Goal: Task Accomplishment & Management: Manage account settings

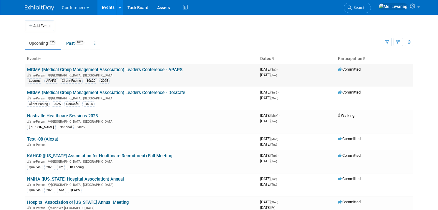
click at [157, 69] on link "MGMA (Medical Group Management Association) Leaders Conference - APAPS" at bounding box center [104, 69] width 155 height 5
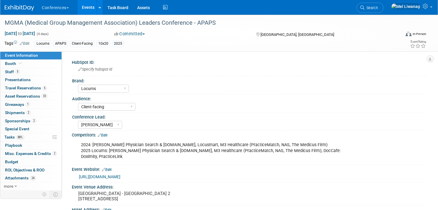
select select "Locums"
select select "Client-facing"
select select "[PERSON_NAME]"
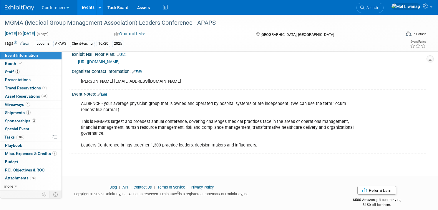
scroll to position [243, 0]
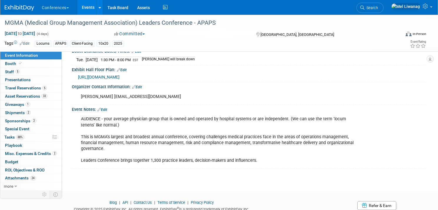
click at [119, 75] on span "https://www.conferenceharvester.com/floorplan/v2/index.asp?EventKey=NUSFNBIJ" at bounding box center [98, 77] width 41 height 5
click at [22, 5] on img at bounding box center [19, 8] width 29 height 6
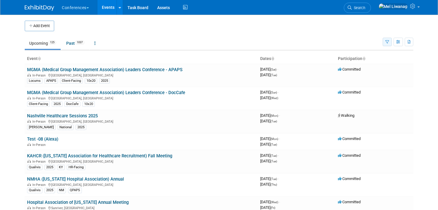
click at [390, 41] on button "button" at bounding box center [386, 42] width 9 height 9
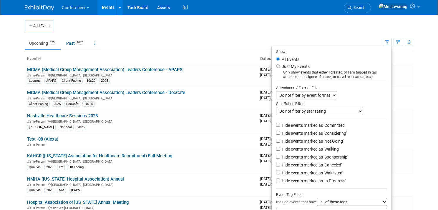
click at [294, 66] on label "Just My Events" at bounding box center [294, 67] width 29 height 6
click at [280, 66] on input "Just My Events" at bounding box center [278, 66] width 4 height 4
radio input "true"
click at [313, 141] on label "Hide events marked as 'Not Going'" at bounding box center [311, 141] width 63 height 6
click at [280, 141] on input "Hide events marked as 'Not Going'" at bounding box center [278, 141] width 4 height 4
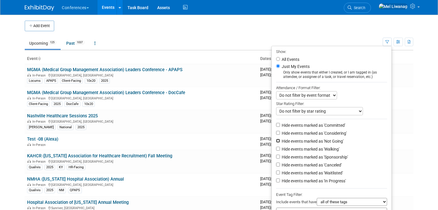
checkbox input "true"
click at [316, 171] on label "Hide events marked as 'Waitlisted'" at bounding box center [311, 173] width 62 height 6
click at [280, 171] on input "Hide events marked as 'Waitlisted'" at bounding box center [278, 173] width 4 height 4
checkbox input "true"
click at [316, 168] on label "Hide events marked as 'Canceled'" at bounding box center [310, 165] width 61 height 6
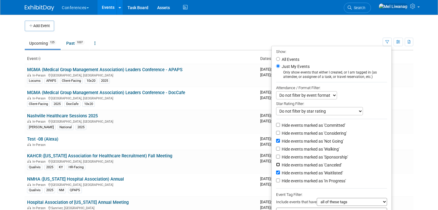
click at [280, 166] on input "Hide events marked as 'Canceled'" at bounding box center [278, 165] width 4 height 4
checkbox input "true"
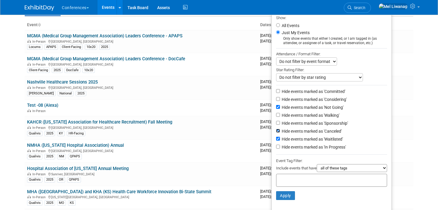
scroll to position [41, 0]
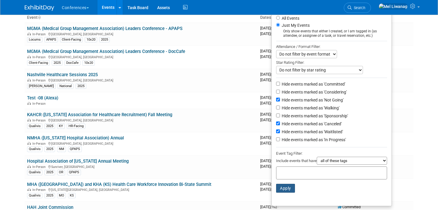
click at [289, 189] on button "Apply" at bounding box center [285, 188] width 19 height 9
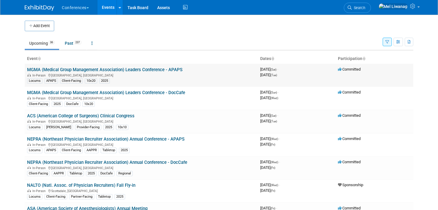
click at [172, 68] on link "MGMA (Medical Group Management Association) Leaders Conference - APAPS" at bounding box center [104, 69] width 155 height 5
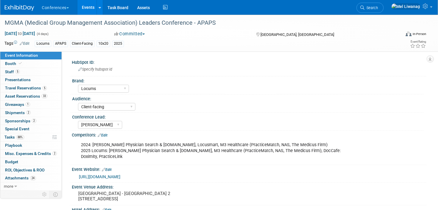
select select "Locums"
select select "Client-facing"
select select "[PERSON_NAME]"
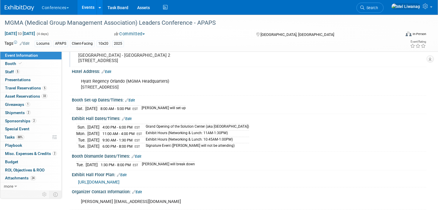
scroll to position [139, 0]
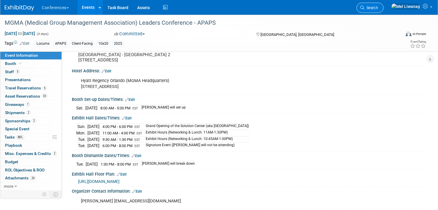
click at [364, 8] on icon at bounding box center [362, 8] width 4 height 4
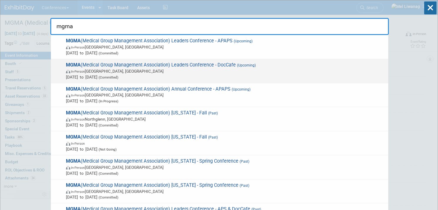
type input "mgma"
click at [312, 70] on span "In-Person Orlando, FL" at bounding box center [225, 71] width 319 height 6
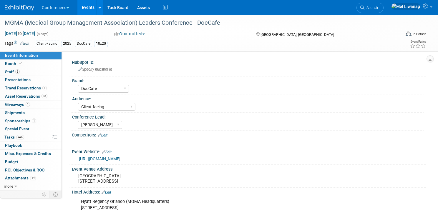
select select "DocCafe"
select select "Client-facing"
select select "[PERSON_NAME]"
click at [46, 95] on span "18" at bounding box center [44, 96] width 6 height 4
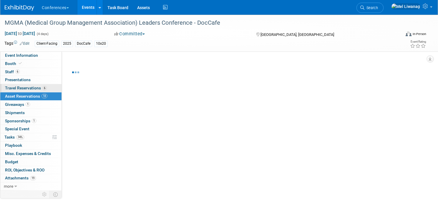
click at [47, 89] on link "6 Travel Reservations 6" at bounding box center [30, 88] width 61 height 8
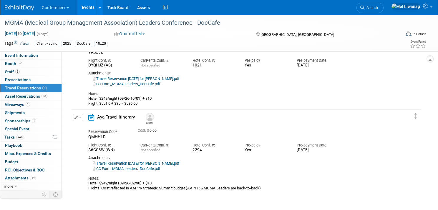
scroll to position [386, 0]
click at [179, 162] on link "Travel Reservation September 24 for MICHAEL DOUGLAS YORK_UPDATED.pdf" at bounding box center [136, 163] width 86 height 4
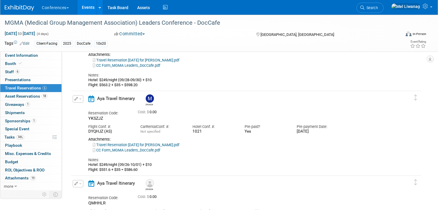
scroll to position [318, 0]
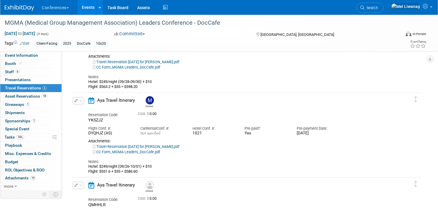
click at [159, 147] on link "Travel Reservation September 26 for MARYGRACE LEGROS.pdf" at bounding box center [136, 146] width 86 height 4
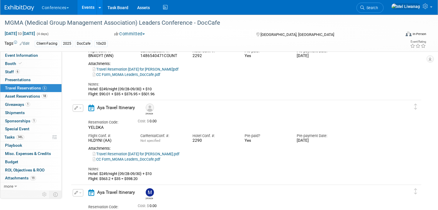
scroll to position [220, 0]
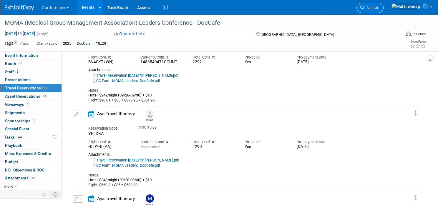
click at [383, 4] on link "Search" at bounding box center [369, 8] width 27 height 10
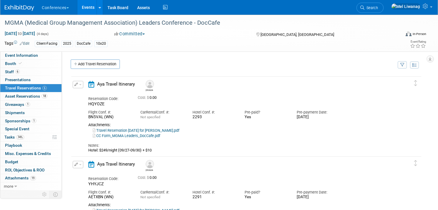
click at [0, 0] on div "Recently Viewed Events: MGMA (Medical Group Management Association) Leaders Con…" at bounding box center [0, 0] width 0 height 0
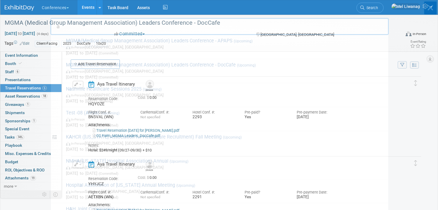
type input "ad"
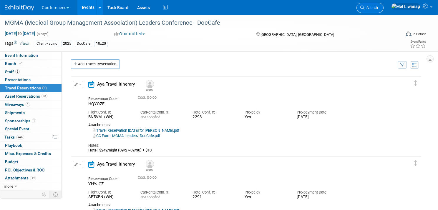
click at [378, 7] on span "Search" at bounding box center [371, 8] width 14 height 4
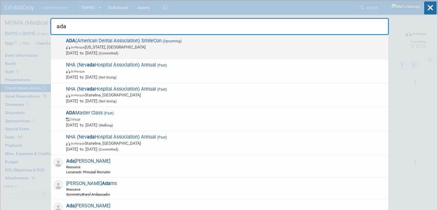
type input "ada"
click at [159, 51] on span "Oct 22, 2025 to Oct 25, 2025 (Committed)" at bounding box center [225, 53] width 319 height 6
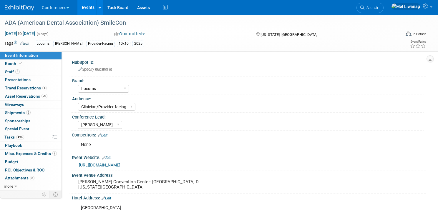
select select "Locums"
select select "Clinician/Provider-facing"
select select "[PERSON_NAME]"
click at [378, 9] on span "Search" at bounding box center [371, 8] width 14 height 4
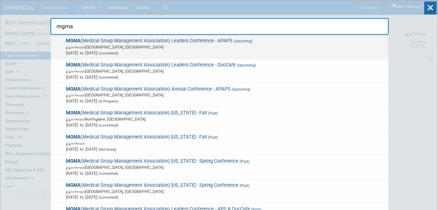
type input "mgma"
click at [274, 42] on span "MGMA (Medical Group Management Association) Leaders Conference - APAPS (Upcomin…" at bounding box center [224, 47] width 321 height 18
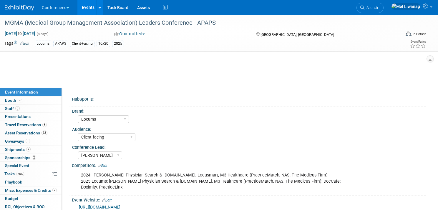
select select "Locums"
select select "Client-facing"
select select "[PERSON_NAME]"
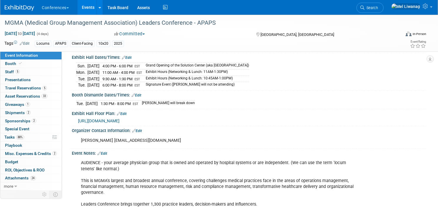
scroll to position [201, 0]
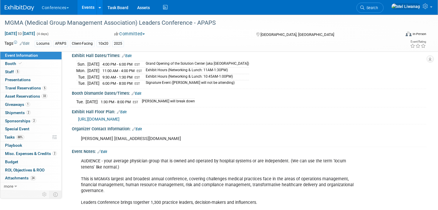
click at [119, 117] on span "https://www.conferenceharvester.com/floorplan/v2/index.asp?EventKey=NUSFNBIJ" at bounding box center [98, 119] width 41 height 5
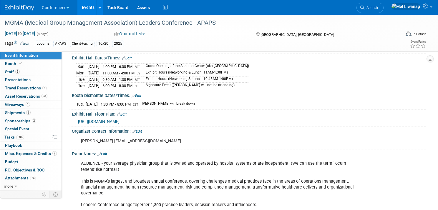
scroll to position [199, 0]
click at [19, 7] on img at bounding box center [19, 8] width 29 height 6
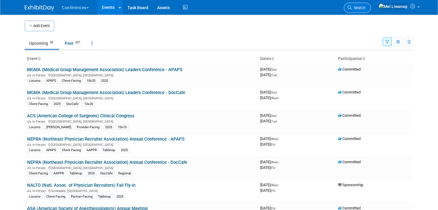
click at [365, 9] on span "Search" at bounding box center [359, 8] width 14 height 4
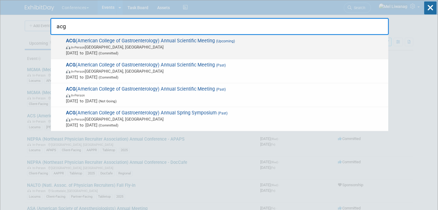
type input "acg"
click at [209, 57] on div "ACG (American College of Gastroenterology) Annual Scientific Meeting (Upcoming)…" at bounding box center [219, 47] width 337 height 24
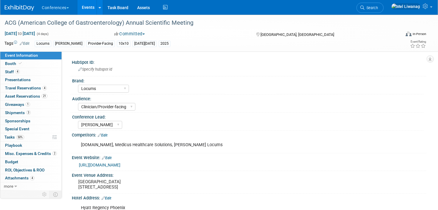
select select "Locums"
select select "Clinician/Provider-facing"
select select "[PERSON_NAME]"
click at [40, 136] on link "50% Tasks 50%" at bounding box center [30, 137] width 61 height 8
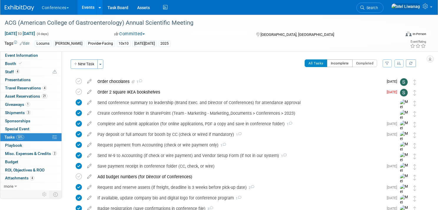
click at [342, 61] on button "Incomplete" at bounding box center [340, 63] width 26 height 8
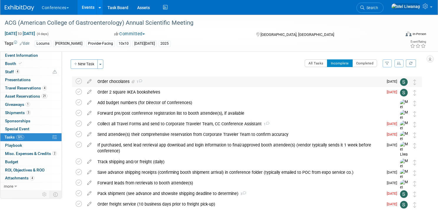
click at [167, 83] on div "Order chocolates 1" at bounding box center [238, 81] width 289 height 10
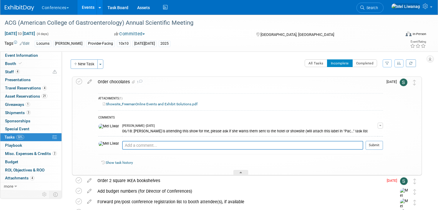
click at [168, 81] on div "Order chocolates 1" at bounding box center [239, 82] width 288 height 10
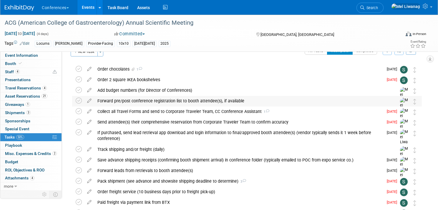
scroll to position [7, 0]
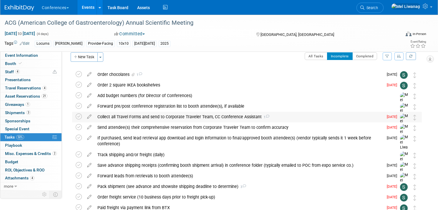
click at [235, 115] on div "Collect all Travel Forms and send to Corporate Traveler Team, CC Conference Ass…" at bounding box center [238, 117] width 289 height 10
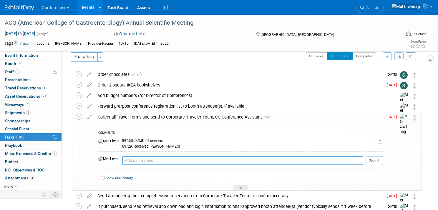
click at [201, 163] on textarea at bounding box center [242, 160] width 241 height 9
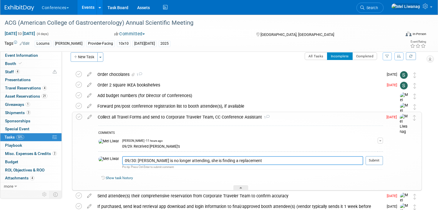
type textarea "09/30: Caitlin is no longer attending, she is finding a replacement"
click at [374, 166] on div at bounding box center [373, 167] width 17 height 4
click at [374, 161] on button "Submit" at bounding box center [373, 160] width 17 height 9
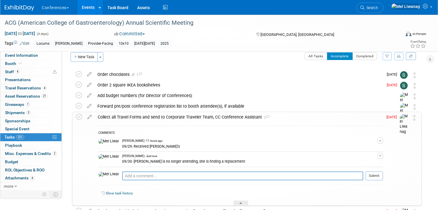
click at [278, 117] on div "Collect all Travel Forms and send to Corporate Traveler Team, CC Conference Ass…" at bounding box center [239, 117] width 288 height 10
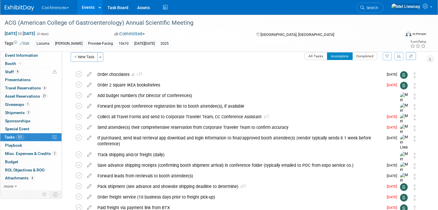
click at [26, 6] on img at bounding box center [19, 8] width 29 height 6
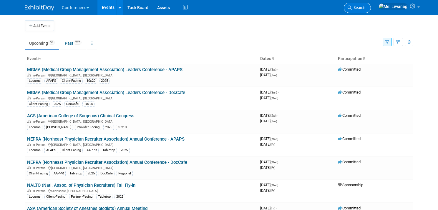
click at [371, 11] on link "Search" at bounding box center [357, 8] width 27 height 10
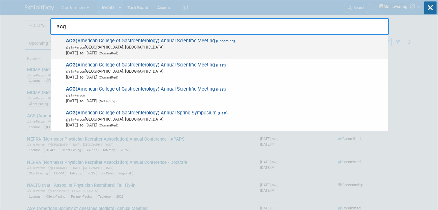
type input "acg"
click at [239, 51] on span "Oct 25, 2025 to Oct 28, 2025 (Committed)" at bounding box center [225, 53] width 319 height 6
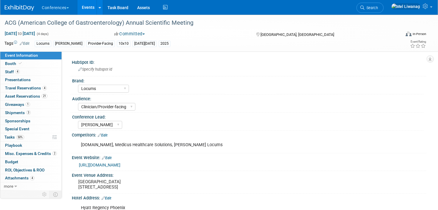
select select "Locums"
select select "Clinician/Provider-facing"
select select "[PERSON_NAME]"
click at [46, 91] on link "4 Travel Reservations 4" at bounding box center [30, 88] width 61 height 8
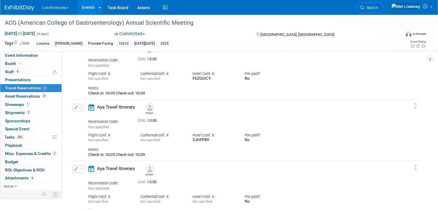
scroll to position [39, 0]
click at [364, 8] on icon at bounding box center [362, 8] width 4 height 4
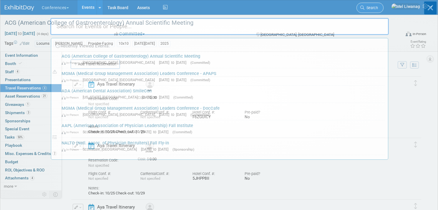
type input "a"
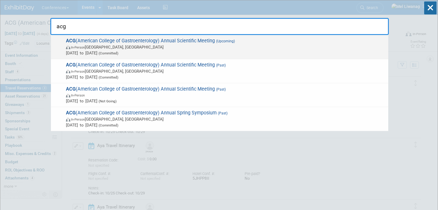
type input "acg"
click at [201, 42] on span "ACG (American College of Gastroenterology) Annual Scientific Meeting (Upcoming)…" at bounding box center [224, 47] width 321 height 18
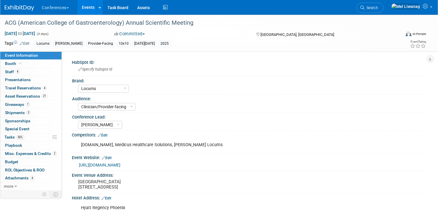
select select "Locums"
select select "Clinician/Provider-facing"
select select "[PERSON_NAME]"
click at [49, 89] on link "4 Travel Reservations 4" at bounding box center [30, 88] width 61 height 8
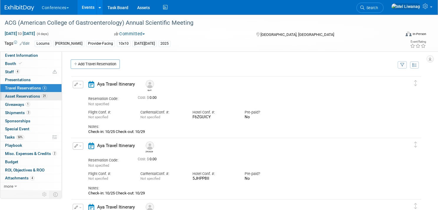
click at [45, 97] on span "21" at bounding box center [44, 96] width 6 height 4
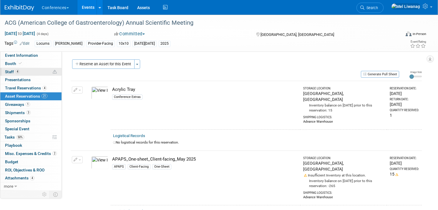
click at [32, 71] on link "4 Staff 4" at bounding box center [30, 72] width 61 height 8
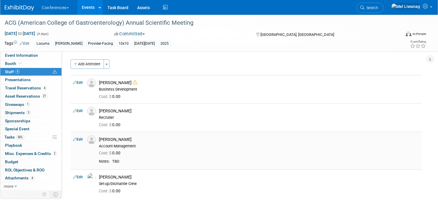
click at [79, 137] on link "Edit" at bounding box center [78, 139] width 10 height 4
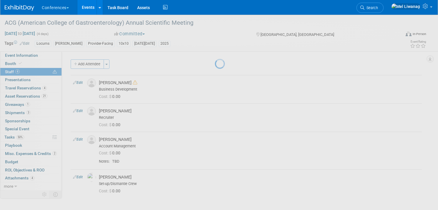
select select "157b0407-95a4-4648-bede-ea9f402de60c"
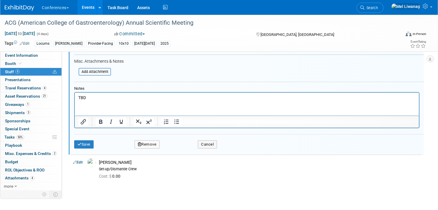
scroll to position [250, 0]
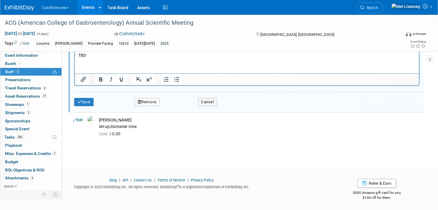
click at [166, 108] on div "Save Remove Cancel" at bounding box center [248, 101] width 349 height 19
click at [160, 108] on div "Save Remove Cancel" at bounding box center [248, 101] width 349 height 19
click at [154, 101] on button "Remove" at bounding box center [146, 102] width 25 height 8
click at [179, 107] on link "Yes" at bounding box center [179, 106] width 17 height 9
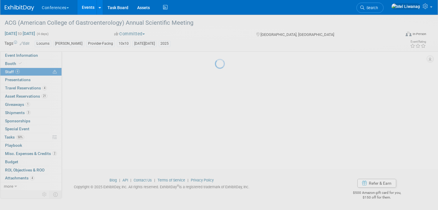
scroll to position [44, 0]
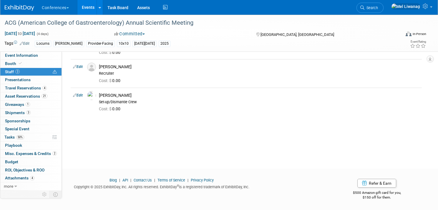
click at [18, 8] on img at bounding box center [19, 8] width 29 height 6
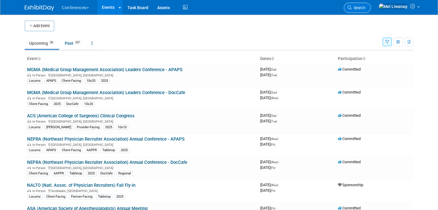
click at [371, 12] on link "Search" at bounding box center [357, 8] width 27 height 10
click at [373, 12] on div "Recently Viewed Events: ACG (American College of Gastroenterology) Annual Scien…" at bounding box center [219, 79] width 338 height 159
click at [365, 10] on span "Search" at bounding box center [359, 8] width 14 height 4
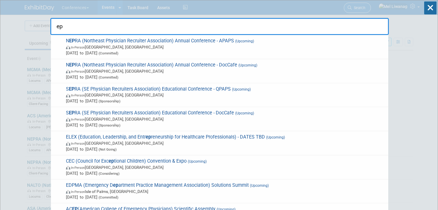
type input "e"
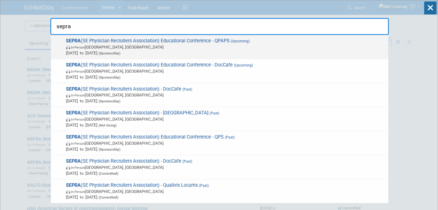
type input "sepra"
click at [226, 49] on span "In-Person FL, United States" at bounding box center [225, 47] width 319 height 6
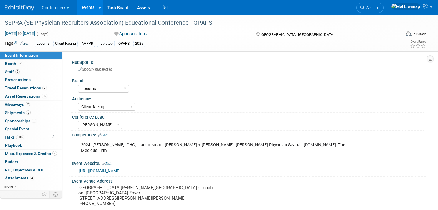
select select "Locums"
select select "Client-facing"
select select "[PERSON_NAME]"
click at [42, 69] on link "3 Staff 3" at bounding box center [30, 72] width 61 height 8
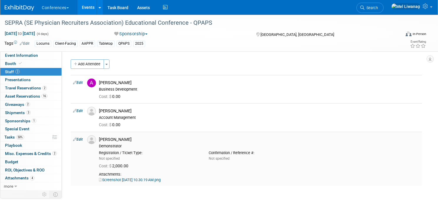
click at [80, 140] on link "Edit" at bounding box center [78, 139] width 10 height 4
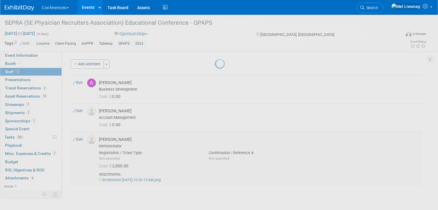
select select "a89db0ac-e251-4f0f-81fa-4c3a505357b7"
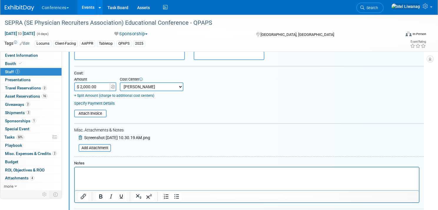
scroll to position [161, 0]
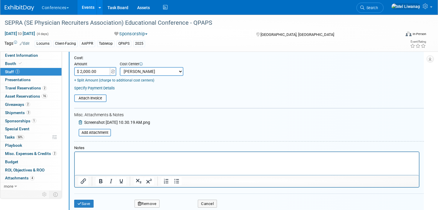
click at [101, 158] on p "Rich Text Area. Press ALT-0 for help." at bounding box center [246, 157] width 337 height 6
click at [208, 203] on button "Cancel" at bounding box center [207, 204] width 19 height 8
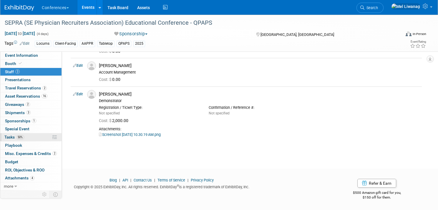
click at [6, 136] on span "Tasks 50%" at bounding box center [14, 137] width 20 height 5
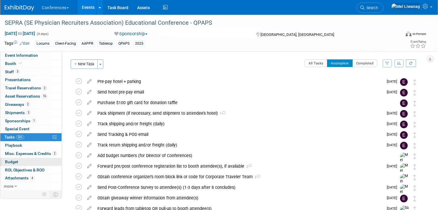
click at [17, 164] on link "Budget" at bounding box center [30, 162] width 61 height 8
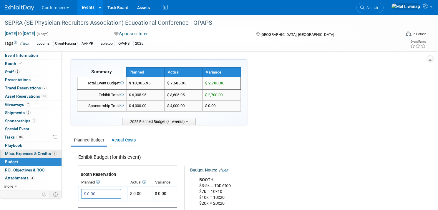
click at [31, 153] on span "Misc. Expenses & Credits 2" at bounding box center [31, 153] width 52 height 5
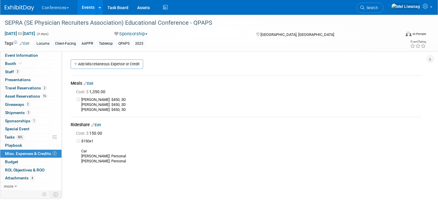
click at [91, 82] on link "Edit" at bounding box center [89, 83] width 10 height 4
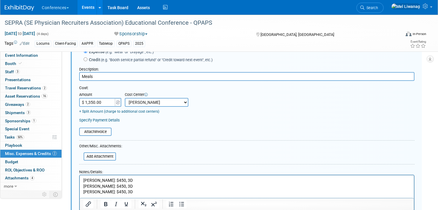
scroll to position [43, 0]
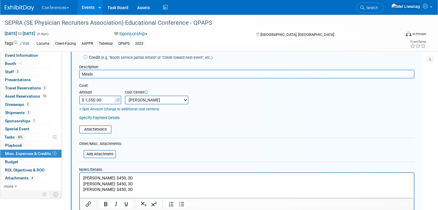
click at [105, 191] on p "Andrea: $450, 3D Chris: $450, 3D Chuck: $450, 3D" at bounding box center [246, 183] width 327 height 17
click at [127, 173] on html "Andrea: $450, 3D Chris: $450, 3D Chuck: $300, 2D" at bounding box center [247, 183] width 334 height 20
click at [106, 98] on input "$ 1,350.00" at bounding box center [97, 100] width 37 height 9
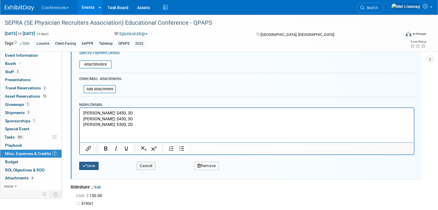
type input "$ 1,200.00"
click at [83, 165] on icon "submit" at bounding box center [84, 166] width 4 height 4
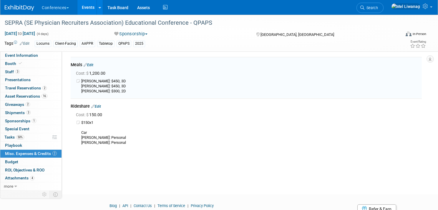
scroll to position [9, 0]
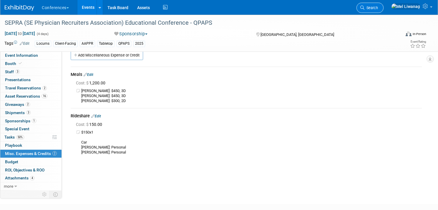
click at [378, 8] on span "Search" at bounding box center [371, 8] width 14 height 4
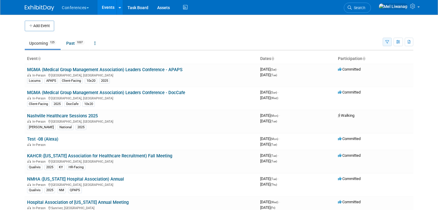
click at [386, 39] on button "button" at bounding box center [386, 42] width 9 height 9
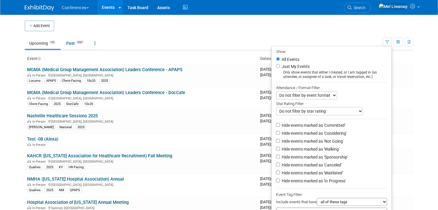
click at [290, 67] on label "Just My Events" at bounding box center [294, 67] width 29 height 6
click at [280, 67] on input "Just My Events" at bounding box center [278, 66] width 4 height 4
radio input "true"
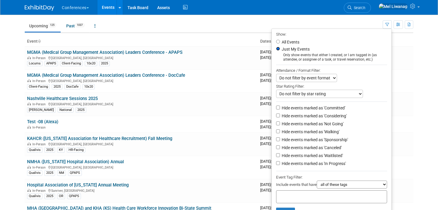
scroll to position [18, 0]
click at [314, 126] on label "Hide events marked as 'Not Going'" at bounding box center [311, 124] width 63 height 6
click at [280, 125] on input "Hide events marked as 'Not Going'" at bounding box center [278, 123] width 4 height 4
checkbox input "true"
click at [307, 158] on label "Hide events marked as 'Waitlisted'" at bounding box center [311, 155] width 62 height 6
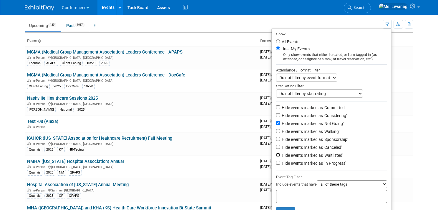
click at [280, 157] on input "Hide events marked as 'Waitlisted'" at bounding box center [278, 155] width 4 height 4
checkbox input "true"
click at [307, 153] on li "Hide events marked as 'Waitlisted'" at bounding box center [331, 156] width 120 height 8
click at [306, 150] on label "Hide events marked as 'Canceled'" at bounding box center [310, 147] width 61 height 6
click at [280, 149] on input "Hide events marked as 'Canceled'" at bounding box center [278, 147] width 4 height 4
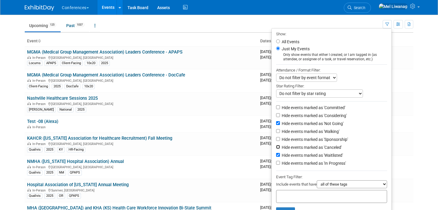
checkbox input "true"
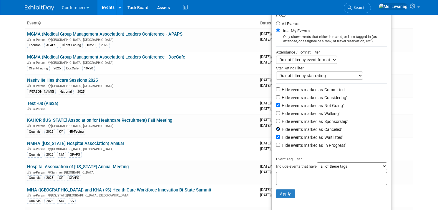
scroll to position [42, 0]
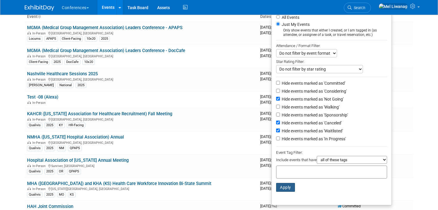
click at [282, 186] on button "Apply" at bounding box center [285, 187] width 19 height 9
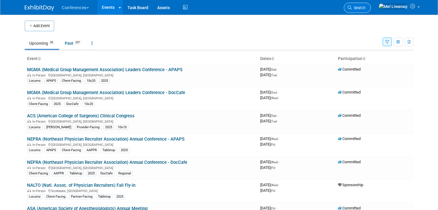
click at [365, 7] on span "Search" at bounding box center [359, 8] width 14 height 4
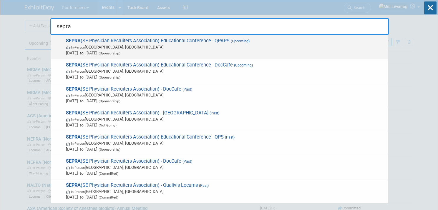
type input "sepra"
click at [254, 44] on span "In-Person [GEOGRAPHIC_DATA], [GEOGRAPHIC_DATA]" at bounding box center [225, 47] width 319 height 6
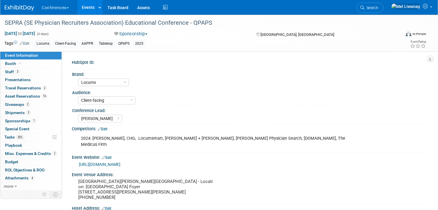
select select "Locums"
select select "Client-facing"
select select "[PERSON_NAME]"
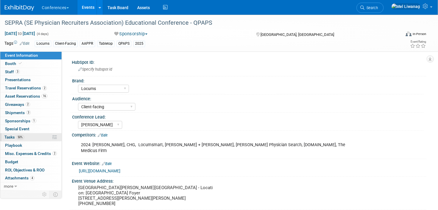
click at [36, 137] on link "50% Tasks 50%" at bounding box center [30, 137] width 61 height 8
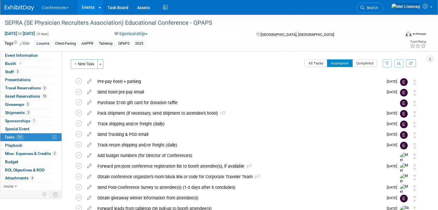
scroll to position [40, 0]
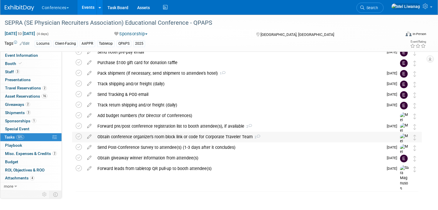
click at [187, 137] on div "Obtain conference organizer's room block link or code for Corporate Traveler Te…" at bounding box center [241, 137] width 294 height 10
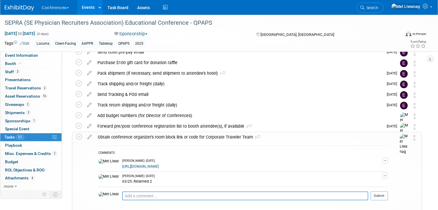
click at [187, 137] on div "Obtain conference organizer's room block link or code for Corporate Traveler Te…" at bounding box center [241, 137] width 293 height 10
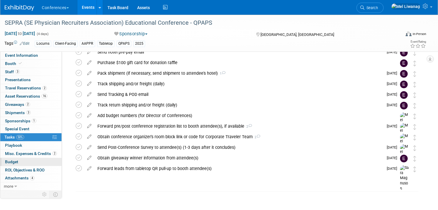
click at [29, 160] on link "Budget" at bounding box center [30, 162] width 61 height 8
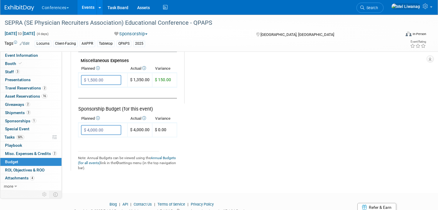
scroll to position [362, 0]
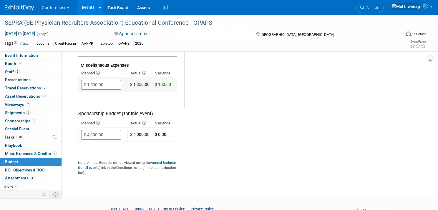
click at [100, 88] on input "$ 1,500.00" at bounding box center [101, 85] width 40 height 10
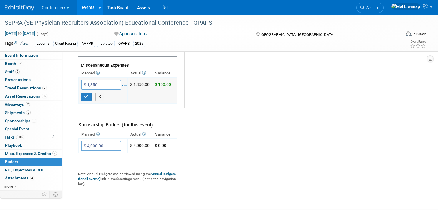
type input "$ 1,350.00"
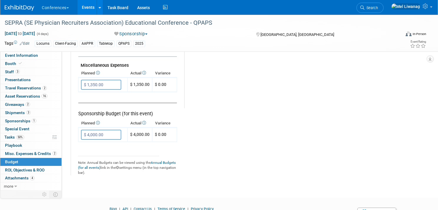
click at [24, 9] on img at bounding box center [19, 8] width 29 height 6
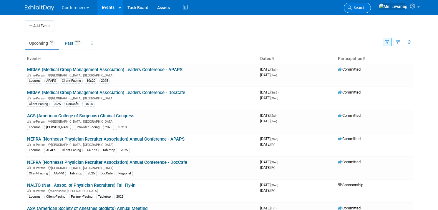
click at [352, 9] on icon at bounding box center [349, 8] width 4 height 4
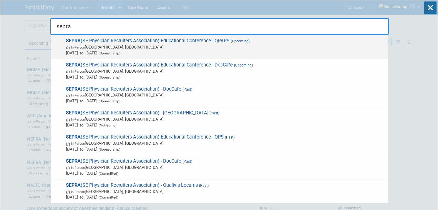
type input "sepra"
click at [208, 50] on span "[DATE] to [DATE] (Sponsorship)" at bounding box center [225, 53] width 319 height 6
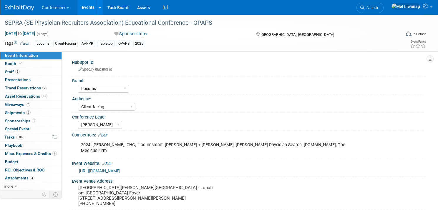
select select "Locums"
select select "Client-facing"
select select "[PERSON_NAME]"
click at [44, 91] on link "2 Travel Reservations 2" at bounding box center [30, 88] width 61 height 8
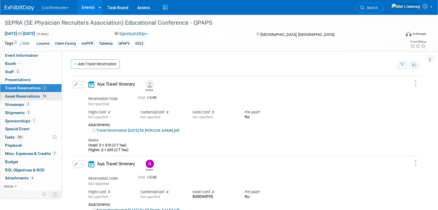
click at [51, 97] on link "16 Asset Reservations 16" at bounding box center [30, 96] width 61 height 8
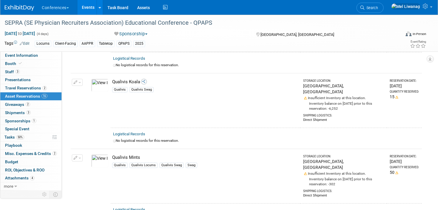
scroll to position [1019, 0]
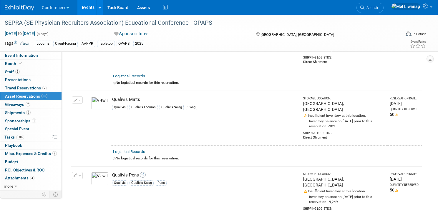
click at [21, 8] on img at bounding box center [19, 8] width 29 height 6
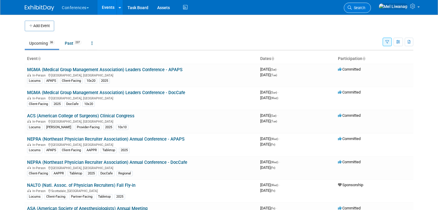
click at [371, 12] on link "Search" at bounding box center [357, 8] width 27 height 10
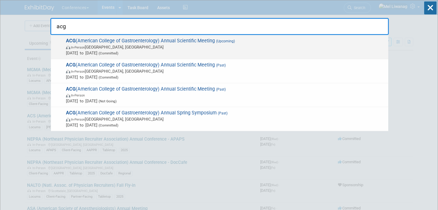
type input "acg"
click at [116, 50] on span "Oct 25, 2025 to Oct 28, 2025 (Committed)" at bounding box center [225, 53] width 319 height 6
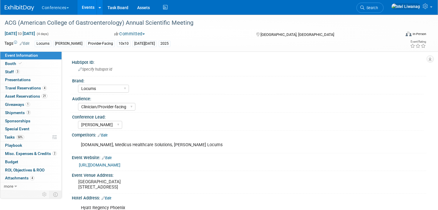
select select "Locums"
select select "Clinician/Provider-facing"
select select "[PERSON_NAME]"
click at [36, 87] on span "Travel Reservations 4" at bounding box center [26, 88] width 42 height 5
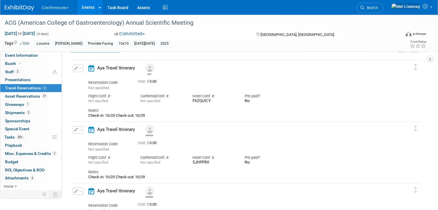
scroll to position [20, 0]
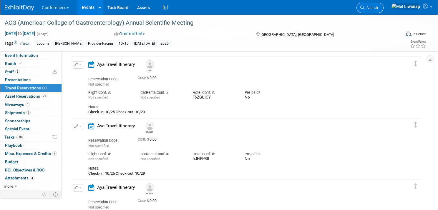
click at [383, 12] on link "Search" at bounding box center [369, 8] width 27 height 10
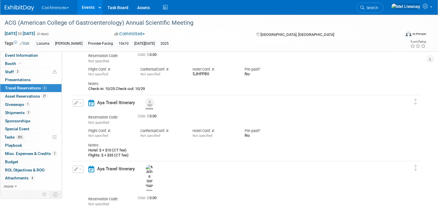
scroll to position [116, 0]
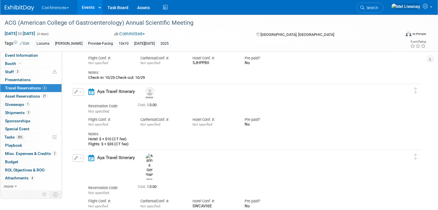
click at [76, 92] on icon "button" at bounding box center [76, 92] width 4 height 4
click at [81, 100] on icon "button" at bounding box center [79, 102] width 5 height 4
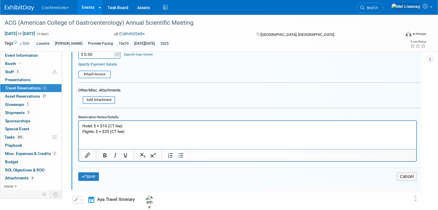
scroll to position [314, 0]
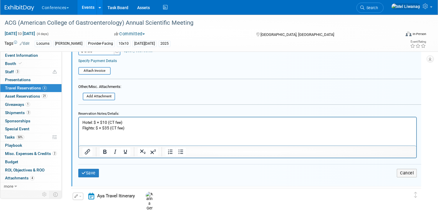
click at [132, 128] on p "Hotel: $ + $10 (CT fee) Flights: $ + $35 (CT fee)" at bounding box center [247, 124] width 330 height 11
drag, startPoint x: 124, startPoint y: 131, endPoint x: 111, endPoint y: 129, distance: 14.1
click at [111, 129] on html "Hotel: $ + $10 (CT fee) Flights: $ + $35 (CT fee)" at bounding box center [247, 124] width 337 height 14
drag, startPoint x: 96, startPoint y: 127, endPoint x: 129, endPoint y: 127, distance: 32.4
click at [129, 127] on p "Hotel: $ + $10 (CT fee) Flights: $ + $35 (CT fee)" at bounding box center [247, 124] width 330 height 11
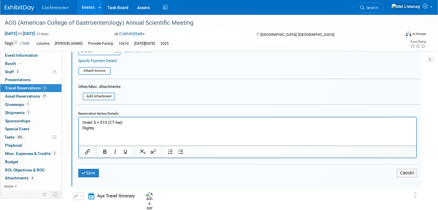
click at [96, 126] on p "Hotel: $ + $10 (CT fee) Flights:" at bounding box center [247, 124] width 330 height 11
drag, startPoint x: 115, startPoint y: 127, endPoint x: 122, endPoint y: 127, distance: 7.4
click at [122, 127] on p "Hotel: $ + $10 (CT fee) Flights: Added in SHM (conference before this one) budg…" at bounding box center [247, 124] width 330 height 11
click at [122, 127] on p "Hotel: $ + $10 (CT fee) Flights: Added in AAOPL (conference before this one) bu…" at bounding box center [247, 124] width 330 height 11
click at [93, 173] on button "Save" at bounding box center [88, 173] width 21 height 9
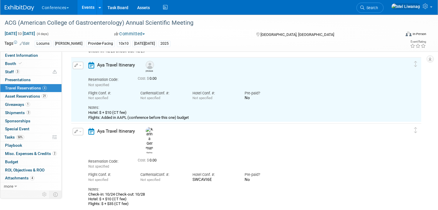
scroll to position [133, 0]
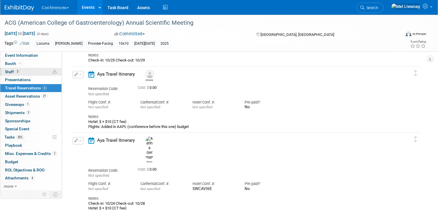
click at [35, 71] on link "3 Staff 3" at bounding box center [30, 72] width 61 height 8
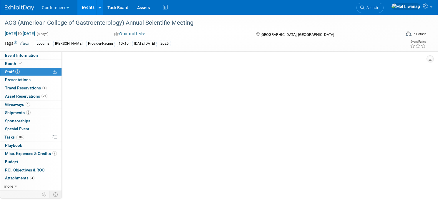
scroll to position [0, 0]
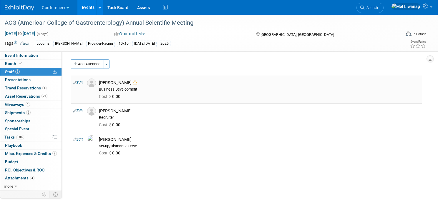
click at [81, 81] on link "Edit" at bounding box center [78, 83] width 10 height 4
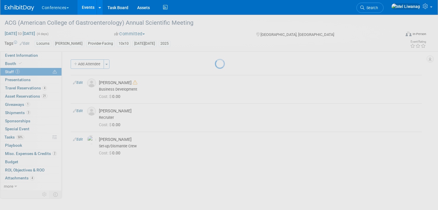
select select "bf818c30-1397-4c37-8fe7-1adea111a60f"
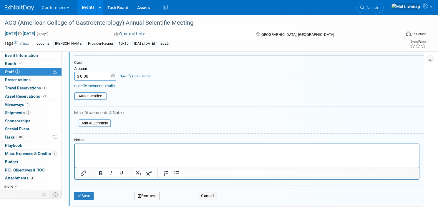
scroll to position [111, 0]
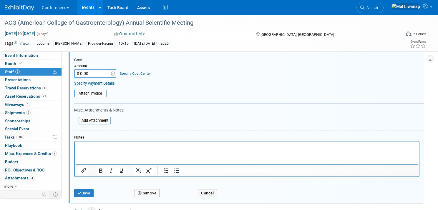
click at [122, 145] on p "Rich Text Area. Press ALT-0 for help." at bounding box center [246, 147] width 337 height 6
click at [200, 194] on button "Cancel" at bounding box center [207, 193] width 19 height 8
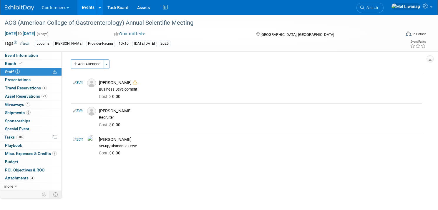
click at [16, 6] on img at bounding box center [19, 8] width 29 height 6
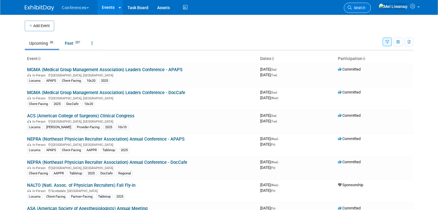
click at [365, 8] on span "Search" at bounding box center [359, 8] width 14 height 4
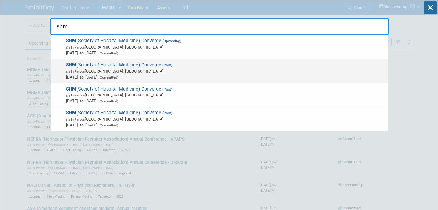
type input "shm"
click at [123, 71] on span "In-Person Las Vegas, NV" at bounding box center [225, 71] width 319 height 6
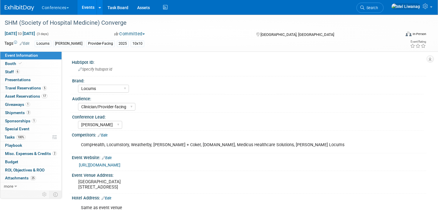
select select "Locums"
select select "Clinician/Provider-facing"
select select "[PERSON_NAME]"
click at [43, 90] on span "5" at bounding box center [44, 88] width 4 height 4
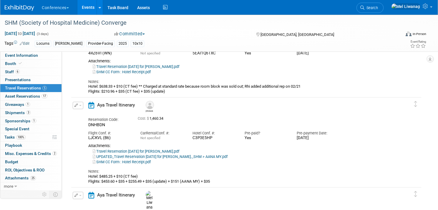
scroll to position [235, 0]
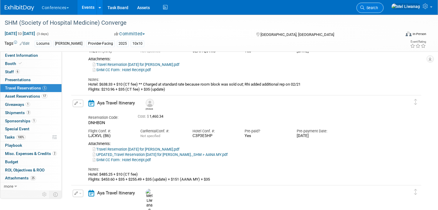
click at [380, 12] on link "Search" at bounding box center [369, 8] width 27 height 10
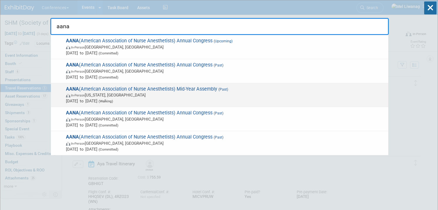
type input "aana"
click at [191, 89] on span "AANA (American Association of Nurse Anesthetists) Mid-Year Assembly (Past) In-P…" at bounding box center [224, 95] width 321 height 18
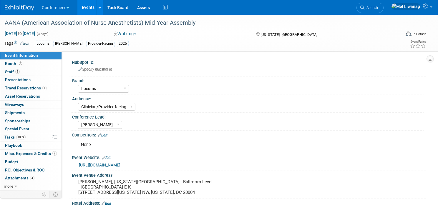
select select "Locums"
select select "Clinician/Provider-facing"
select select "[PERSON_NAME]"
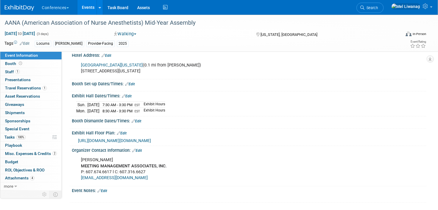
scroll to position [198, 0]
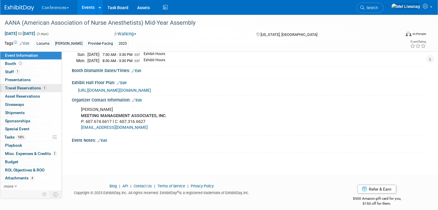
click at [34, 91] on link "1 Travel Reservations 1" at bounding box center [30, 88] width 61 height 8
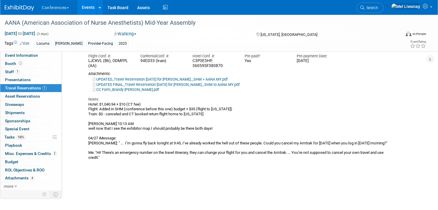
scroll to position [106, 0]
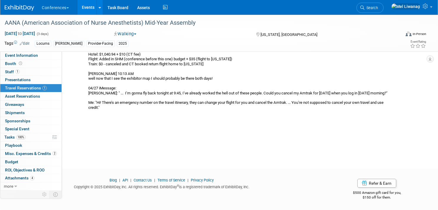
click at [134, 101] on div "Hotel: $1,040.94 + $10 (CT fee) Flight: Added in SHM (conference before this on…" at bounding box center [240, 88] width 304 height 73
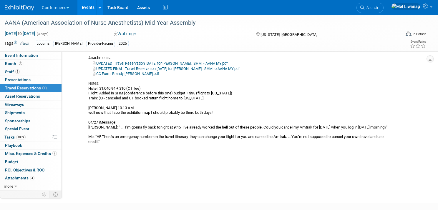
scroll to position [69, 0]
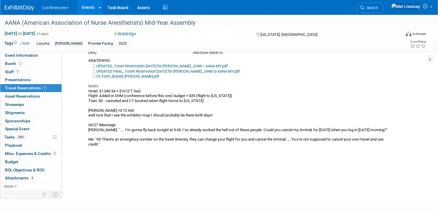
click at [110, 96] on div "Hotel: $1,040.94 + $10 (CT fee) Flight: Added in SHM (conference before this on…" at bounding box center [240, 125] width 304 height 73
drag, startPoint x: 100, startPoint y: 96, endPoint x: 164, endPoint y: 97, distance: 64.4
click at [164, 97] on div "Hotel: $1,040.94 + $10 (CT fee) Flight: Added in SHM (conference before this on…" at bounding box center [240, 125] width 304 height 73
copy div "Added in SHM (conference before this one) budget"
click at [383, 10] on link "Search" at bounding box center [369, 8] width 27 height 10
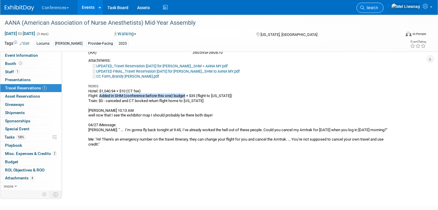
scroll to position [0, 0]
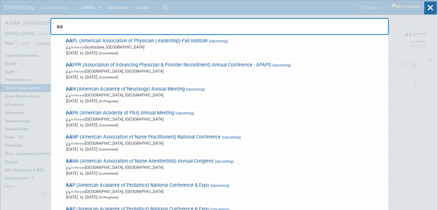
type input "aa"
click at [432, 9] on icon at bounding box center [430, 7] width 12 height 13
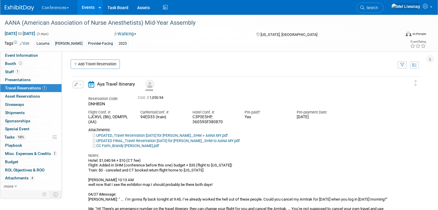
click at [185, 56] on div "HubSpot ID: Specify hubspot id Brand: Aya Bespoke Corporate Dawson DocCafe Educ…" at bounding box center [244, 120] width 364 height 139
click at [19, 142] on link "0 Playbook 0" at bounding box center [30, 145] width 61 height 8
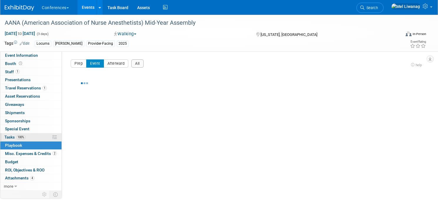
click at [19, 139] on span "100%" at bounding box center [20, 137] width 9 height 4
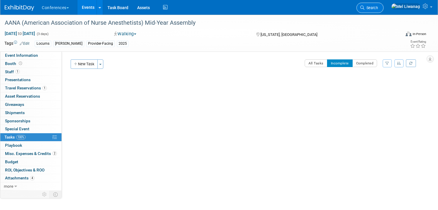
click at [383, 11] on link "Search" at bounding box center [369, 8] width 27 height 10
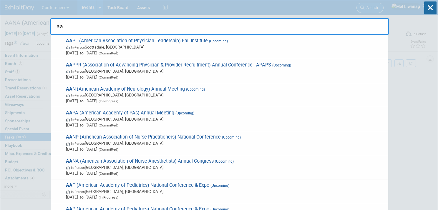
type input "a"
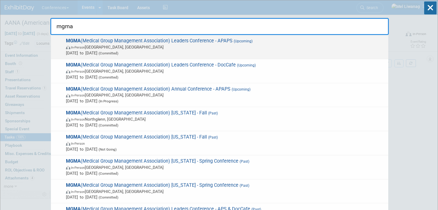
type input "mgma"
click at [254, 39] on span "MGMA (Medical Group Management Association) Leaders Conference - APAPS (Upcomin…" at bounding box center [224, 47] width 321 height 18
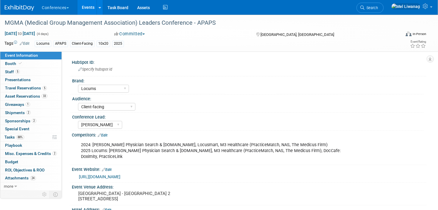
select select "Locums"
select select "Client-facing"
select select "[PERSON_NAME]"
click at [34, 141] on div "88% Tasks 88% Tasks" at bounding box center [30, 137] width 61 height 8
click at [30, 136] on link "88% Tasks 88%" at bounding box center [30, 137] width 61 height 8
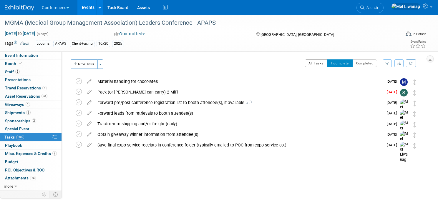
click at [311, 62] on button "All Tasks" at bounding box center [315, 63] width 23 height 8
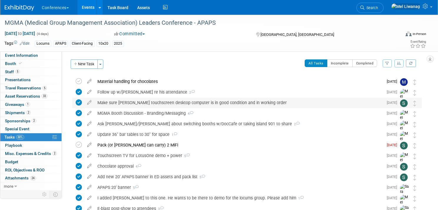
scroll to position [114, 0]
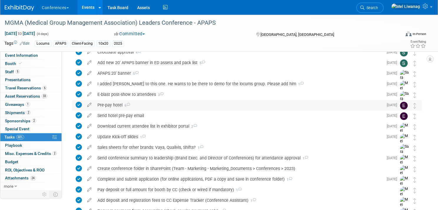
click at [145, 103] on div "Pre-pay hotel 6" at bounding box center [238, 105] width 289 height 10
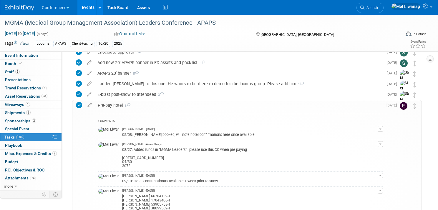
click at [166, 106] on div "Pre-pay hotel 6" at bounding box center [239, 105] width 288 height 10
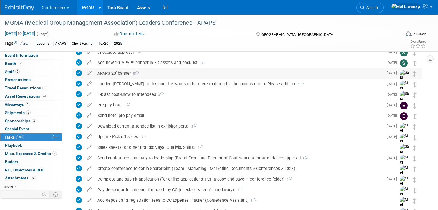
scroll to position [0, 0]
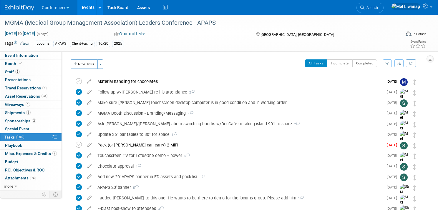
click at [332, 69] on div "All Tasks Incomplete Completed Filter by Assignee -- Select Assignee -- All una…" at bounding box center [263, 65] width 315 height 12
click at [336, 63] on button "Incomplete" at bounding box center [340, 63] width 26 height 8
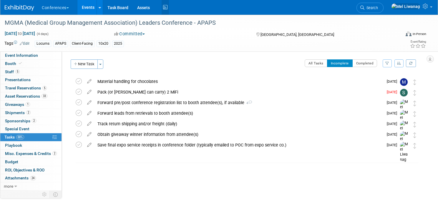
click at [168, 9] on icon at bounding box center [164, 7] width 7 height 9
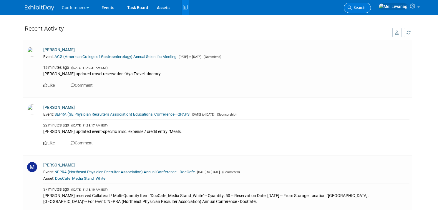
click at [371, 5] on link "Search" at bounding box center [357, 8] width 27 height 10
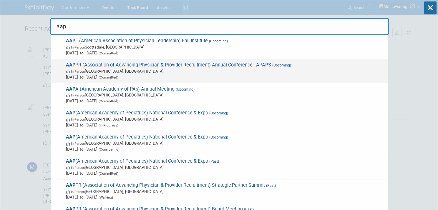
type input "aap"
click at [242, 60] on div "AAP PR (Association of Advancing Physician & Provider Recruitment) Annual Confe…" at bounding box center [219, 71] width 337 height 24
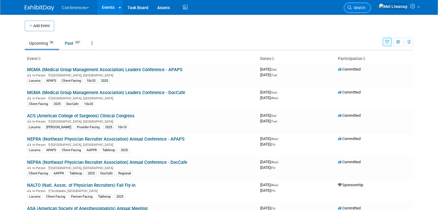
click at [365, 8] on span "Search" at bounding box center [359, 8] width 14 height 4
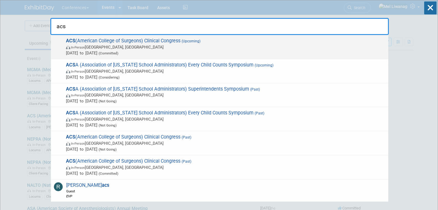
type input "acs"
click at [154, 45] on span "In-Person Chicago, IL" at bounding box center [225, 47] width 319 height 6
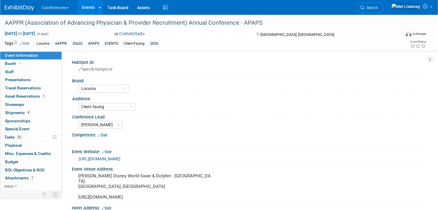
select select "Locums"
select select "Client-facing"
select select "[PERSON_NAME]"
click at [378, 9] on span "Search" at bounding box center [371, 8] width 14 height 4
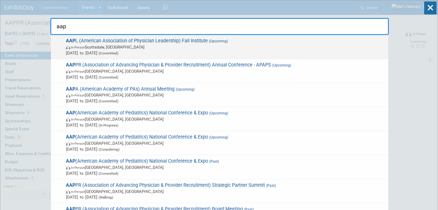
type input "aap"
click at [217, 49] on span "In-Person [GEOGRAPHIC_DATA], [GEOGRAPHIC_DATA]" at bounding box center [225, 47] width 319 height 6
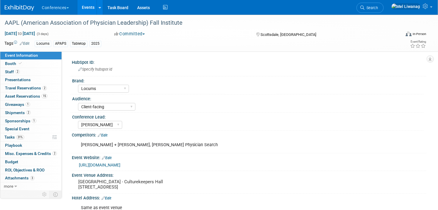
select select "Locums"
select select "Client-facing"
select select "Mel"
click at [24, 137] on span "31%" at bounding box center [20, 137] width 8 height 4
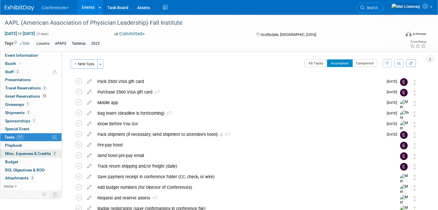
click at [33, 153] on span "Misc. Expenses & Credits 2" at bounding box center [31, 153] width 52 height 5
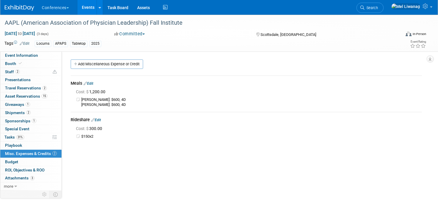
click at [93, 83] on link "Edit" at bounding box center [89, 83] width 10 height 4
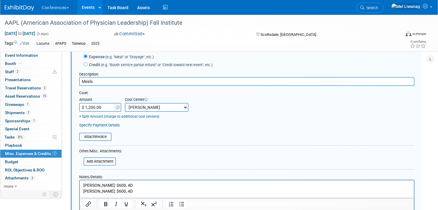
scroll to position [38, 0]
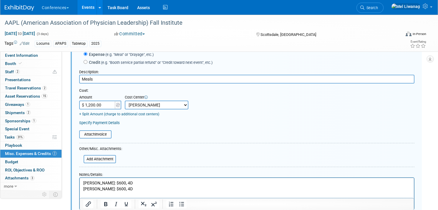
click at [106, 188] on p "Bob: $600, 4D Brandy: $600, 4D" at bounding box center [246, 185] width 327 height 11
click at [114, 191] on p "Bob: $600, 4D Brandy: $450, 4D" at bounding box center [246, 185] width 327 height 11
click at [121, 191] on html "Bob: $600, 4D Brandy: $450, 3D" at bounding box center [247, 185] width 334 height 14
click at [121, 190] on p "Bob: $600, 4D Brandy: $450, 3D" at bounding box center [246, 185] width 327 height 11
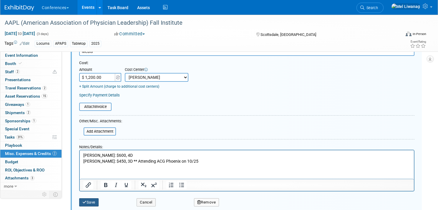
click at [95, 202] on button "Save" at bounding box center [88, 202] width 19 height 8
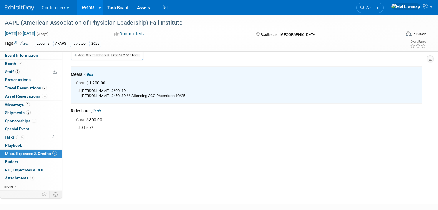
scroll to position [0, 0]
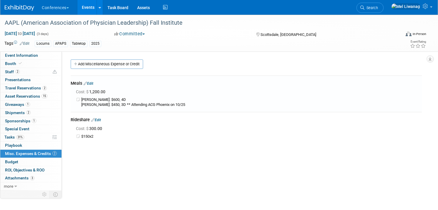
click at [91, 81] on link "Edit" at bounding box center [89, 83] width 10 height 4
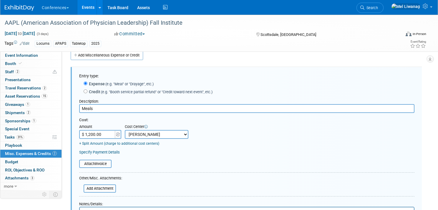
click at [107, 133] on input "$ 1,200.00" at bounding box center [97, 134] width 37 height 9
type input "$ 1,050.00"
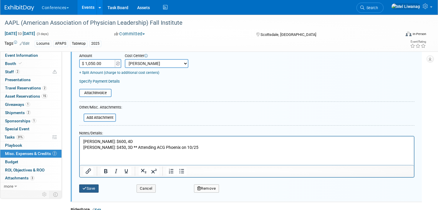
click at [96, 185] on button "Save" at bounding box center [88, 188] width 19 height 8
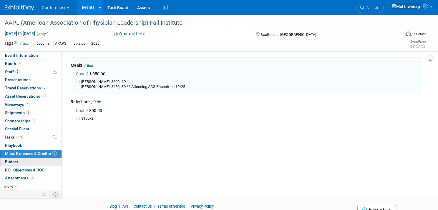
scroll to position [9, 0]
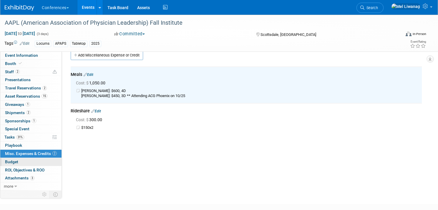
click at [37, 159] on link "Budget" at bounding box center [30, 162] width 61 height 8
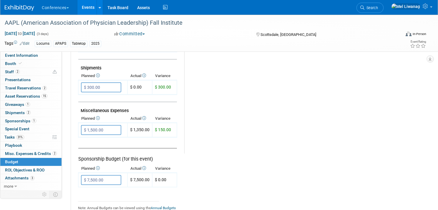
scroll to position [316, 0]
click at [119, 128] on input "$ 1,500.00" at bounding box center [101, 131] width 40 height 10
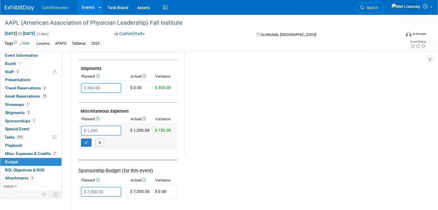
type input "$ 1,350.00"
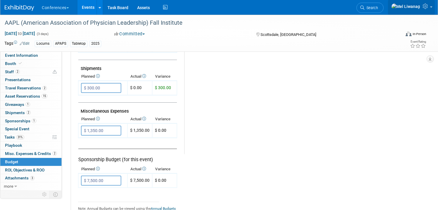
click at [426, 0] on link at bounding box center [411, 7] width 47 height 15
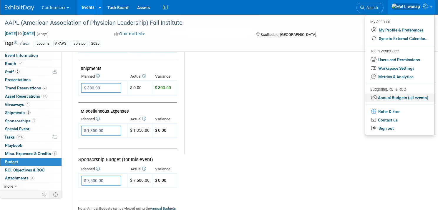
click at [397, 102] on link "Annual Budgets (all events)" at bounding box center [399, 98] width 69 height 9
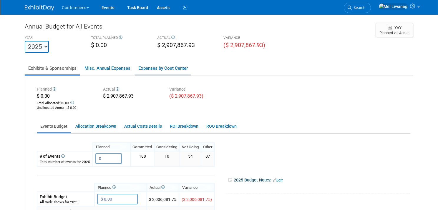
click at [173, 66] on link "Expenses by Cost Center" at bounding box center [163, 68] width 56 height 12
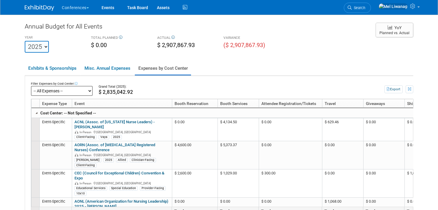
click at [67, 92] on select "-- All Expenses -- -- Cost Center Not Specified -- Aya Education Aya Healthcare…" at bounding box center [62, 91] width 62 height 10
click select "-- All Expenses -- -- Cost Center Not Specified -- Aya Education Aya Healthcare…" at bounding box center [62, 91] width 62 height 10
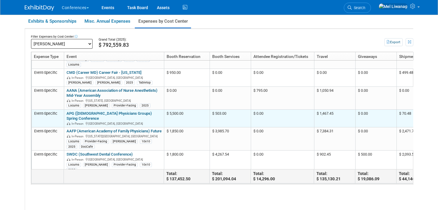
scroll to position [47, 0]
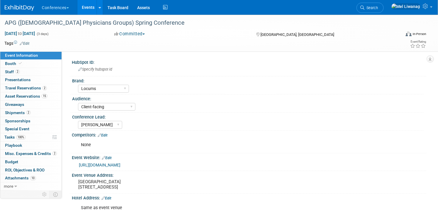
select select "Locums"
select select "Client-facing"
select select "[PERSON_NAME]"
click at [29, 41] on link "Edit" at bounding box center [25, 43] width 10 height 4
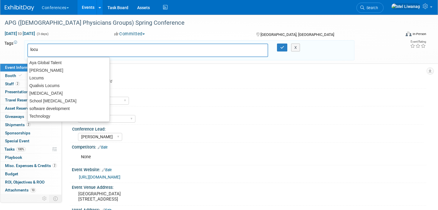
type input "locum"
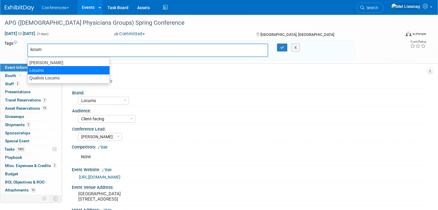
click at [38, 68] on div "Locums" at bounding box center [68, 70] width 82 height 8
type input "Locums"
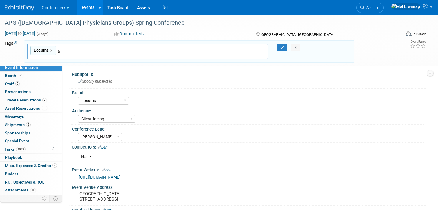
type input "ap"
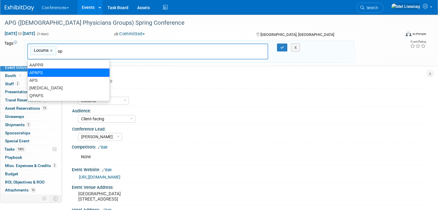
click at [63, 70] on div "APAPS" at bounding box center [68, 73] width 82 height 8
type input "Locums, APAPS"
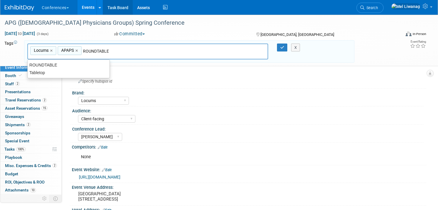
type input "Tabletop"
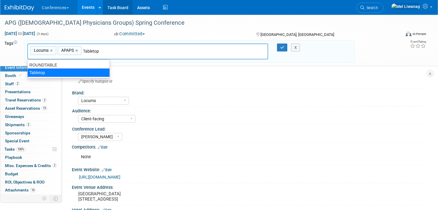
type input "Locums, APAPS, Tabletop"
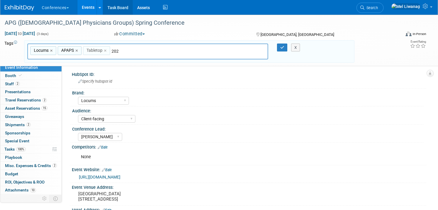
type input "2025"
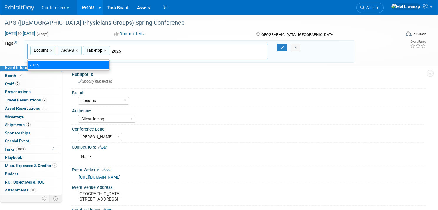
click at [96, 64] on div "2025" at bounding box center [68, 65] width 82 height 8
type input "Locums, APAPS, Tabletop, 2025"
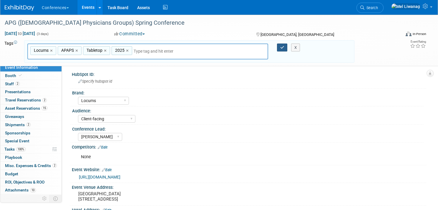
click at [283, 44] on button "button" at bounding box center [282, 48] width 11 height 8
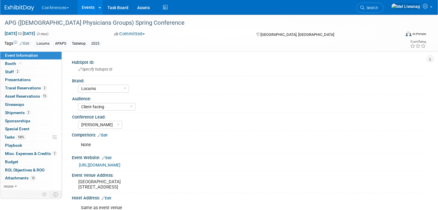
click at [282, 49] on div "Tags Edit Locums APAPS Tabletop 2025 Locums, APAPS, Tabletop, 2025 Locums × APA…" at bounding box center [215, 44] width 430 height 10
click at [166, 7] on icon at bounding box center [164, 7] width 7 height 9
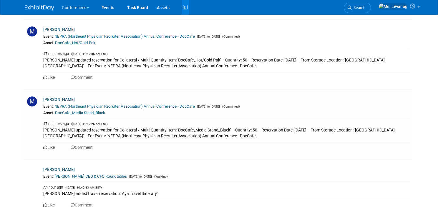
scroll to position [321, 0]
click at [143, 107] on link "NEPRA (Northeast Physician Recruiter Association) Annual Conference - DocCafe" at bounding box center [124, 106] width 140 height 4
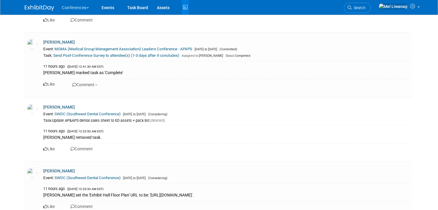
scroll to position [1304, 0]
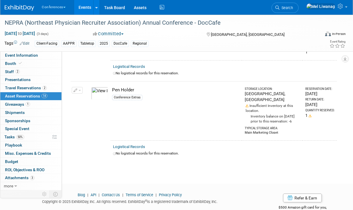
scroll to position [820, 0]
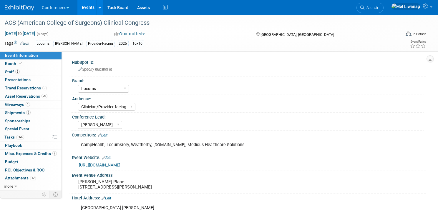
select select "Locums"
select select "Clinician/Provider-facing"
select select "Mel"
click at [46, 97] on span "20" at bounding box center [44, 96] width 6 height 4
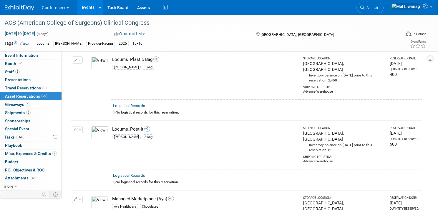
scroll to position [1206, 0]
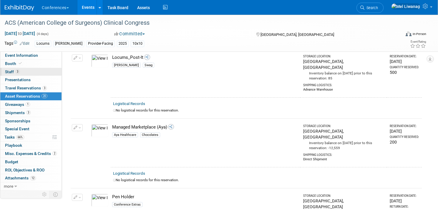
click at [31, 69] on link "3 Staff 3" at bounding box center [30, 72] width 61 height 8
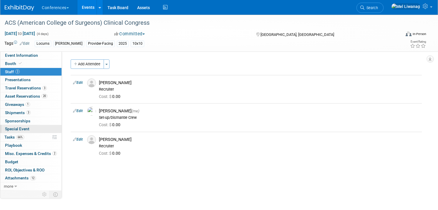
click at [26, 131] on span "Special Event" at bounding box center [17, 128] width 24 height 5
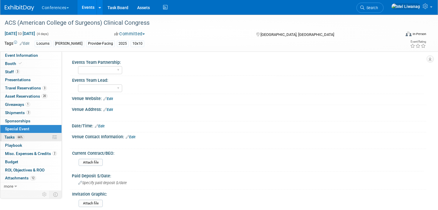
click at [26, 136] on link "66% Tasks 66%" at bounding box center [30, 137] width 61 height 8
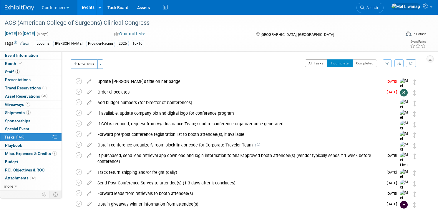
click at [310, 64] on button "All Tasks" at bounding box center [315, 63] width 23 height 8
click at [0, 0] on div at bounding box center [0, 0] width 0 height 0
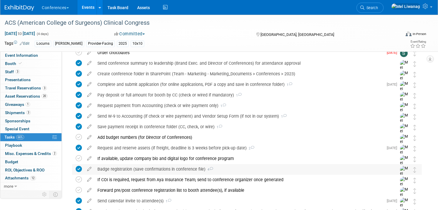
click at [141, 164] on div "Badge registration (save confirmations in conference file) 4" at bounding box center [241, 169] width 294 height 10
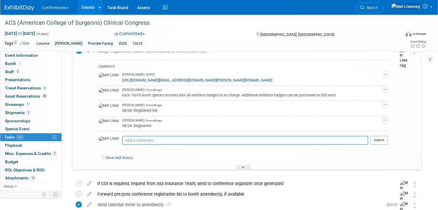
scroll to position [158, 0]
click at [194, 122] on div "Mel Liwanag - A month ago" at bounding box center [252, 120] width 260 height 4
click at [206, 81] on link "https://plusgroups.mcievents.com/acscongress2025/login/sso/cvent?sso=https:%2F%…" at bounding box center [197, 80] width 150 height 4
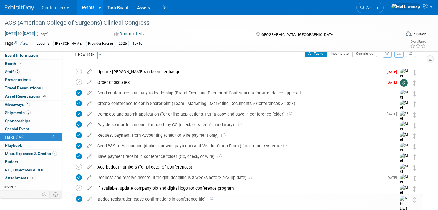
scroll to position [0, 0]
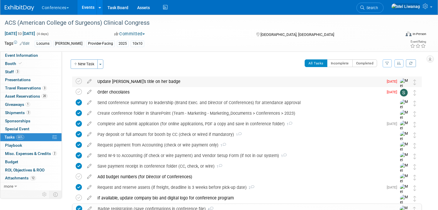
click at [144, 81] on div "Update Rachel's title on her badge" at bounding box center [238, 81] width 289 height 10
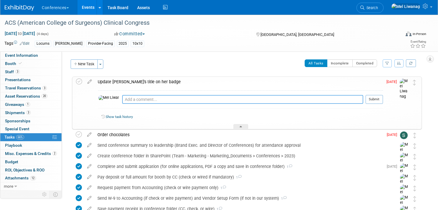
click at [139, 99] on textarea at bounding box center [242, 99] width 241 height 9
type textarea "09/30: No title, just names and company"
click at [373, 99] on button "Submit" at bounding box center [373, 99] width 17 height 9
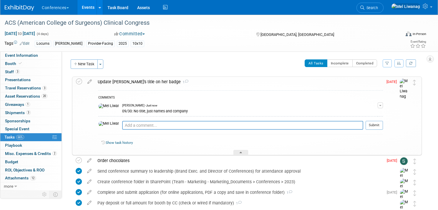
click at [76, 78] on td at bounding box center [80, 116] width 9 height 78
click at [78, 81] on icon at bounding box center [79, 82] width 6 height 6
click at [186, 82] on div "Update Rachel's title on her badge 1" at bounding box center [239, 82] width 288 height 10
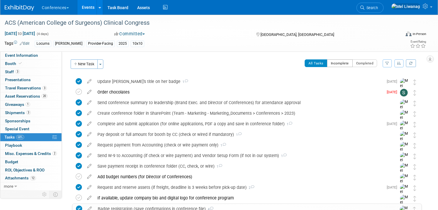
click at [335, 61] on button "Incomplete" at bounding box center [340, 63] width 26 height 8
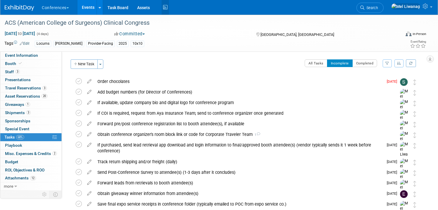
click at [164, 9] on icon at bounding box center [164, 7] width 7 height 9
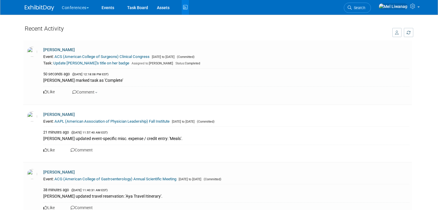
click at [50, 3] on link at bounding box center [43, 5] width 36 height 5
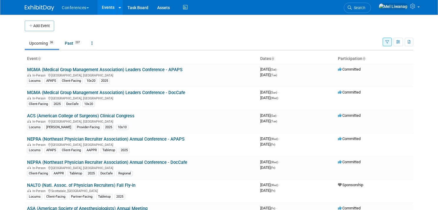
click at [371, 10] on link "Search" at bounding box center [357, 8] width 27 height 10
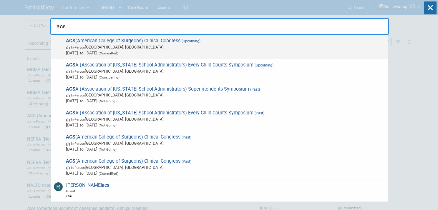
type input "acs"
click at [153, 49] on span "In-Person [GEOGRAPHIC_DATA], [GEOGRAPHIC_DATA]" at bounding box center [225, 47] width 319 height 6
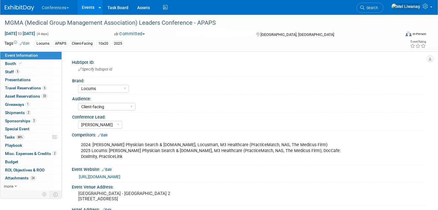
select select "Locums"
select select "Client-facing"
select select "[PERSON_NAME]"
click at [34, 170] on span "ROI, Objectives & ROO 0" at bounding box center [24, 170] width 39 height 5
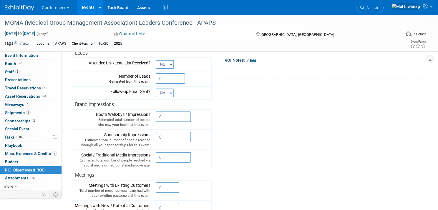
scroll to position [83, 0]
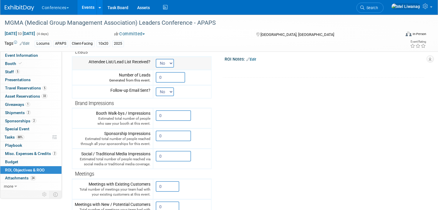
click at [167, 64] on select "No Yes" at bounding box center [165, 63] width 18 height 9
select select "True"
click at [156, 59] on select "No Yes" at bounding box center [165, 63] width 18 height 9
click at [231, 86] on tr "Engagement Metrics Leads No Yes Attach file Generated from this event. 0" at bounding box center [247, 147] width 350 height 239
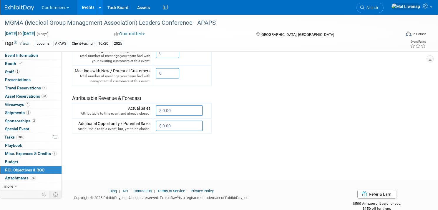
scroll to position [230, 0]
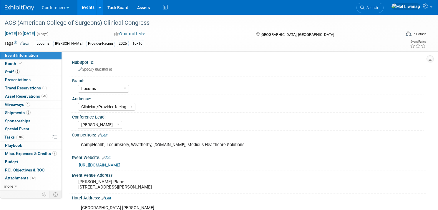
select select "Locums"
select select "Clinician/Provider-facing"
select select "[PERSON_NAME]"
click at [42, 90] on span "Travel Reservations 3" at bounding box center [26, 88] width 42 height 5
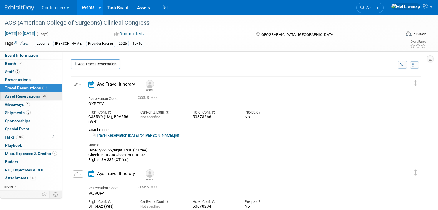
click at [44, 96] on span "20" at bounding box center [44, 96] width 6 height 4
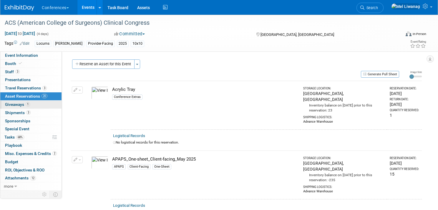
click at [44, 101] on link "1 Giveaways 1" at bounding box center [30, 105] width 61 height 8
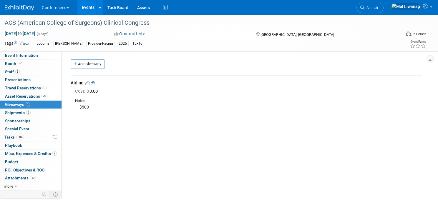
click at [144, 99] on div "Notes:" at bounding box center [248, 101] width 347 height 6
click at [163, 5] on icon at bounding box center [164, 7] width 7 height 9
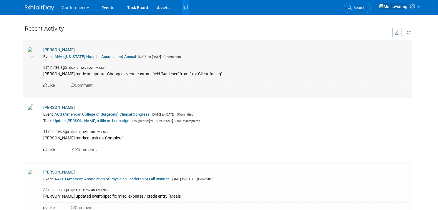
click at [105, 56] on link "AHA ([US_STATE] Hospital Association) Annual" at bounding box center [94, 56] width 81 height 4
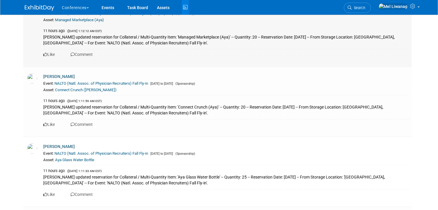
scroll to position [845, 0]
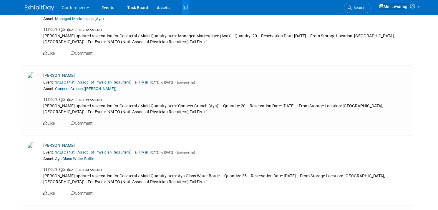
click at [51, 6] on img at bounding box center [39, 8] width 29 height 6
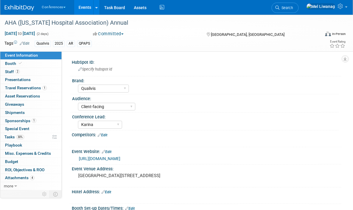
select select "Qualivis"
select select "Client-facing"
select select "Karina"
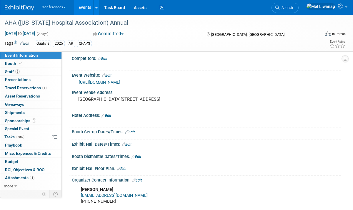
scroll to position [78, 0]
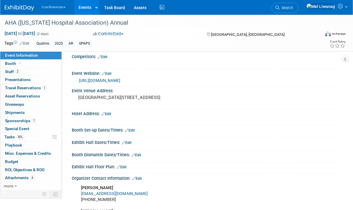
click at [34, 68] on div "Booth Booth" at bounding box center [30, 64] width 61 height 8
click at [27, 74] on link "2 Staff 2" at bounding box center [30, 72] width 61 height 8
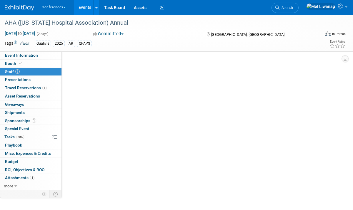
scroll to position [0, 0]
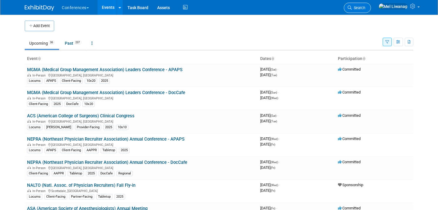
click at [365, 8] on span "Search" at bounding box center [359, 8] width 14 height 4
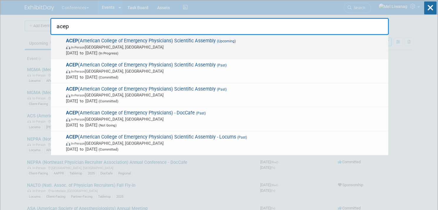
type input "acep"
click at [189, 46] on span "In-Person [GEOGRAPHIC_DATA], [GEOGRAPHIC_DATA]" at bounding box center [225, 47] width 319 height 6
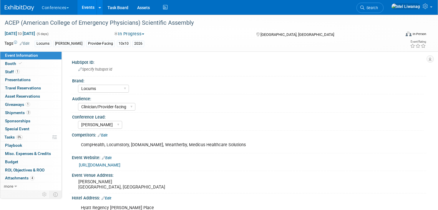
select select "Locums"
select select "Clinician/Provider-facing"
select select "[PERSON_NAME]"
click at [26, 65] on link "Booth" at bounding box center [30, 64] width 61 height 8
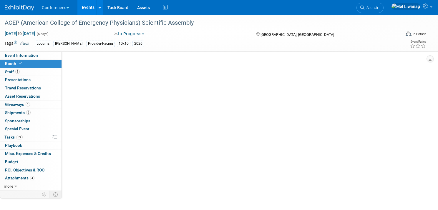
select select "10'x10'"
select select "Yes"
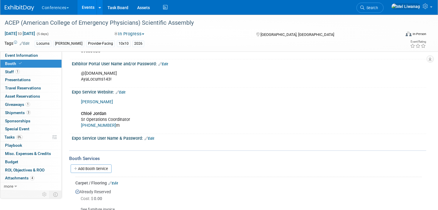
scroll to position [134, 0]
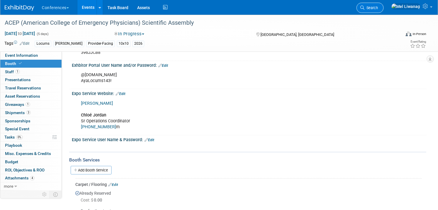
click at [378, 6] on span "Search" at bounding box center [371, 8] width 14 height 4
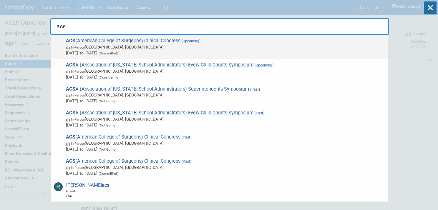
type input "acs"
click at [140, 47] on span "In-Person Chicago, IL" at bounding box center [225, 47] width 319 height 6
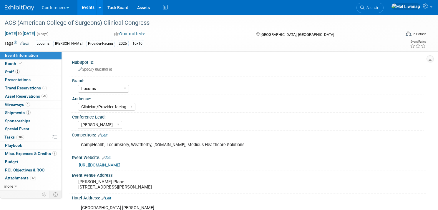
select select "Locums"
select select "Clinician/Provider-facing"
select select "[PERSON_NAME]"
click at [47, 95] on span "Asset Reservations 20" at bounding box center [26, 96] width 42 height 5
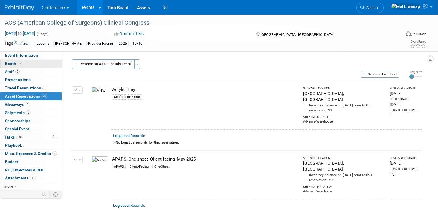
click at [45, 64] on link "Booth" at bounding box center [30, 64] width 61 height 8
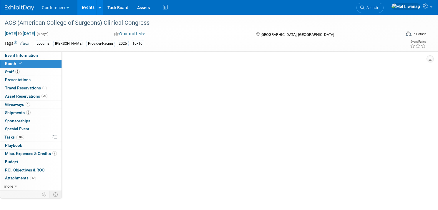
select select "10'x10'"
select select "No"
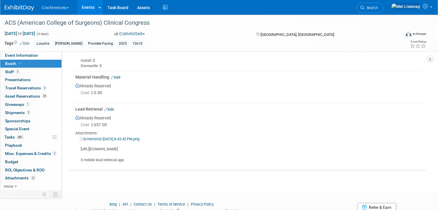
scroll to position [362, 0]
click at [52, 56] on link "Event Information" at bounding box center [30, 55] width 61 height 8
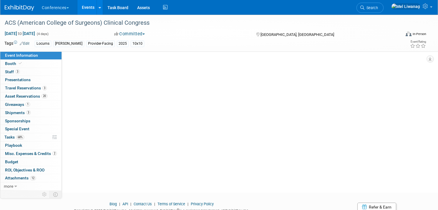
scroll to position [0, 0]
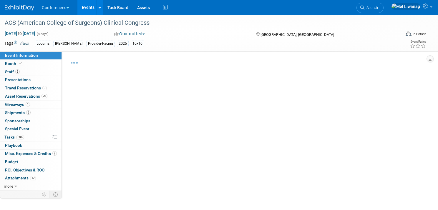
select select "Locums"
select select "Clinician/Provider-facing"
select select "Mel"
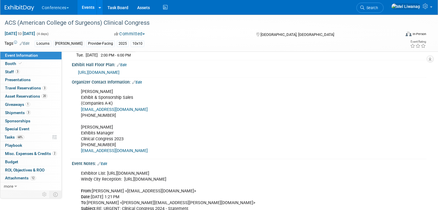
scroll to position [238, 0]
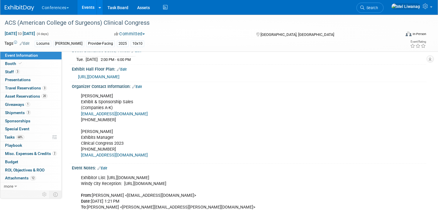
click at [119, 74] on span "[URL][DOMAIN_NAME]" at bounding box center [98, 76] width 41 height 5
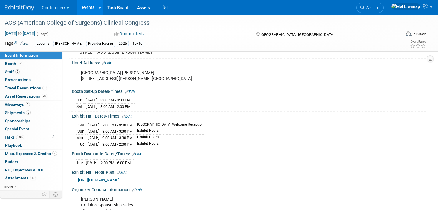
scroll to position [133, 0]
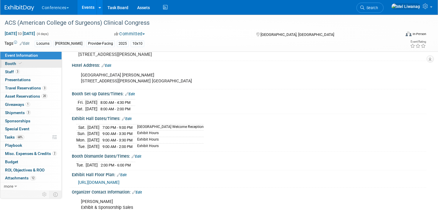
click at [43, 60] on link "Booth" at bounding box center [30, 64] width 61 height 8
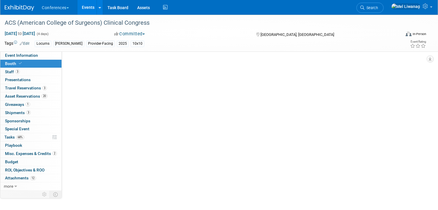
scroll to position [0, 0]
select select "10'x10'"
select select "No"
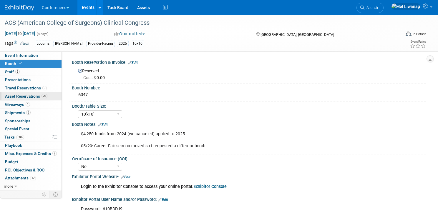
click at [37, 93] on link "20 Asset Reservations 20" at bounding box center [30, 96] width 61 height 8
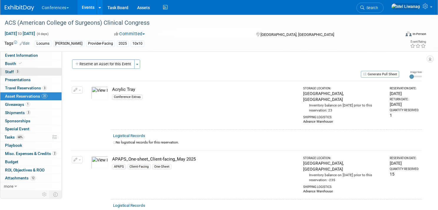
click at [49, 70] on link "3 Staff 3" at bounding box center [30, 72] width 61 height 8
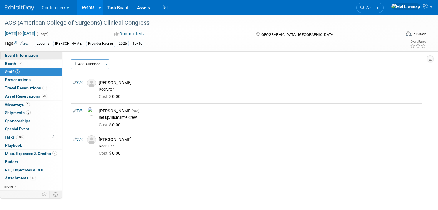
click at [39, 59] on link "Event Information" at bounding box center [30, 55] width 61 height 8
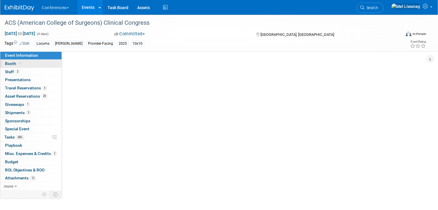
click at [39, 62] on link "Booth" at bounding box center [30, 64] width 61 height 8
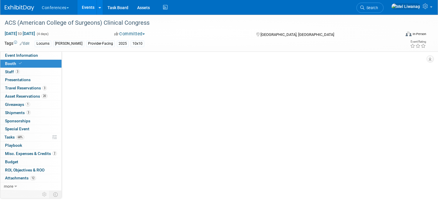
select select "10'x10'"
select select "No"
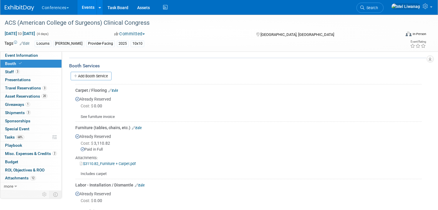
scroll to position [213, 0]
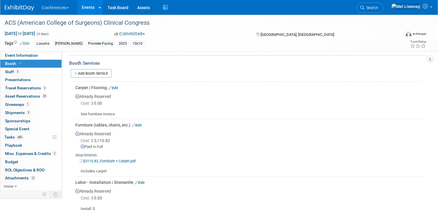
click at [126, 161] on link "$3110.82_Furniture + Carpet.pdf" at bounding box center [108, 161] width 56 height 4
click at [35, 5] on link at bounding box center [23, 5] width 36 height 5
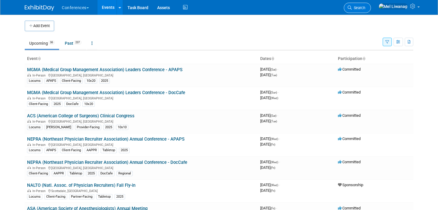
click at [365, 7] on span "Search" at bounding box center [359, 8] width 14 height 4
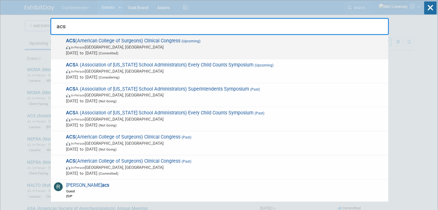
type input "acs"
click at [157, 47] on span "In-Person [GEOGRAPHIC_DATA], [GEOGRAPHIC_DATA]" at bounding box center [225, 47] width 319 height 6
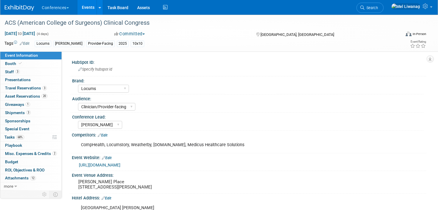
select select "Locums"
select select "Clinician/Provider-facing"
select select "[PERSON_NAME]"
click at [19, 136] on span "68%" at bounding box center [20, 137] width 8 height 4
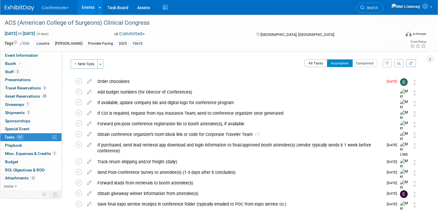
click at [312, 61] on button "All Tasks" at bounding box center [315, 63] width 23 height 8
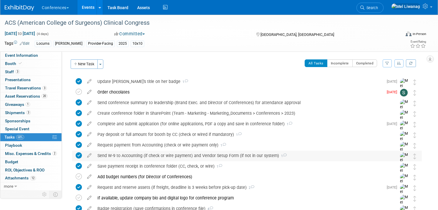
scroll to position [254, 0]
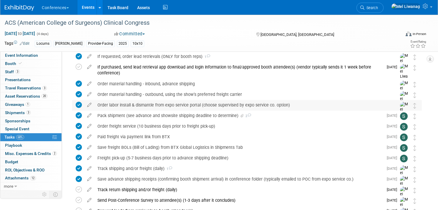
click at [228, 103] on div "Order labor install & dismantle from expo service portal (choose supervised by …" at bounding box center [241, 105] width 294 height 10
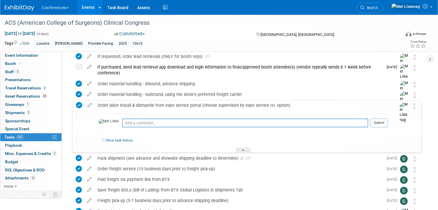
scroll to position [254, 0]
click at [181, 123] on textarea at bounding box center [245, 122] width 246 height 9
type textarea "0"
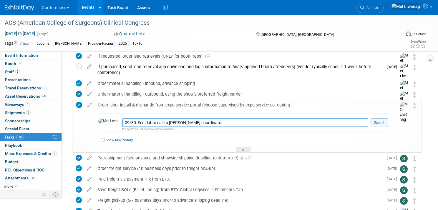
type textarea "09/30: Sent labor call to Freeman coordinator"
click at [383, 121] on button "Submit" at bounding box center [378, 122] width 17 height 9
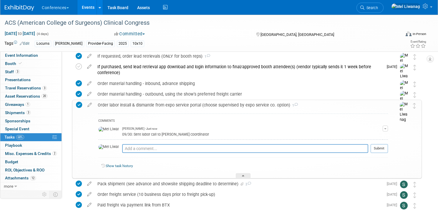
click at [246, 107] on div "Order labor install & dismantle from expo service portal (choose supervised by …" at bounding box center [241, 105] width 293 height 10
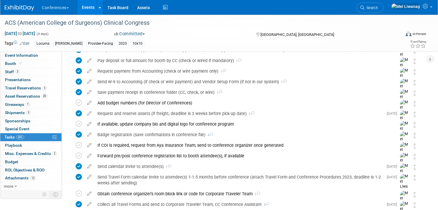
scroll to position [0, 0]
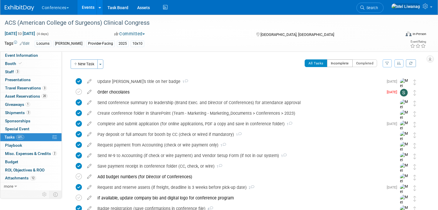
click at [335, 65] on button "Incomplete" at bounding box center [340, 63] width 26 height 8
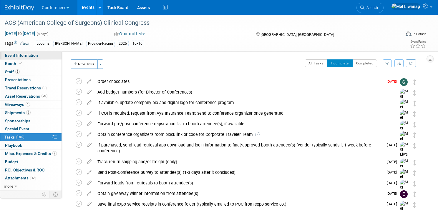
click at [48, 56] on link "Event Information" at bounding box center [30, 55] width 61 height 8
select select "Locums"
select select "Clinician/Provider-facing"
select select "[PERSON_NAME]"
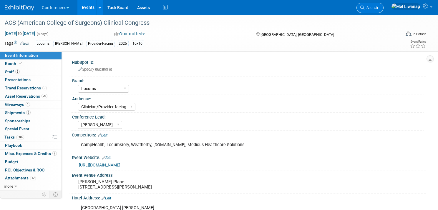
click at [378, 8] on span "Search" at bounding box center [371, 8] width 14 height 4
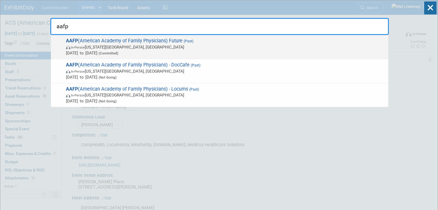
type input "aafp"
click at [264, 45] on span "In-Person Kansas City, MO" at bounding box center [225, 47] width 319 height 6
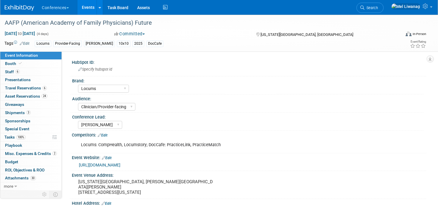
select select "Locums"
select select "Clinician/Provider-facing"
select select "[PERSON_NAME]"
click at [25, 164] on link "Budget" at bounding box center [30, 162] width 61 height 8
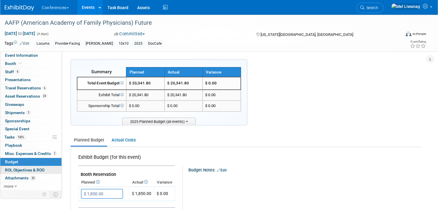
click at [26, 170] on span "ROI, Objectives & ROO 0" at bounding box center [24, 170] width 39 height 5
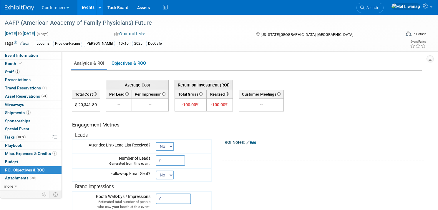
click at [256, 142] on link "Edit" at bounding box center [251, 143] width 10 height 4
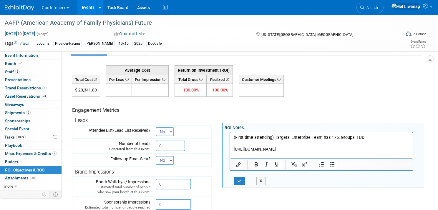
scroll to position [19, 0]
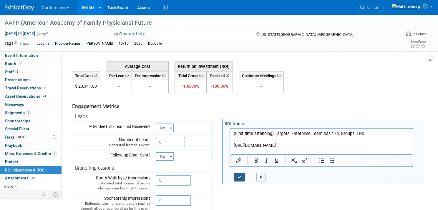
click at [236, 175] on button "button" at bounding box center [239, 177] width 11 height 9
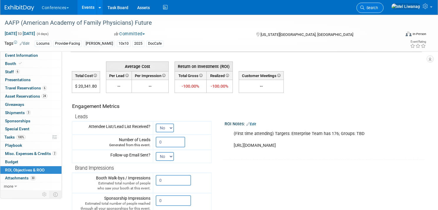
click at [378, 10] on span "Search" at bounding box center [371, 8] width 14 height 4
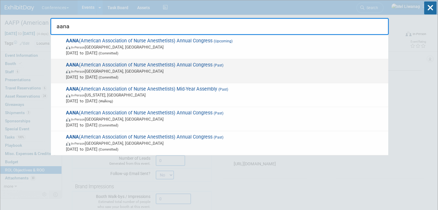
type input "aana"
click at [176, 67] on span "AANA (American Association of Nurse Anesthetists) Annual Congress (Past) In-Per…" at bounding box center [224, 71] width 321 height 18
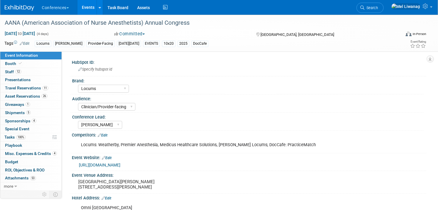
select select "Locums"
select select "Clinician/Provider-facing"
select select "[PERSON_NAME]"
click at [30, 161] on link "Budget" at bounding box center [30, 162] width 61 height 8
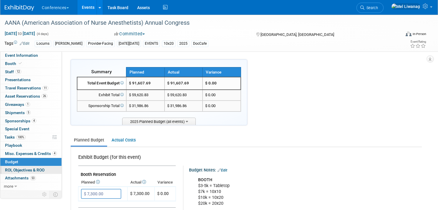
click at [31, 169] on span "ROI, Objectives & ROO 0" at bounding box center [24, 170] width 39 height 5
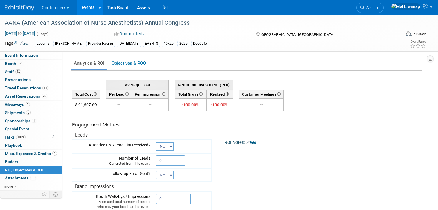
click at [253, 142] on link "Edit" at bounding box center [251, 143] width 10 height 4
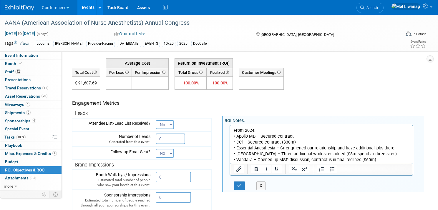
scroll to position [25, 0]
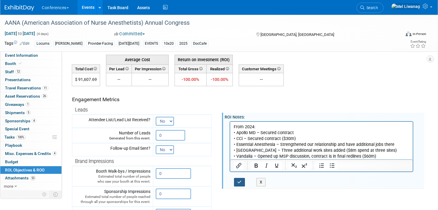
click at [243, 178] on button "button" at bounding box center [239, 182] width 11 height 9
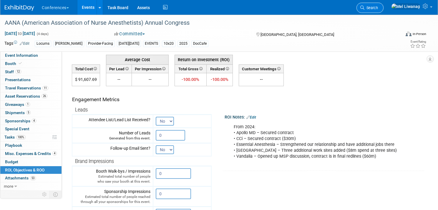
click at [378, 9] on span "Search" at bounding box center [371, 8] width 14 height 4
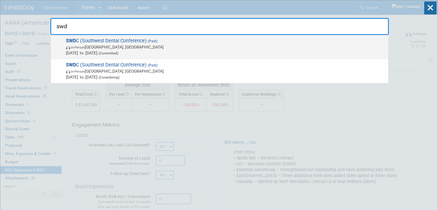
type input "swd"
click at [147, 45] on span "In-Person Dallas, TX" at bounding box center [225, 47] width 319 height 6
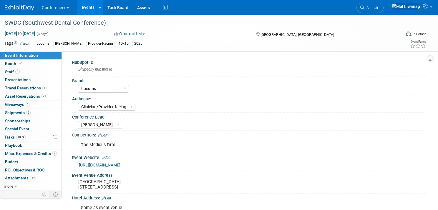
select select "Locums"
select select "Clinician/Provider-facing"
select select "[PERSON_NAME]"
click at [12, 139] on span "Tasks 100%" at bounding box center [14, 137] width 21 height 5
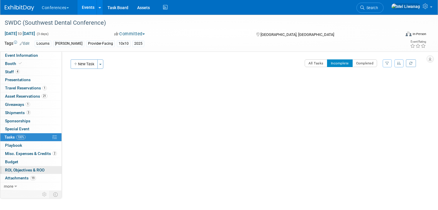
click at [39, 171] on span "ROI, Objectives & ROO 0" at bounding box center [24, 170] width 39 height 5
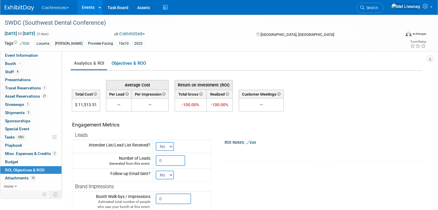
click at [256, 144] on link "Edit" at bounding box center [251, 143] width 10 height 4
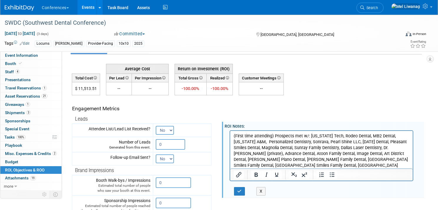
scroll to position [17, 0]
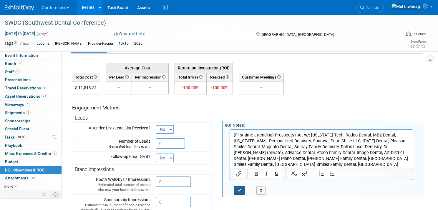
click at [241, 189] on icon "button" at bounding box center [239, 190] width 4 height 4
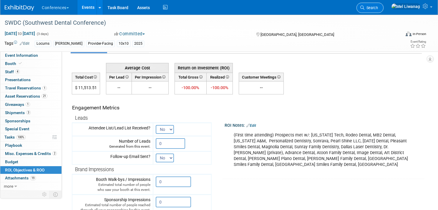
click at [378, 9] on span "Search" at bounding box center [371, 8] width 14 height 4
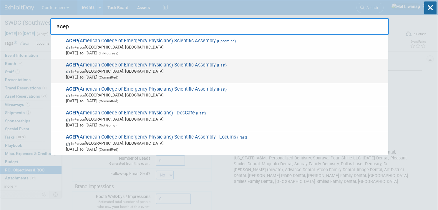
type input "acep"
click at [197, 67] on span "ACEP (American College of Emergency Physicians) Scientific Assembly (Past) In-P…" at bounding box center [224, 71] width 321 height 18
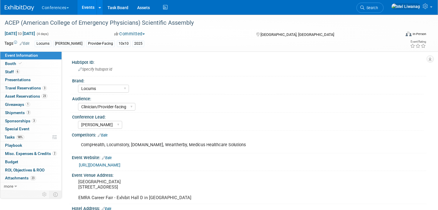
select select "Locums"
select select "Clinician/Provider-facing"
select select "[PERSON_NAME]"
click at [30, 168] on span "ROI, Objectives & ROO 0" at bounding box center [24, 170] width 39 height 5
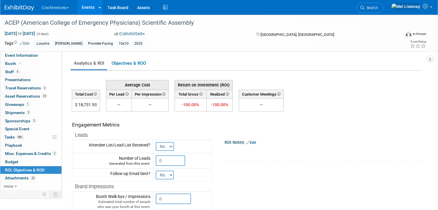
click at [256, 143] on link "Edit" at bounding box center [251, 143] width 10 height 4
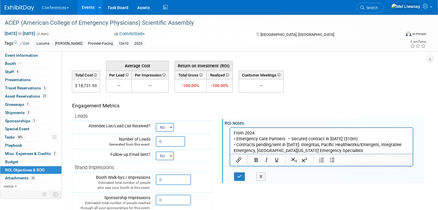
scroll to position [35, 0]
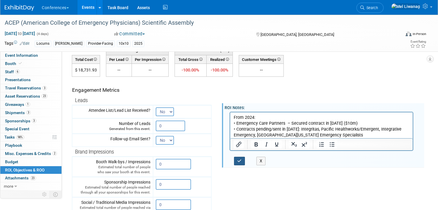
click at [242, 161] on button "button" at bounding box center [239, 161] width 11 height 9
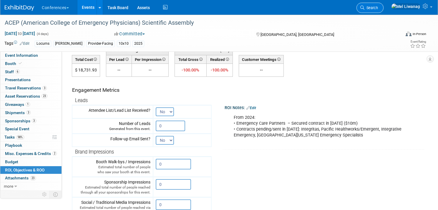
click at [383, 11] on link "Search" at bounding box center [369, 8] width 27 height 10
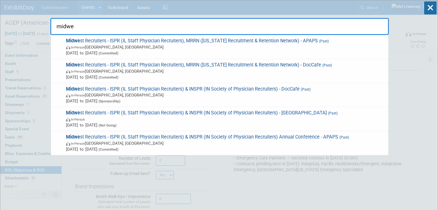
type input "midwe"
click at [270, 43] on span "Midwe st Recruiters - ISPR (IL Staff Physician Recruiters), MRRN (Michigan Recr…" at bounding box center [224, 47] width 321 height 18
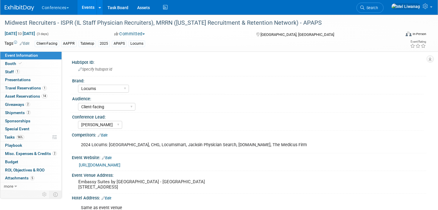
select select "Locums"
select select "Client-facing"
select select "[PERSON_NAME]"
click at [35, 172] on span "ROI, Objectives & ROO 0" at bounding box center [24, 170] width 39 height 5
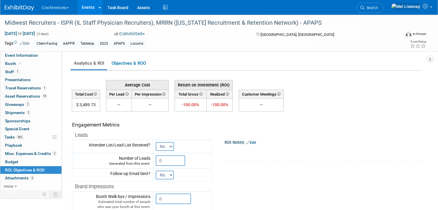
click at [255, 143] on link "Edit" at bounding box center [251, 143] width 10 height 4
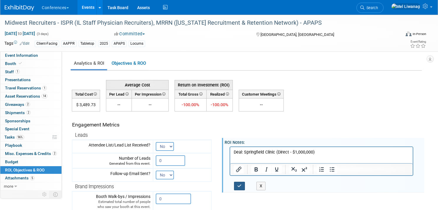
click at [240, 186] on icon "button" at bounding box center [239, 186] width 4 height 4
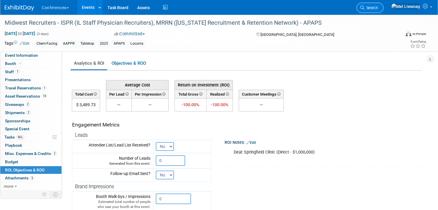
click at [378, 6] on span "Search" at bounding box center [371, 8] width 14 height 4
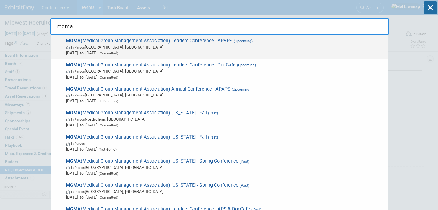
type input "mgma"
click at [222, 48] on span "In-Person Orlando, FL" at bounding box center [225, 47] width 319 height 6
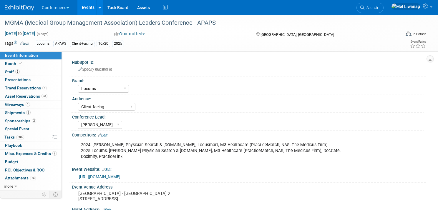
select select "Locums"
select select "Client-facing"
select select "[PERSON_NAME]"
click at [43, 164] on link "Budget" at bounding box center [30, 162] width 61 height 8
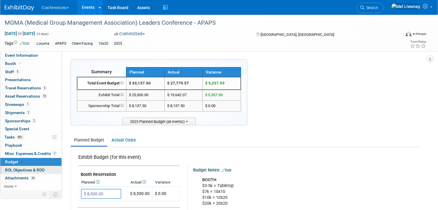
click at [36, 171] on span "ROI, Objectives & ROO 0" at bounding box center [24, 170] width 39 height 5
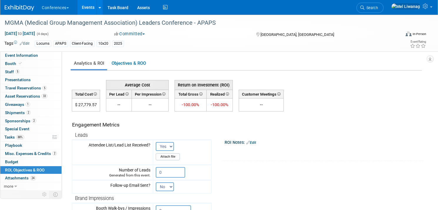
click at [254, 145] on div "X" at bounding box center [323, 146] width 192 height 3
click at [255, 143] on link "Edit" at bounding box center [251, 143] width 10 height 4
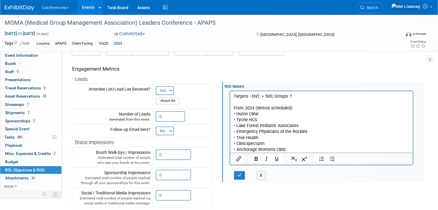
scroll to position [80, 0]
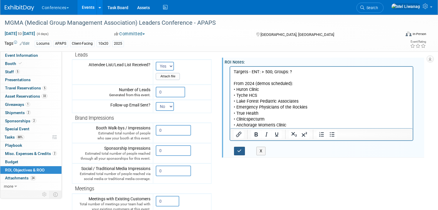
click at [239, 152] on icon "button" at bounding box center [239, 151] width 4 height 4
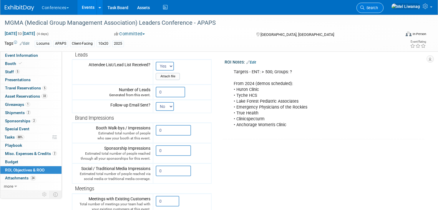
click at [383, 5] on link "Search" at bounding box center [369, 8] width 27 height 10
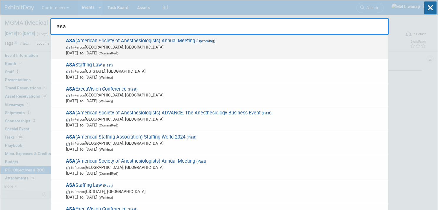
type input "asa"
click at [213, 37] on div "ASA (American Society of Anesthesiologists) Annual Meeting (Upcoming) In-Person…" at bounding box center [219, 47] width 337 height 24
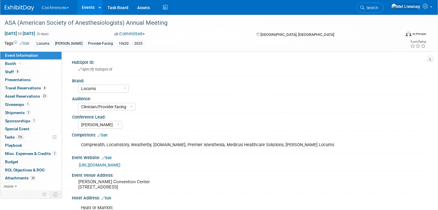
select select "Locums"
select select "Clinician/Provider-facing"
select select "[PERSON_NAME]"
click at [36, 170] on span "ROI, Objectives & ROO 0" at bounding box center [24, 170] width 39 height 5
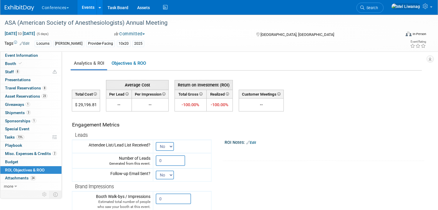
click at [256, 142] on link "Edit" at bounding box center [251, 143] width 10 height 4
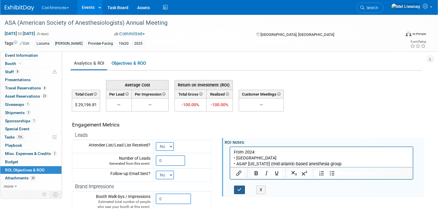
click at [243, 189] on button "button" at bounding box center [239, 190] width 11 height 9
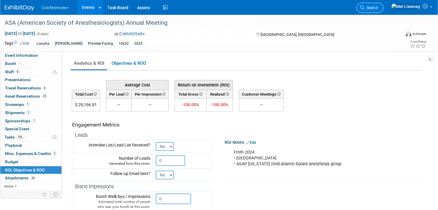
click at [382, 10] on link "Search" at bounding box center [369, 8] width 27 height 10
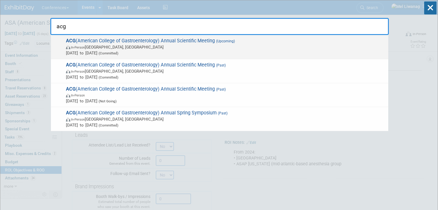
type input "acg"
click at [203, 48] on span "In-Person [GEOGRAPHIC_DATA], [GEOGRAPHIC_DATA]" at bounding box center [225, 47] width 319 height 6
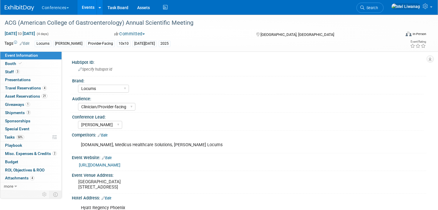
select select "Locums"
select select "Clinician/Provider-facing"
select select "[PERSON_NAME]"
click at [29, 170] on span "ROI, Objectives & ROO 0" at bounding box center [24, 170] width 39 height 5
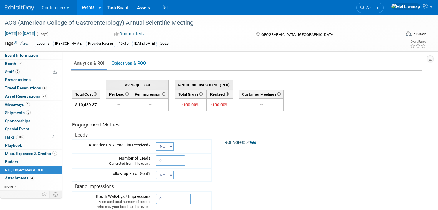
click at [255, 141] on link "Edit" at bounding box center [251, 143] width 10 height 4
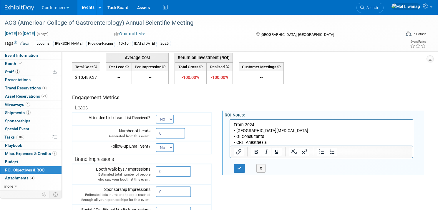
scroll to position [33, 0]
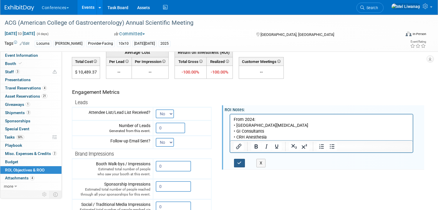
click at [239, 164] on icon "button" at bounding box center [239, 163] width 4 height 4
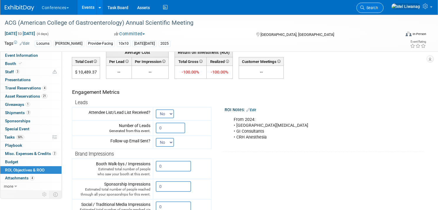
click at [378, 7] on span "Search" at bounding box center [371, 8] width 14 height 4
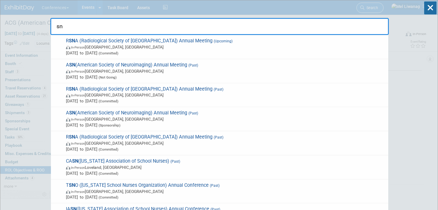
type input "s"
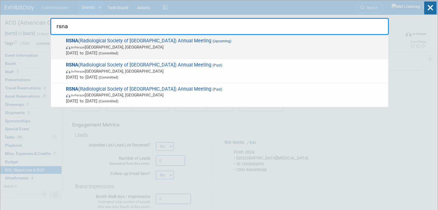
type input "rsna"
click at [224, 47] on span "In-Person Chicago, IL" at bounding box center [225, 47] width 319 height 6
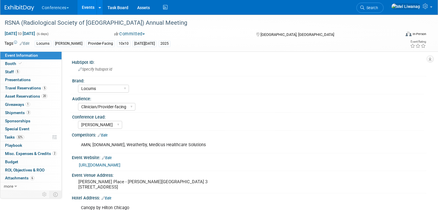
select select "Locums"
select select "Clinician/Provider-facing"
select select "[PERSON_NAME]"
click at [35, 164] on link "Budget" at bounding box center [30, 162] width 61 height 8
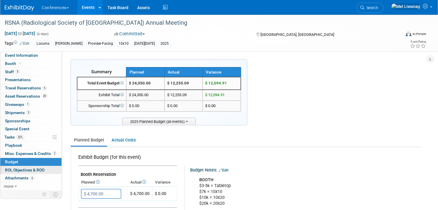
click at [35, 166] on link "0 ROI, Objectives & ROO 0" at bounding box center [30, 170] width 61 height 8
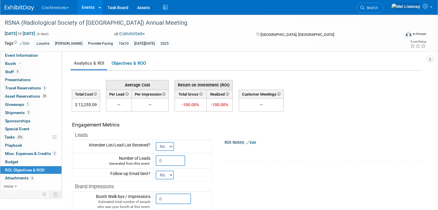
click at [256, 142] on link "Edit" at bounding box center [251, 143] width 10 height 4
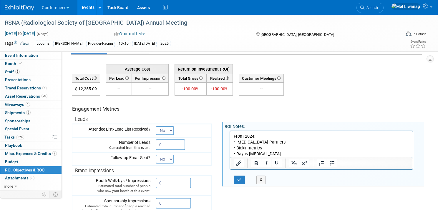
scroll to position [27, 0]
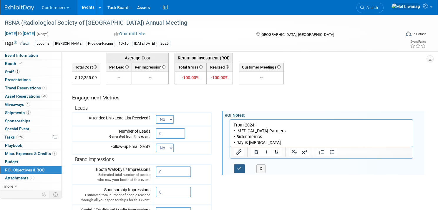
click at [241, 167] on icon "button" at bounding box center [239, 168] width 4 height 4
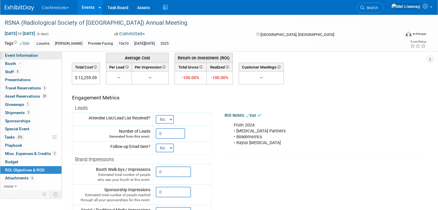
click at [23, 54] on span "Event Information" at bounding box center [21, 55] width 33 height 5
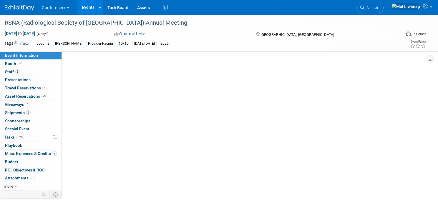
scroll to position [0, 0]
select select "Locums"
select select "Clinician/Provider-facing"
select select "[PERSON_NAME]"
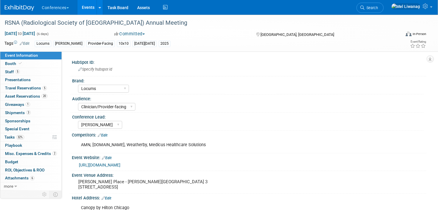
click at [20, 6] on img at bounding box center [19, 8] width 29 height 6
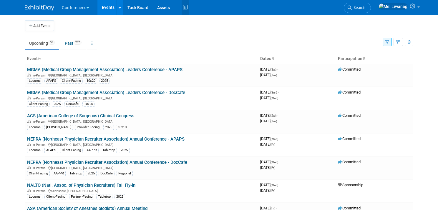
click at [182, 8] on icon at bounding box center [184, 7] width 7 height 9
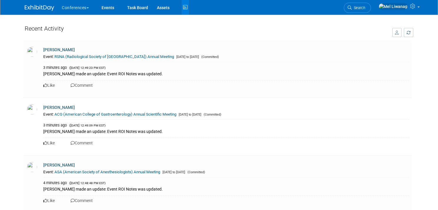
click at [45, 6] on img at bounding box center [39, 8] width 29 height 6
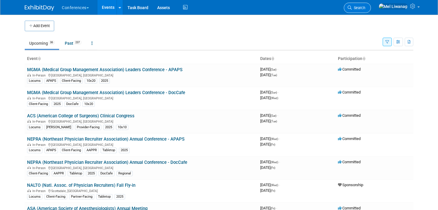
click at [352, 9] on icon at bounding box center [349, 8] width 4 height 4
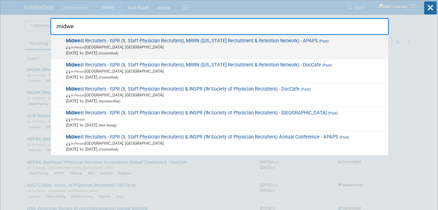
type input "midwe"
click at [263, 44] on span "In-Person [GEOGRAPHIC_DATA], [GEOGRAPHIC_DATA]" at bounding box center [225, 47] width 319 height 6
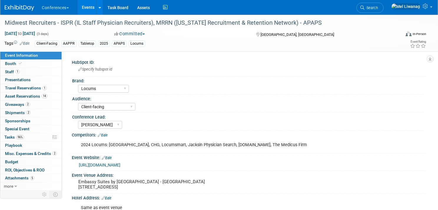
select select "Locums"
select select "Client-facing"
select select "[PERSON_NAME]"
click at [40, 114] on link "2 Shipments 2" at bounding box center [30, 113] width 61 height 8
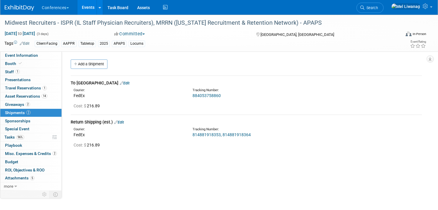
click at [119, 193] on div "Midwest Recruiters - ISPR (IL Staff Physician Recruiters), MRRN (Michigan Recru…" at bounding box center [219, 109] width 438 height 188
click at [169, 182] on div "HubSpot ID: Specify hubspot id Brand: Aya Bespoke Corporate Dawson DocCafe Educ…" at bounding box center [244, 120] width 364 height 139
click at [25, 10] on img at bounding box center [19, 8] width 29 height 6
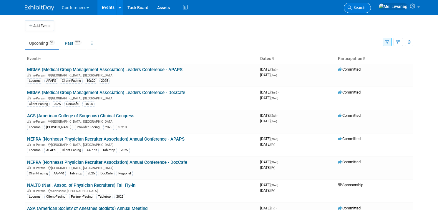
click at [366, 5] on link "Search" at bounding box center [357, 8] width 27 height 10
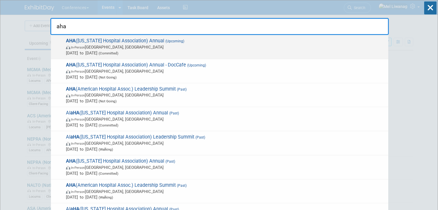
type input "aha"
click at [176, 46] on span "In-Person [GEOGRAPHIC_DATA], [GEOGRAPHIC_DATA]" at bounding box center [225, 47] width 319 height 6
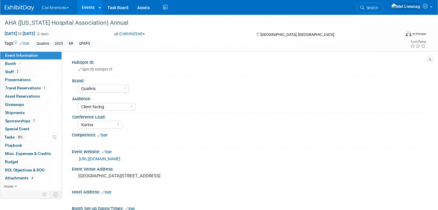
select select "Qualivis"
select select "Client-facing"
select select "Karina"
click at [21, 137] on span "30%" at bounding box center [20, 137] width 8 height 4
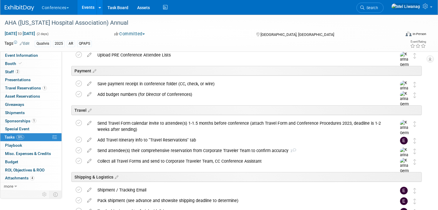
scroll to position [86, 0]
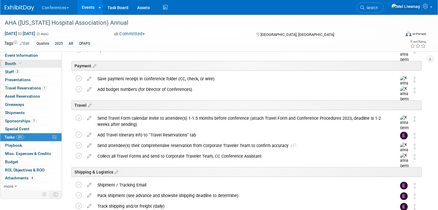
click at [27, 60] on link "Booth" at bounding box center [30, 64] width 61 height 8
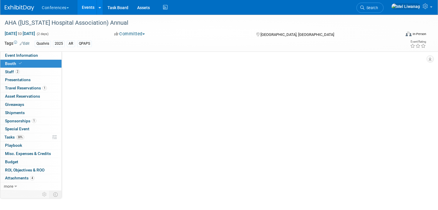
select select "6' tabletop"
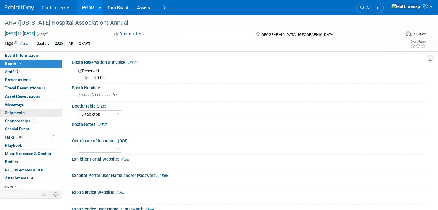
click at [42, 114] on link "0 Shipments 0" at bounding box center [30, 113] width 61 height 8
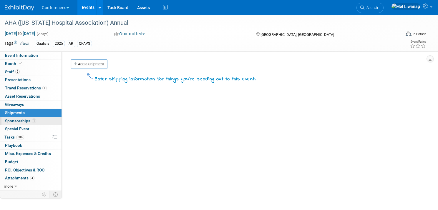
click at [42, 119] on link "1 Sponsorships 1" at bounding box center [30, 121] width 61 height 8
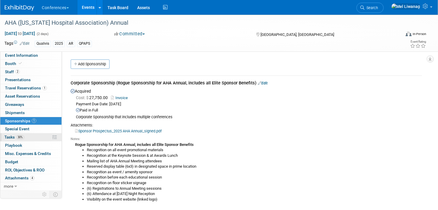
click at [30, 137] on link "30% Tasks 30%" at bounding box center [30, 137] width 61 height 8
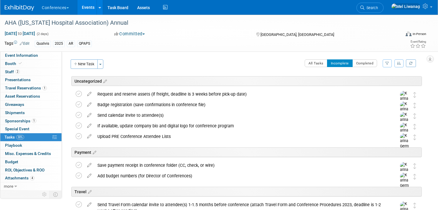
click at [17, 2] on div at bounding box center [23, 5] width 36 height 11
click at [23, 6] on img at bounding box center [19, 8] width 29 height 6
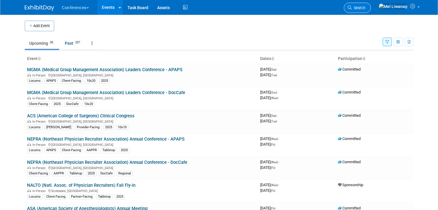
click at [365, 6] on span "Search" at bounding box center [359, 8] width 14 height 4
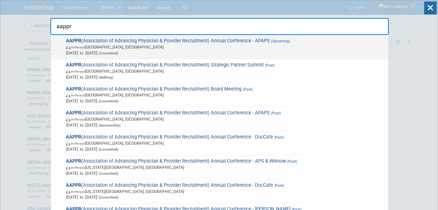
type input "aappr"
click at [208, 49] on span "In-Person Lake Buena Vista, FL" at bounding box center [225, 47] width 319 height 6
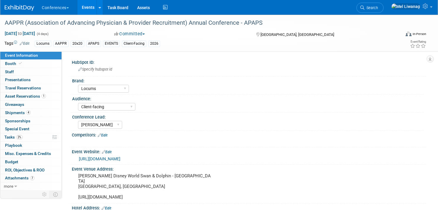
select select "Locums"
select select "Client-facing"
select select "[PERSON_NAME]"
click at [21, 33] on span "[DATE] to [DATE]" at bounding box center [19, 33] width 31 height 5
select select "3"
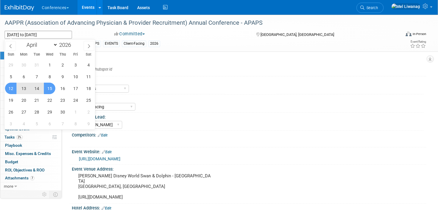
click at [224, 62] on div "HubSpot ID:" at bounding box center [249, 61] width 354 height 7
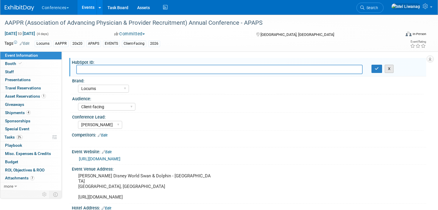
click at [388, 68] on button "X" at bounding box center [388, 69] width 9 height 8
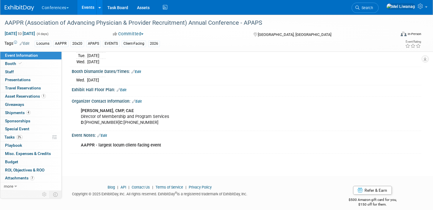
scroll to position [215, 0]
click at [30, 5] on img at bounding box center [19, 8] width 29 height 6
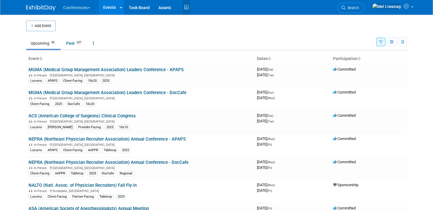
click at [184, 7] on icon at bounding box center [186, 7] width 7 height 9
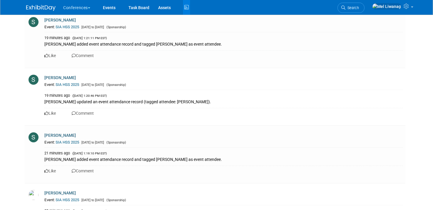
scroll to position [1372, 0]
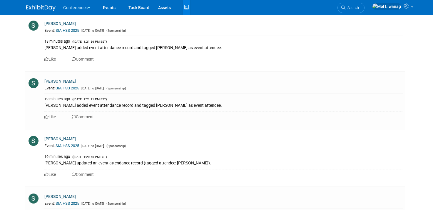
click at [39, 8] on img at bounding box center [40, 8] width 29 height 6
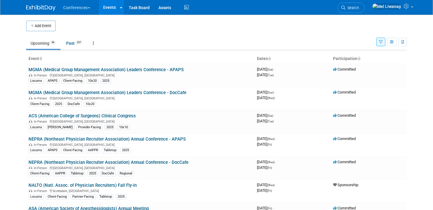
click at [187, 7] on div "Conferences Explore: My Workspaces 2 Go to Workspace: Conferences Marketing Req…" at bounding box center [216, 7] width 381 height 15
click at [184, 9] on icon at bounding box center [186, 7] width 7 height 9
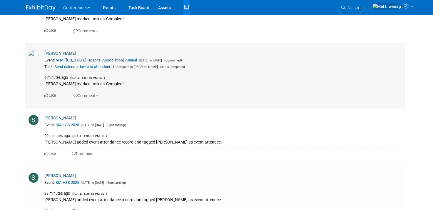
scroll to position [255, 0]
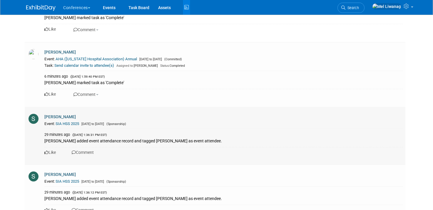
click at [68, 123] on link "SIA HSS 2025" at bounding box center [68, 123] width 24 height 4
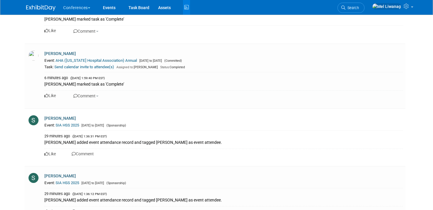
scroll to position [0, 0]
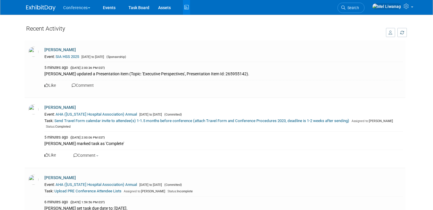
click at [37, 6] on img at bounding box center [40, 8] width 29 height 6
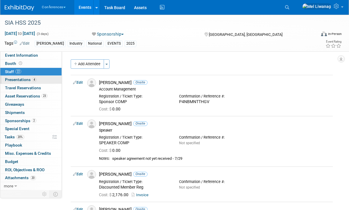
click at [41, 83] on link "4 Presentations 4" at bounding box center [30, 80] width 61 height 8
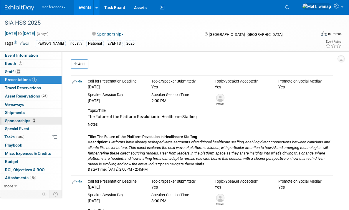
click at [24, 121] on span "Sponsorships 2" at bounding box center [20, 121] width 31 height 5
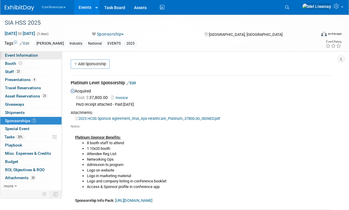
click at [45, 55] on link "Event Information" at bounding box center [30, 55] width 61 height 8
select select "[PERSON_NAME]"
select select "N/a"
select select "[PERSON_NAME]"
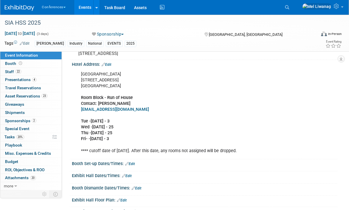
scroll to position [136, 0]
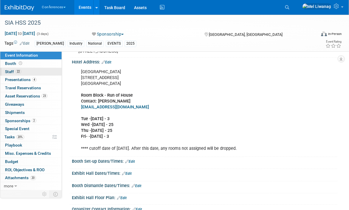
click at [28, 73] on link "22 Staff 22" at bounding box center [30, 72] width 61 height 8
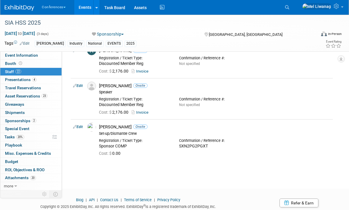
scroll to position [783, 0]
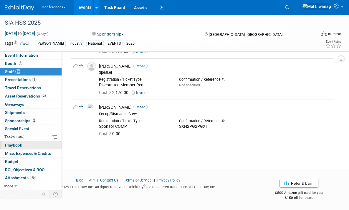
click at [23, 141] on link "0 Playbook 0" at bounding box center [30, 145] width 61 height 8
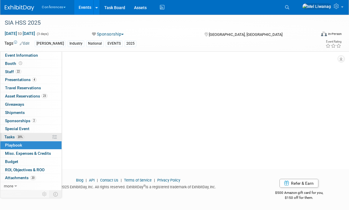
scroll to position [0, 0]
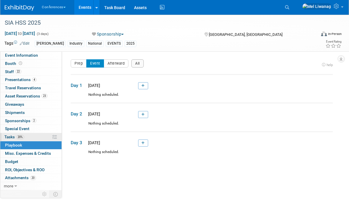
click at [25, 136] on link "20% Tasks 20%" at bounding box center [30, 137] width 61 height 8
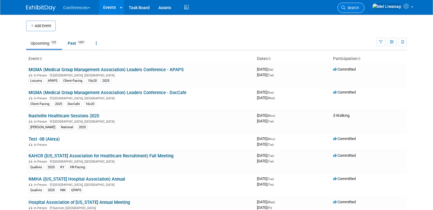
click at [360, 6] on link "Search" at bounding box center [351, 8] width 27 height 10
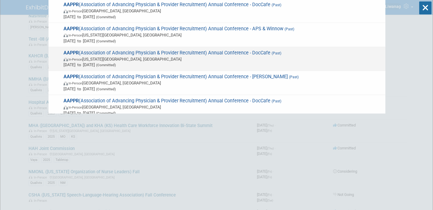
scroll to position [38, 0]
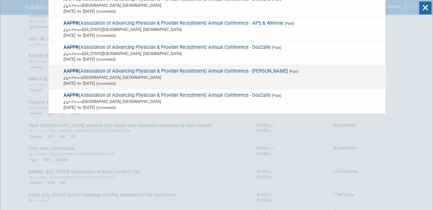
type input "aappr"
click at [253, 72] on span "AAPPR (Association of Advancing Physician & Provider Recruitment) Annual Confer…" at bounding box center [222, 77] width 321 height 18
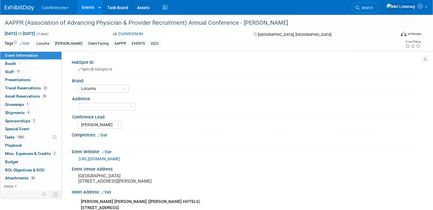
select select "Locums"
select select "[PERSON_NAME]"
click at [37, 74] on link "11 Staff 11" at bounding box center [30, 72] width 61 height 8
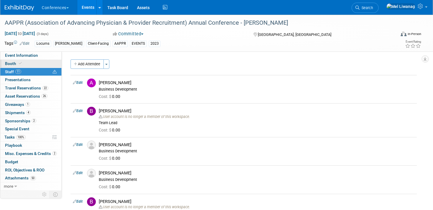
click at [39, 65] on link "Booth" at bounding box center [30, 64] width 61 height 8
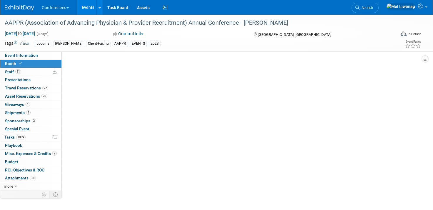
select select "10'x20'"
select select "Yes"
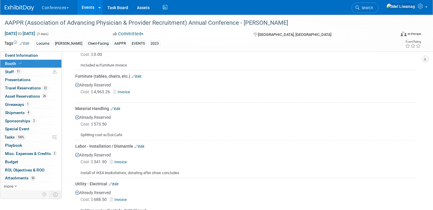
scroll to position [249, 0]
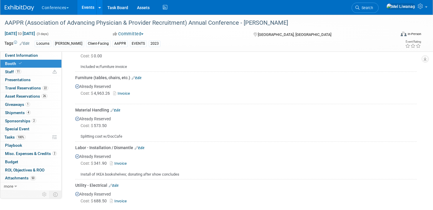
click at [128, 91] on link "Invoice" at bounding box center [122, 93] width 19 height 4
click at [373, 10] on span "Search" at bounding box center [367, 8] width 14 height 4
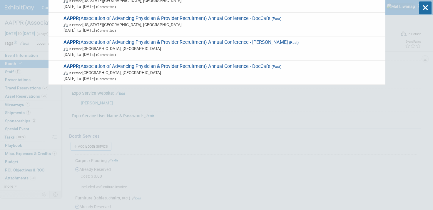
scroll to position [116, 0]
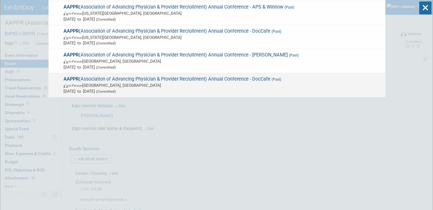
type input "aappr"
click at [267, 76] on div "AAPPR (Association of Advancing Physician & Provider Recruitment) Annual Confer…" at bounding box center [217, 85] width 337 height 24
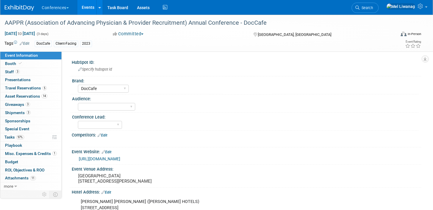
select select "DocCafe"
click at [39, 64] on link "Booth" at bounding box center [30, 64] width 61 height 8
select select "10'x20'"
select select "Yes"
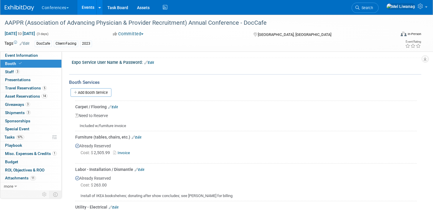
scroll to position [178, 0]
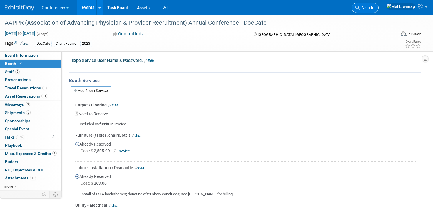
click at [360, 8] on icon at bounding box center [358, 8] width 4 height 4
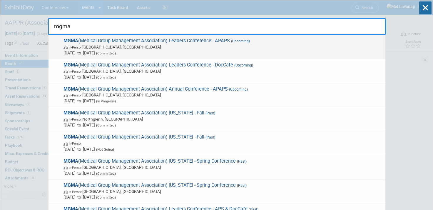
type input "mgma"
click at [237, 55] on span "Sep 27, 2025 to Sep 30, 2025 (Committed)" at bounding box center [223, 53] width 319 height 6
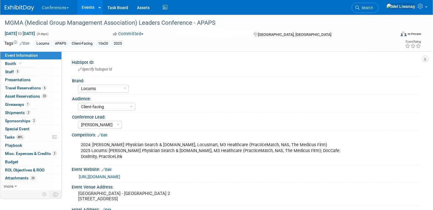
select select "Locums"
select select "Client-facing"
select select "[PERSON_NAME]"
click at [373, 9] on span "Search" at bounding box center [367, 8] width 14 height 4
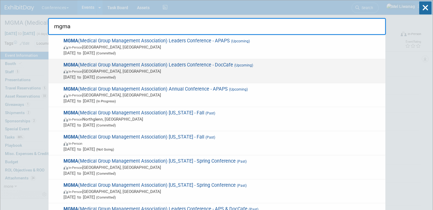
type input "mgma"
click at [265, 70] on span "In-Person [GEOGRAPHIC_DATA], [GEOGRAPHIC_DATA]" at bounding box center [223, 71] width 319 height 6
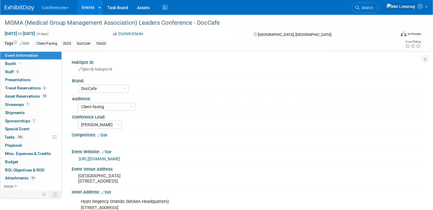
select select "DocCafe"
select select "Client-facing"
select select "[PERSON_NAME]"
click at [33, 66] on link "Booth" at bounding box center [30, 64] width 61 height 8
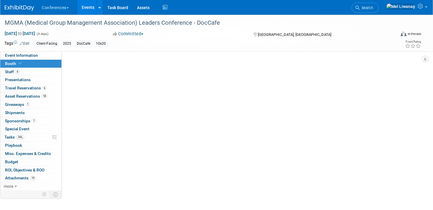
select select "10'x20'"
select select "Yes"
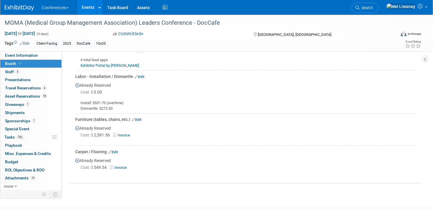
scroll to position [363, 0]
click at [45, 56] on link "Event Information" at bounding box center [30, 55] width 61 height 8
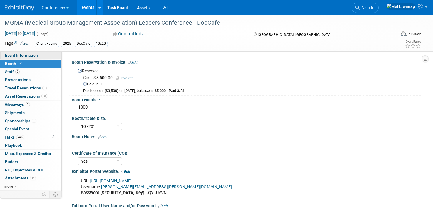
select select "DocCafe"
select select "Client-facing"
select select "[PERSON_NAME]"
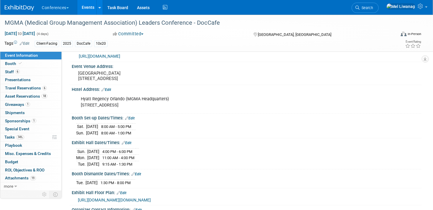
scroll to position [103, 0]
click at [373, 7] on span "Search" at bounding box center [367, 8] width 14 height 4
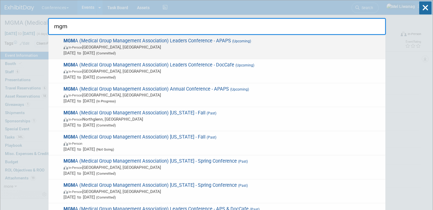
type input "mgm"
click at [262, 45] on span "In-Person Orlando, FL" at bounding box center [223, 47] width 319 height 6
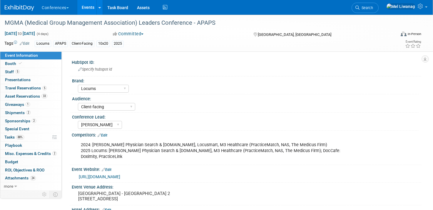
select select "Locums"
select select "Client-facing"
select select "[PERSON_NAME]"
click at [44, 64] on link "Booth" at bounding box center [30, 64] width 61 height 8
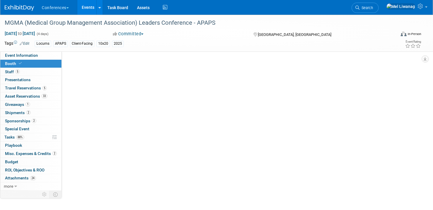
select select "10'x20'"
select select "Yes"
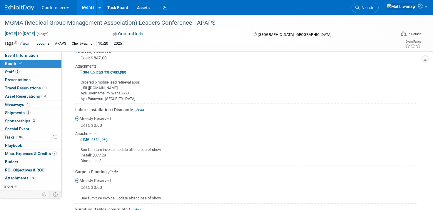
scroll to position [399, 0]
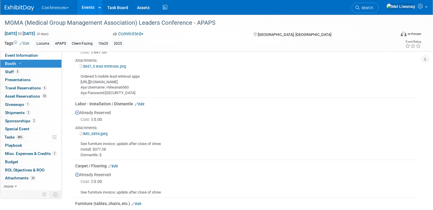
click at [104, 132] on link "IMG_6854.jpeg" at bounding box center [94, 133] width 28 height 4
click at [373, 6] on span "Search" at bounding box center [367, 8] width 14 height 4
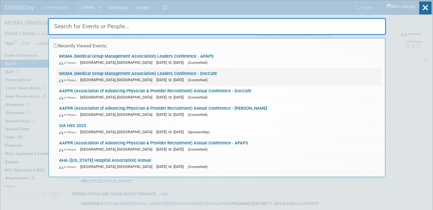
click at [148, 76] on link "MGMA (Medical Group Management Association) Leaders Conference - DocCafe In-Per…" at bounding box center [219, 76] width 326 height 17
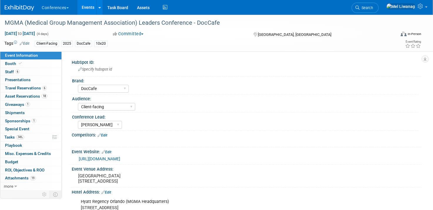
select select "DocCafe"
select select "Client-facing"
select select "[PERSON_NAME]"
click at [22, 68] on link "6 Staff 6" at bounding box center [30, 72] width 61 height 8
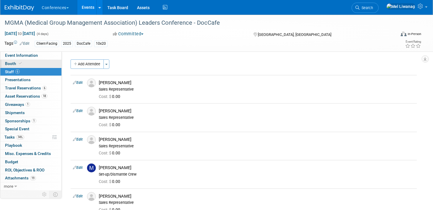
click at [23, 60] on link "Booth" at bounding box center [30, 64] width 61 height 8
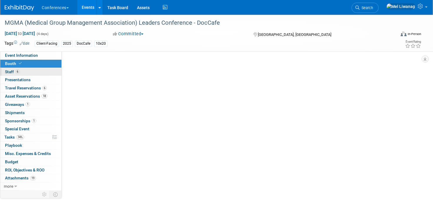
select select "10'x20'"
select select "Yes"
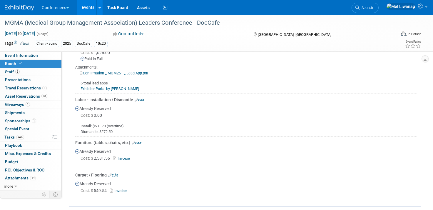
scroll to position [340, 0]
click at [360, 7] on icon at bounding box center [358, 8] width 4 height 4
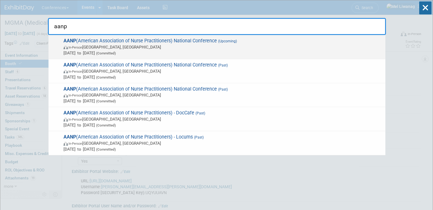
type input "aanp"
click at [232, 49] on span "In-Person Las Vegas, NV" at bounding box center [223, 47] width 319 height 6
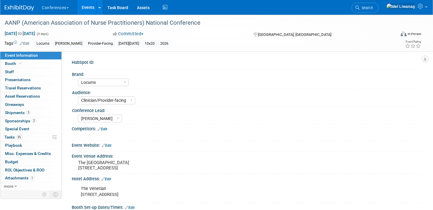
select select "Locums"
select select "Clinician/Provider-facing"
select select "[PERSON_NAME]"
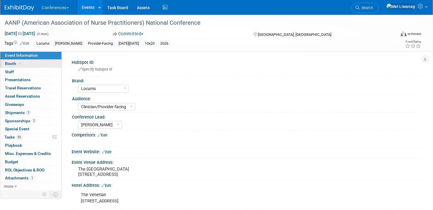
click at [31, 65] on link "Booth" at bounding box center [30, 64] width 61 height 8
select select "10'x20'"
select select "No"
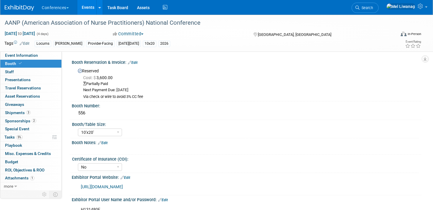
click at [136, 62] on link "Edit" at bounding box center [133, 63] width 10 height 4
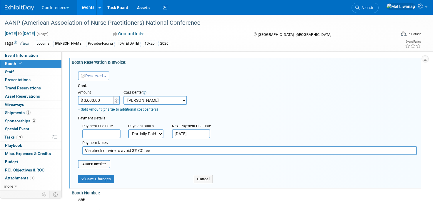
click at [106, 102] on input "$ 3,600.00" at bounding box center [96, 100] width 37 height 9
type input "$ 7,200.00"
click at [155, 137] on select "Not Paid Yet Partially Paid Paid in Full" at bounding box center [145, 133] width 35 height 9
click at [156, 149] on input "Via check or wire to avoid 3% CC fee" at bounding box center [249, 150] width 335 height 9
drag, startPoint x: 156, startPoint y: 149, endPoint x: 75, endPoint y: 148, distance: 81.5
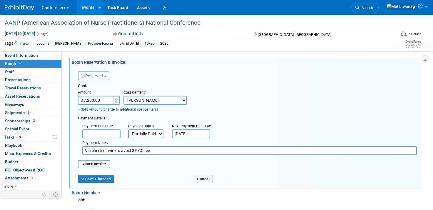
click at [75, 148] on div "Payment Due Date Payment Status Not Paid Yet Partially Paid Paid in Full Next P…" at bounding box center [248, 138] width 348 height 34
type input "09/29: Paid deposit; 09/30: Paid balance"
click at [100, 178] on button "Save Changes" at bounding box center [96, 179] width 36 height 8
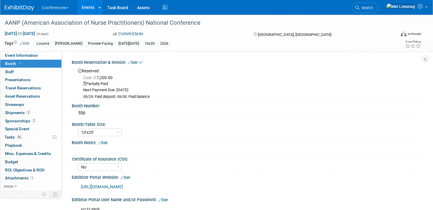
click at [134, 63] on link "Edit" at bounding box center [133, 63] width 10 height 4
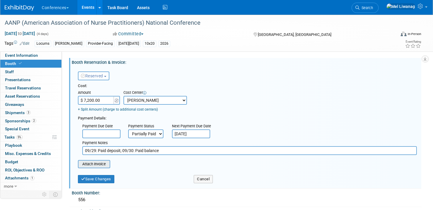
click at [105, 162] on input "file" at bounding box center [75, 164] width 70 height 7
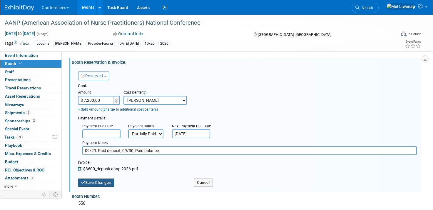
click at [98, 179] on button "Save Changes" at bounding box center [96, 183] width 36 height 8
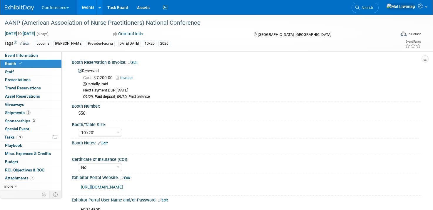
click at [411, 15] on div "Conferences Explore: My Workspaces 2 Go to Workspace: Conferences Marketing Req…" at bounding box center [216, 7] width 433 height 15
click at [373, 9] on span "Search" at bounding box center [367, 8] width 14 height 4
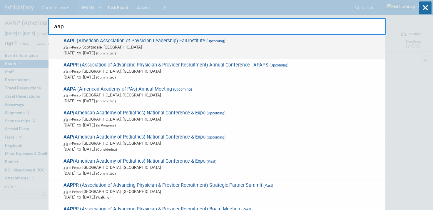
type input "aap"
click at [309, 48] on span "In-Person Scottsdale, AZ" at bounding box center [223, 47] width 319 height 6
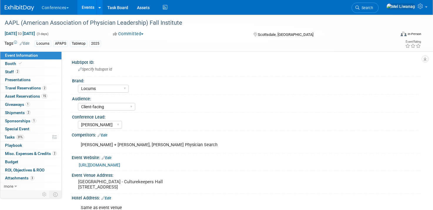
select select "Locums"
select select "Client-facing"
select select "[PERSON_NAME]"
click at [30, 137] on link "31% Tasks 31%" at bounding box center [30, 137] width 61 height 8
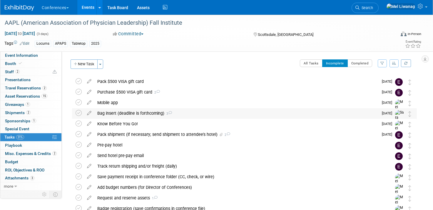
click at [151, 114] on div "Bag insert (deadline is forthcoming) 3" at bounding box center [236, 113] width 284 height 10
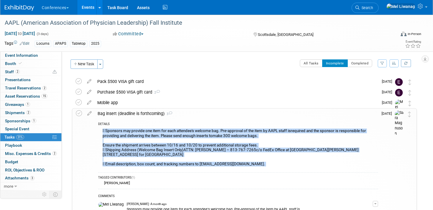
drag, startPoint x: 102, startPoint y: 131, endPoint x: 252, endPoint y: 170, distance: 155.0
copy div " Sponsors may provide one item for each attendee's welcome bag. Pre-approval o…"
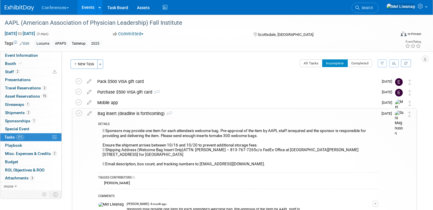
click at [196, 114] on div "Bag insert (deadline is forthcoming) 3" at bounding box center [237, 114] width 284 height 10
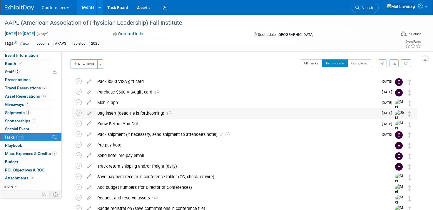
click at [195, 112] on div "Bag insert (deadline is forthcoming) 3" at bounding box center [236, 113] width 284 height 10
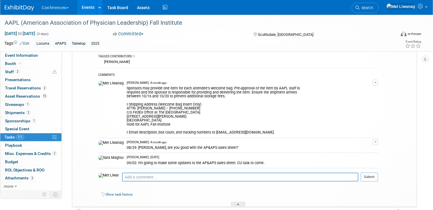
scroll to position [146, 0]
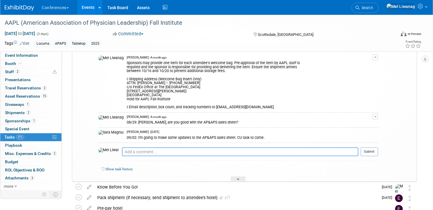
click at [152, 154] on textarea at bounding box center [240, 151] width 236 height 9
type textarea "-"
type textarea "0"
type textarea "9"
type textarea "0"
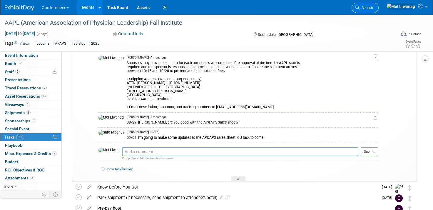
click at [378, 5] on link "Search" at bounding box center [365, 8] width 27 height 10
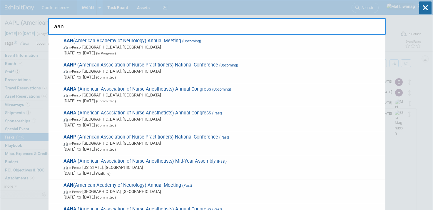
click at [350, 29] on input "aan" at bounding box center [217, 26] width 338 height 17
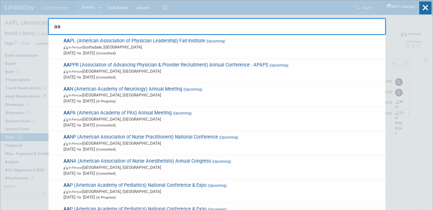
type input "a"
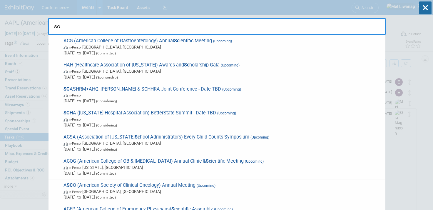
type input "s"
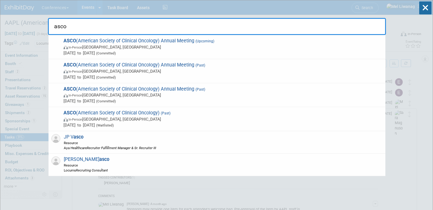
type input "asco"
click at [427, 11] on icon at bounding box center [425, 7] width 12 height 13
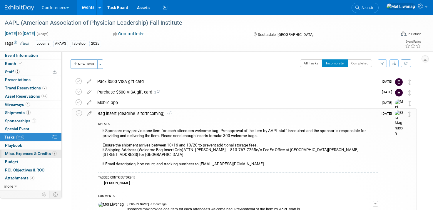
click at [29, 152] on span "Misc. Expenses & Credits 2" at bounding box center [31, 153] width 52 height 5
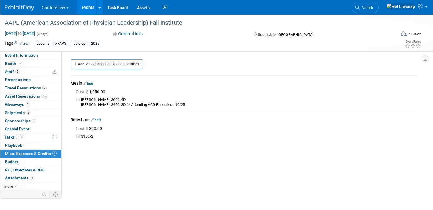
click at [385, 14] on div "Conferences Explore: My Workspaces 2 Go to Workspace: Conferences Marketing Req…" at bounding box center [213, 7] width 417 height 15
click at [373, 9] on span "Search" at bounding box center [367, 8] width 14 height 4
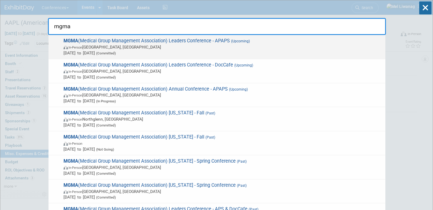
type input "mgma"
click at [245, 55] on span "Sep 27, 2025 to Sep 30, 2025 (Committed)" at bounding box center [223, 53] width 319 height 6
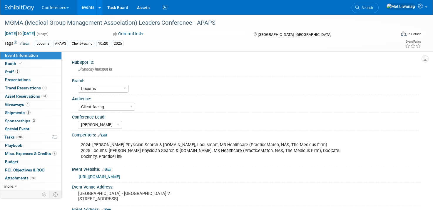
select select "Locums"
select select "Client-facing"
select select "[PERSON_NAME]"
click at [33, 154] on span "Misc. Expenses & Credits 2" at bounding box center [31, 153] width 52 height 5
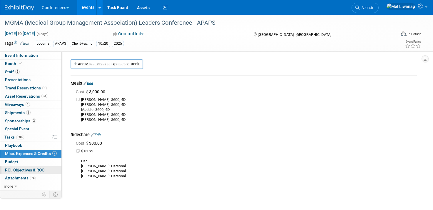
click at [31, 172] on span "ROI, Objectives & ROO 0" at bounding box center [24, 170] width 39 height 5
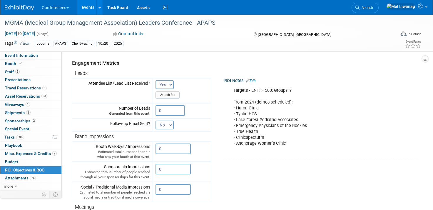
scroll to position [66, 0]
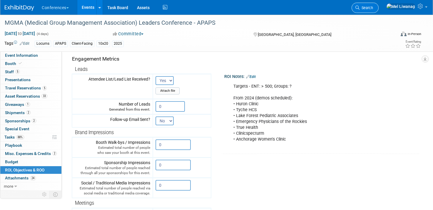
click at [376, 5] on link "Search" at bounding box center [365, 8] width 27 height 10
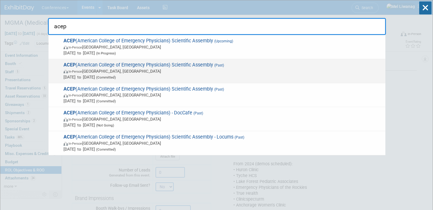
type input "acep"
click at [204, 69] on span "In-Person Salt Lake City, UT" at bounding box center [223, 71] width 319 height 6
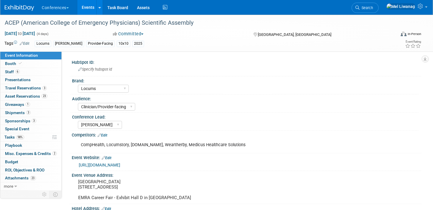
select select "Locums"
select select "Clinician/Provider-facing"
select select "[PERSON_NAME]"
click at [36, 138] on link "98% Tasks 98%" at bounding box center [30, 137] width 61 height 8
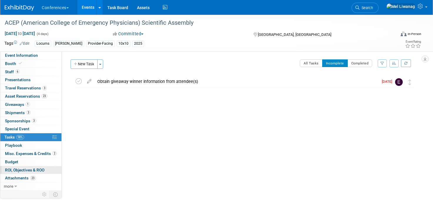
click at [31, 169] on span "ROI, Objectives & ROO 0" at bounding box center [24, 170] width 39 height 5
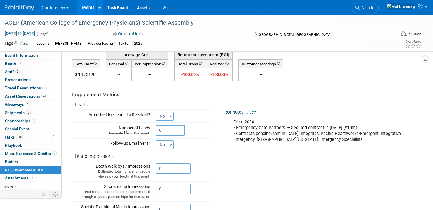
scroll to position [31, 0]
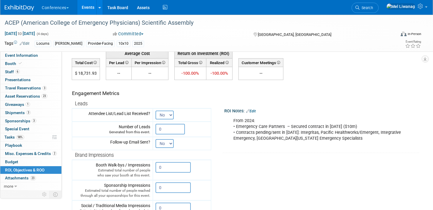
click at [254, 111] on link "Edit" at bounding box center [251, 111] width 10 height 4
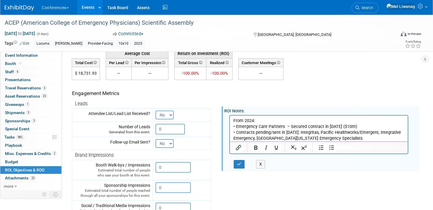
scroll to position [0, 0]
click at [327, 138] on p "From 2024: • Emergency Care Partners – Secured contract in 2025 ($10m) • Contra…" at bounding box center [319, 130] width 171 height 24
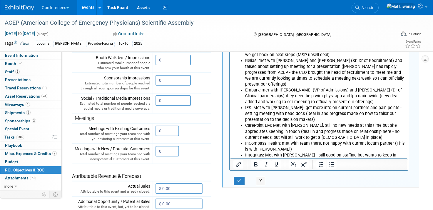
scroll to position [152, 0]
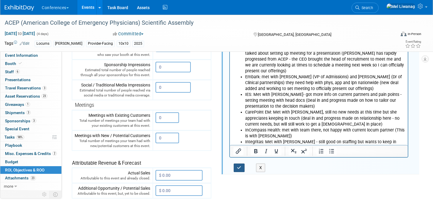
click at [240, 165] on button "button" at bounding box center [239, 168] width 11 height 9
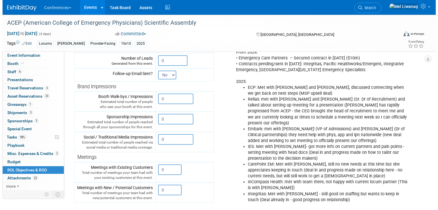
scroll to position [100, 0]
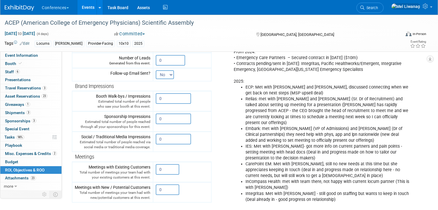
click at [284, 79] on div "From 2024: • Emergency Care Partners – Secured contract in 2025 ($10m) • Contra…" at bounding box center [321, 125] width 184 height 159
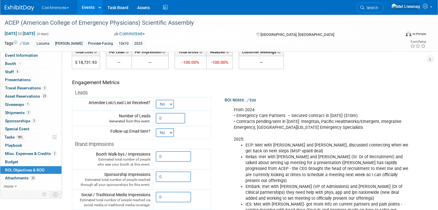
scroll to position [0, 0]
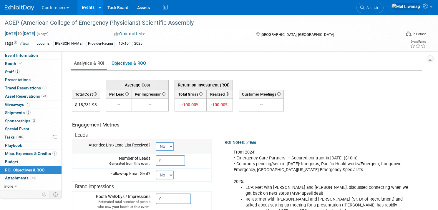
click at [165, 146] on select "No Yes" at bounding box center [165, 146] width 18 height 9
select select "True"
click at [156, 142] on select "No Yes" at bounding box center [165, 146] width 18 height 9
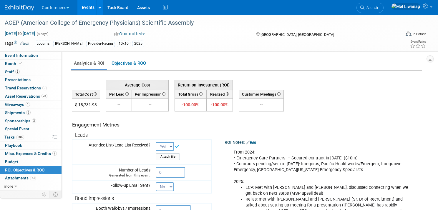
click at [383, 4] on link "Search" at bounding box center [369, 8] width 27 height 10
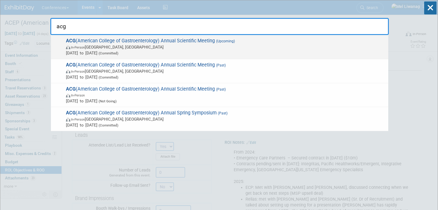
type input "acg"
click at [178, 51] on span "Oct 25, 2025 to Oct 28, 2025 (Committed)" at bounding box center [225, 53] width 319 height 6
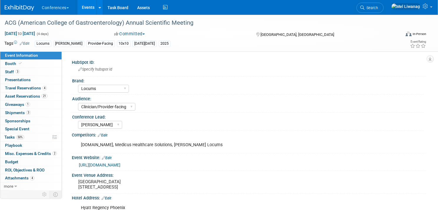
select select "Locums"
select select "Clinician/Provider-facing"
select select "[PERSON_NAME]"
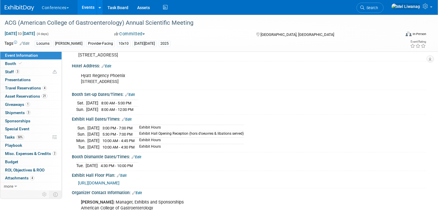
scroll to position [132, 0]
click at [378, 9] on span "Search" at bounding box center [371, 8] width 14 height 4
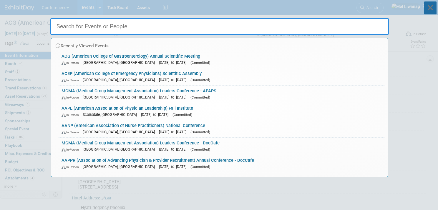
click at [428, 7] on icon at bounding box center [430, 7] width 12 height 13
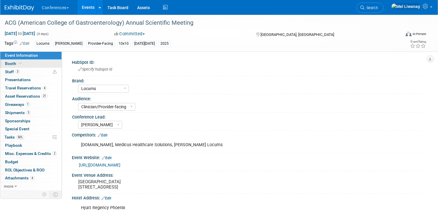
click at [34, 62] on link "Booth" at bounding box center [30, 64] width 61 height 8
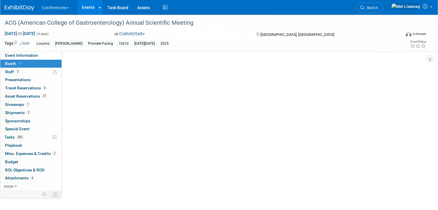
select select "10'x10'"
select select "Yes"
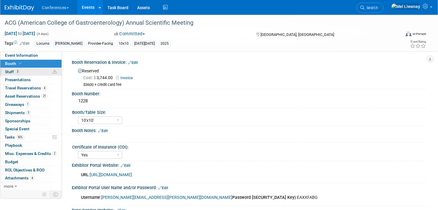
click at [30, 73] on link "3 Staff 3" at bounding box center [30, 72] width 61 height 8
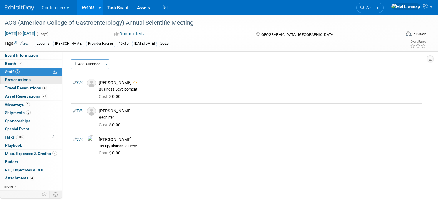
click at [28, 82] on span "Presentations 0" at bounding box center [18, 79] width 26 height 5
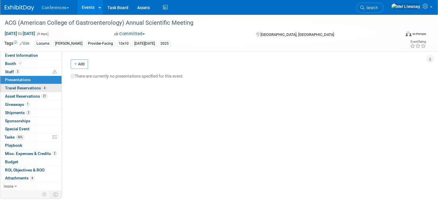
click at [28, 88] on span "Travel Reservations 4" at bounding box center [26, 88] width 42 height 5
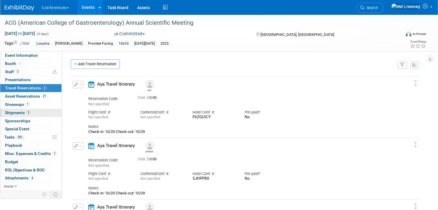
click at [25, 113] on span "Shipments 3" at bounding box center [18, 112] width 26 height 5
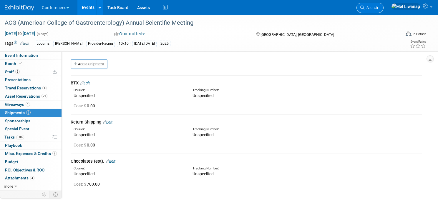
click at [378, 8] on span "Search" at bounding box center [371, 8] width 14 height 4
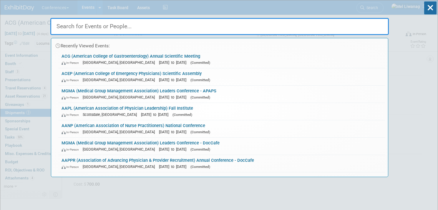
click at [384, 8] on div "Recently Viewed Events: ACG (American College of Gastroenterology) Annual Scien…" at bounding box center [219, 88] width 338 height 177
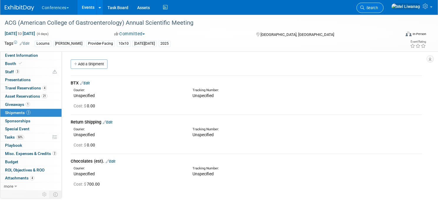
click at [364, 8] on icon at bounding box center [362, 8] width 4 height 4
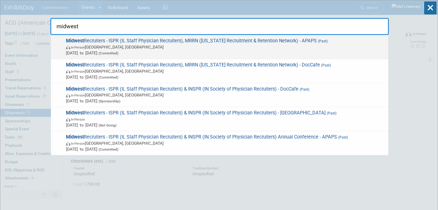
type input "midwest"
click at [305, 46] on span "In-Person Grand Rapids, MI" at bounding box center [225, 47] width 319 height 6
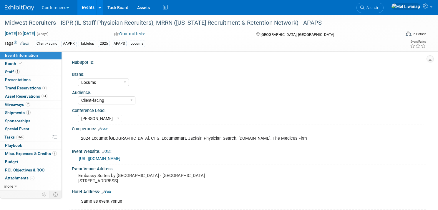
select select "Locums"
select select "Client-facing"
select select "[PERSON_NAME]"
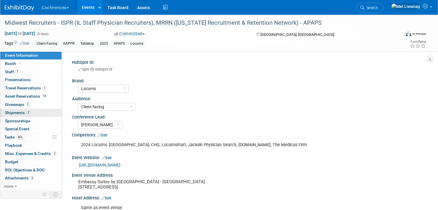
click at [39, 111] on link "2 Shipments 2" at bounding box center [30, 113] width 61 height 8
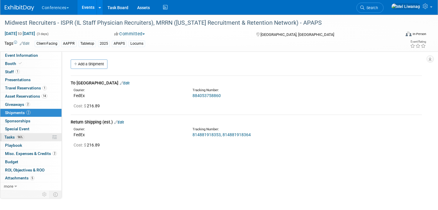
click at [35, 138] on link "96% Tasks 96%" at bounding box center [30, 137] width 61 height 8
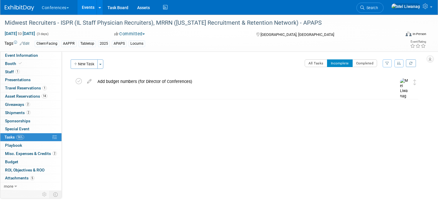
click at [21, 154] on span "Misc. Expenses & Credits 2" at bounding box center [31, 153] width 52 height 5
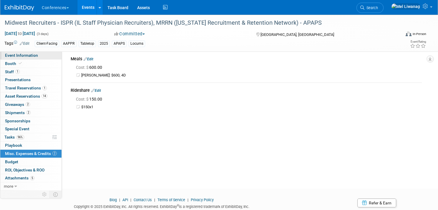
scroll to position [44, 0]
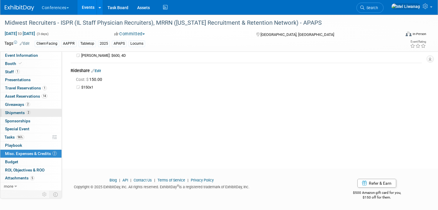
click at [24, 115] on link "2 Shipments 2" at bounding box center [30, 113] width 61 height 8
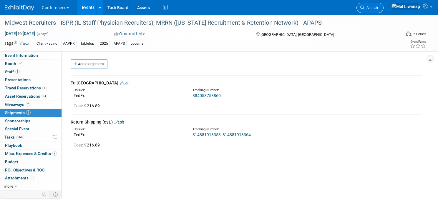
click at [383, 9] on link "Search" at bounding box center [369, 8] width 27 height 10
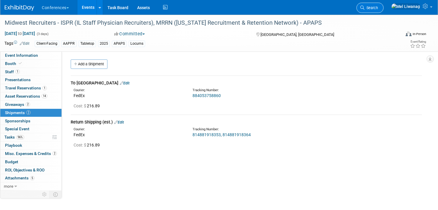
click at [383, 9] on link "Search" at bounding box center [369, 8] width 27 height 10
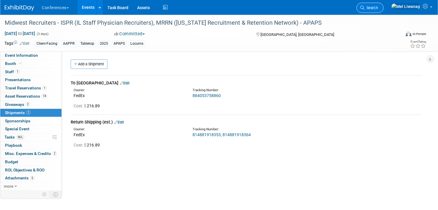
click at [378, 8] on span "Search" at bounding box center [371, 8] width 14 height 4
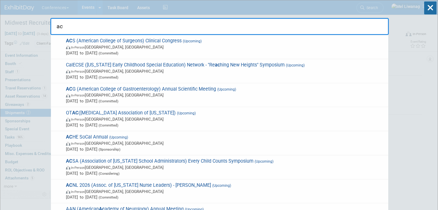
type input "a"
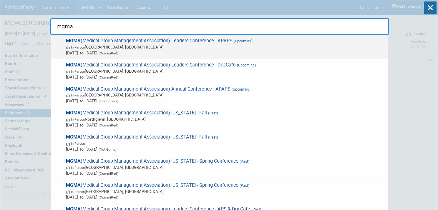
type input "mgma"
click at [167, 46] on span "In-Person [GEOGRAPHIC_DATA], [GEOGRAPHIC_DATA]" at bounding box center [225, 47] width 319 height 6
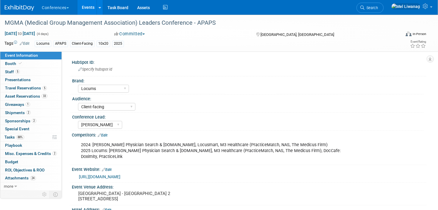
select select "Locums"
select select "Client-facing"
select select "[PERSON_NAME]"
click at [41, 111] on link "2 Shipments 2" at bounding box center [30, 113] width 61 height 8
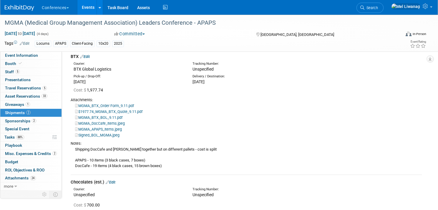
scroll to position [30, 0]
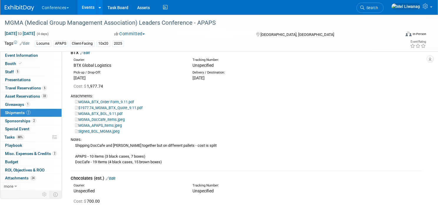
click at [26, 6] on img at bounding box center [19, 8] width 29 height 6
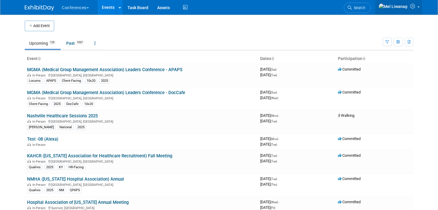
click at [415, 9] on icon at bounding box center [413, 6] width 7 height 5
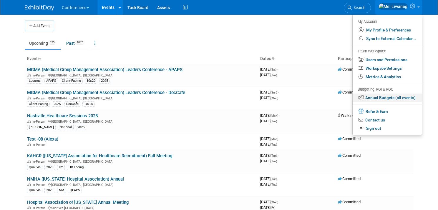
click at [378, 94] on link "Annual Budgets (all events)" at bounding box center [386, 98] width 69 height 9
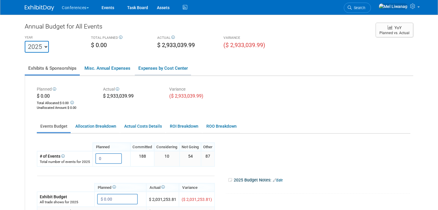
click at [171, 63] on link "Expenses by Cost Center" at bounding box center [163, 68] width 56 height 12
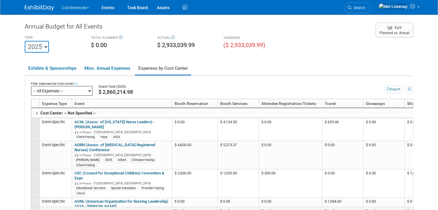
click at [66, 100] on th "Expense Type" at bounding box center [55, 103] width 32 height 9
click at [72, 89] on select "-- All Expenses -- -- Cost Center Not Specified -- Aya Education Aya Healthcare…" at bounding box center [62, 91] width 62 height 10
click select "-- All Expenses -- -- Cost Center Not Specified -- Aya Education Aya Healthcare…" at bounding box center [62, 91] width 62 height 10
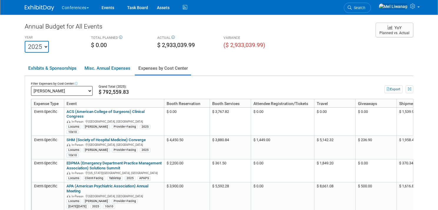
click at [49, 6] on img at bounding box center [39, 8] width 29 height 6
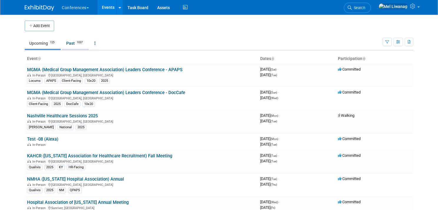
click at [75, 44] on link "Past 1037" at bounding box center [75, 43] width 27 height 11
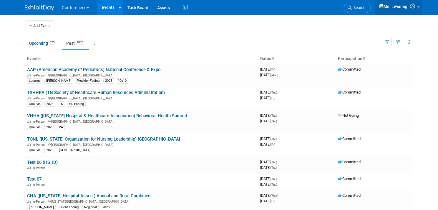
click at [418, 8] on span at bounding box center [418, 6] width 2 height 1
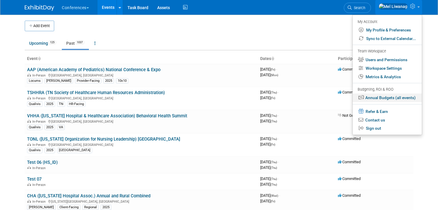
click at [384, 100] on link "Annual Budgets (all events)" at bounding box center [386, 98] width 69 height 9
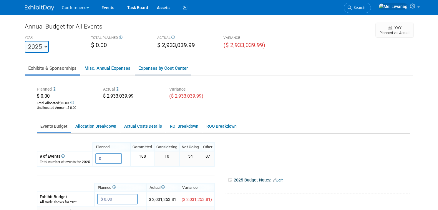
click at [169, 68] on link "Expenses by Cost Center" at bounding box center [163, 68] width 56 height 12
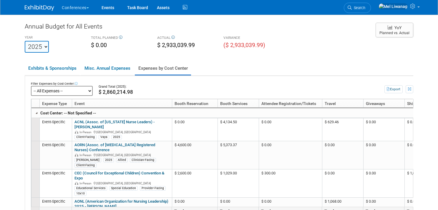
click at [54, 94] on select "-- All Expenses -- -- Cost Center Not Specified -- Aya Education Aya Healthcare…" at bounding box center [62, 91] width 62 height 10
click select "-- All Expenses -- -- Cost Center Not Specified -- Aya Education Aya Healthcare…" at bounding box center [62, 91] width 62 height 10
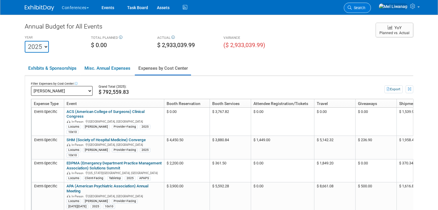
click at [368, 11] on link "Search" at bounding box center [357, 8] width 27 height 10
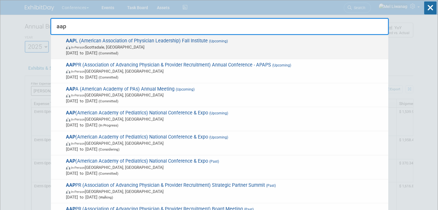
type input "aap"
click at [225, 45] on span "In-Person Scottsdale, AZ" at bounding box center [225, 47] width 319 height 6
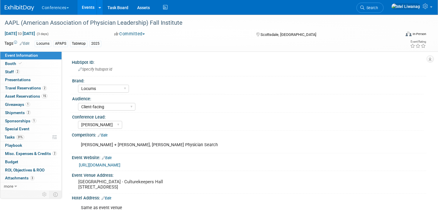
select select "Locums"
select select "Client-facing"
select select "[PERSON_NAME]"
click at [31, 91] on link "2 Travel Reservations 2" at bounding box center [30, 88] width 61 height 8
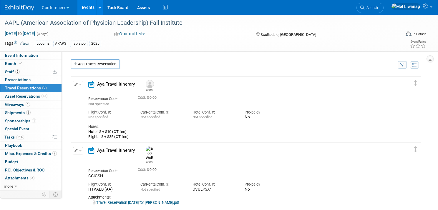
click at [74, 83] on icon "button" at bounding box center [76, 85] width 4 height 4
click at [79, 94] on icon "button" at bounding box center [79, 95] width 5 height 4
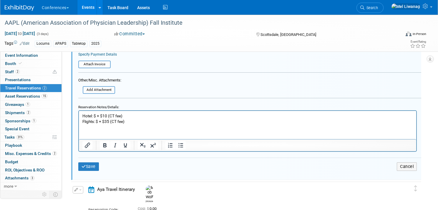
scroll to position [198, 0]
click at [97, 86] on input "file" at bounding box center [79, 89] width 70 height 6
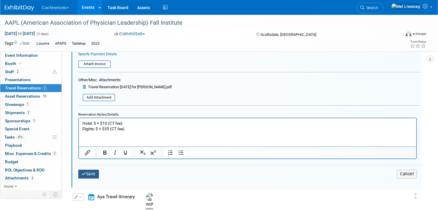
click at [94, 171] on button "Save" at bounding box center [88, 174] width 21 height 9
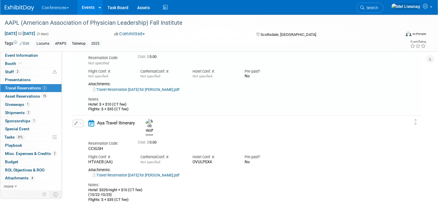
scroll to position [10, 0]
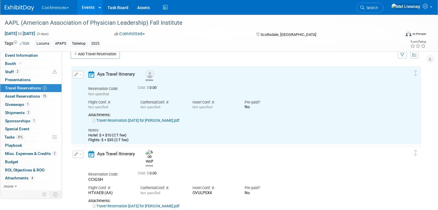
click at [163, 121] on link "Travel Reservation October 22 for BRANDY G COLLIER.pdf" at bounding box center [136, 120] width 86 height 4
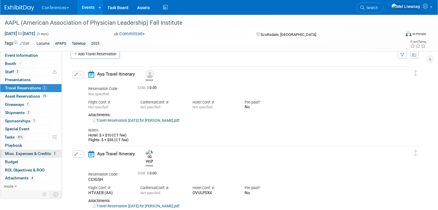
click at [38, 154] on span "Misc. Expenses & Credits 2" at bounding box center [31, 153] width 52 height 5
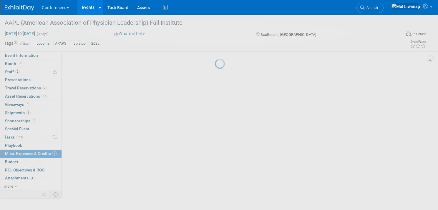
scroll to position [0, 0]
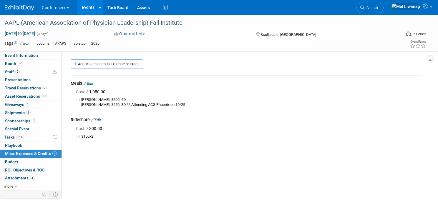
click at [91, 84] on link "Edit" at bounding box center [89, 83] width 10 height 4
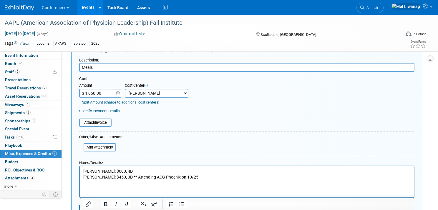
scroll to position [52, 0]
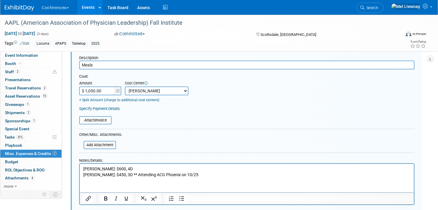
click at [192, 175] on p "Bob: $600, 4D Brandy: $450, 3D ** Attending ACG Phoenix on 10/25" at bounding box center [246, 171] width 327 height 11
click at [191, 174] on p "Bob: $600, 4D Brandy: $450, 3D ** Attending ACG Phoenix on 10/25 and added the …" at bounding box center [246, 171] width 327 height 11
drag, startPoint x: 182, startPoint y: 174, endPoint x: 230, endPoint y: 175, distance: 47.9
click at [230, 175] on p "Bob: $600, 4D Brandy: $450, 3D ** Attending ACG Phoenix on 10/25 and added the …" at bounding box center [246, 171] width 327 height 11
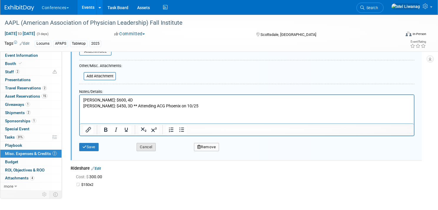
click at [146, 147] on button "Cancel" at bounding box center [145, 147] width 19 height 8
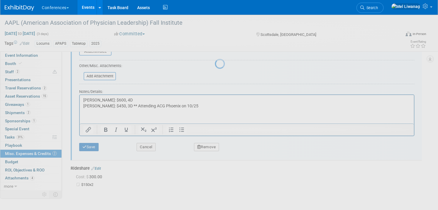
scroll to position [44, 0]
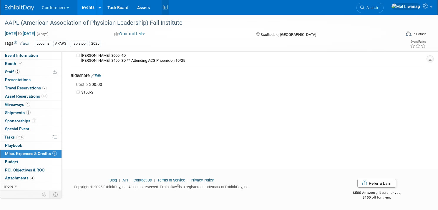
click at [162, 10] on icon at bounding box center [164, 7] width 7 height 9
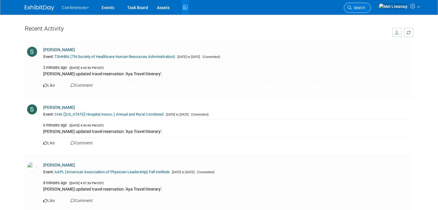
click at [365, 6] on span "Search" at bounding box center [359, 8] width 14 height 4
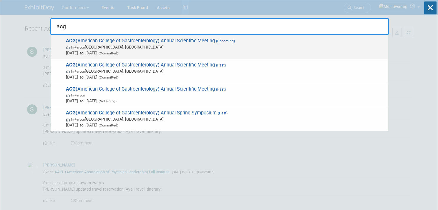
type input "acg"
click at [157, 50] on span "Oct 25, 2025 to Oct 28, 2025 (Committed)" at bounding box center [225, 53] width 319 height 6
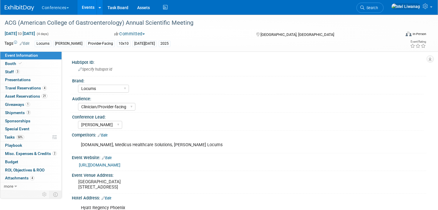
select select "Locums"
select select "Clinician/Provider-facing"
select select "[PERSON_NAME]"
click at [29, 147] on link "0 Playbook 0" at bounding box center [30, 145] width 61 height 8
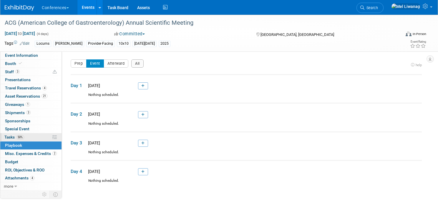
click at [28, 141] on link "50% Tasks 50%" at bounding box center [30, 137] width 61 height 8
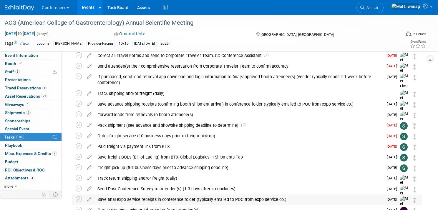
scroll to position [64, 0]
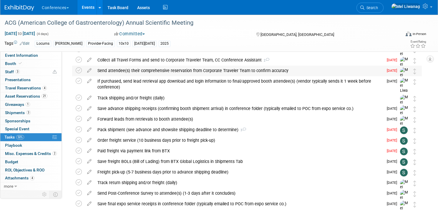
click at [184, 66] on div "Send attendee(s) their comprehensive reservation from Corporate Traveler Team t…" at bounding box center [238, 71] width 289 height 10
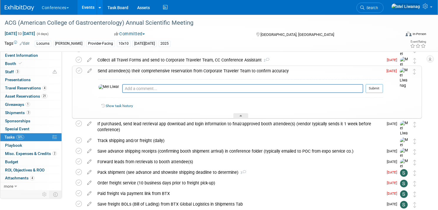
click at [166, 93] on div "Pro tip: Press Ctrl-Enter to submit comment." at bounding box center [242, 95] width 241 height 4
click at [159, 88] on textarea at bounding box center [242, 88] width 241 height 9
type textarea "09/30: Stephanie and Brandy have theirs"
click at [369, 88] on button "Submit" at bounding box center [373, 88] width 17 height 9
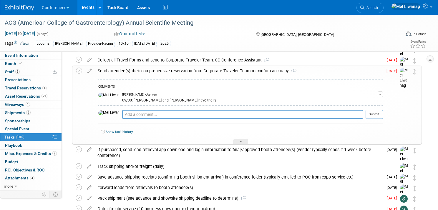
click at [229, 69] on div "Send attendee(s) their comprehensive reservation from Corporate Traveler Team t…" at bounding box center [239, 71] width 288 height 10
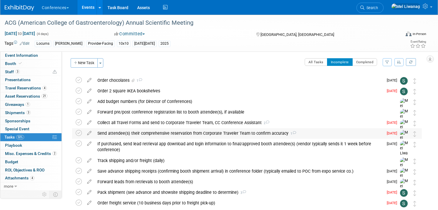
scroll to position [0, 0]
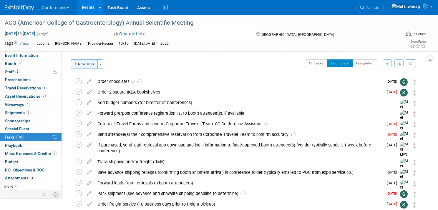
click at [89, 62] on button "New Task" at bounding box center [84, 63] width 27 height 9
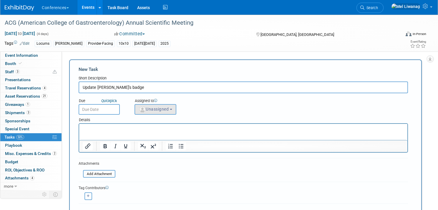
type input "Update Caitlin's badge"
click at [145, 114] on button "Unassigned" at bounding box center [155, 109] width 42 height 11
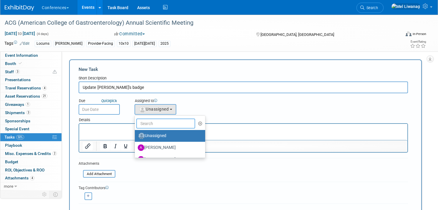
click at [148, 120] on input "text" at bounding box center [165, 124] width 59 height 10
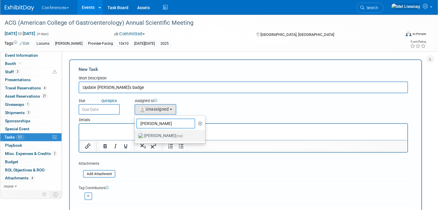
type input "mel"
click at [156, 138] on label "Mel Liwanag (me)" at bounding box center [168, 135] width 61 height 9
click at [136, 137] on input "Mel Liwanag (me)" at bounding box center [134, 135] width 4 height 4
select select "1669af0c-0251-4a15-8b2b-80baaaf13d1b"
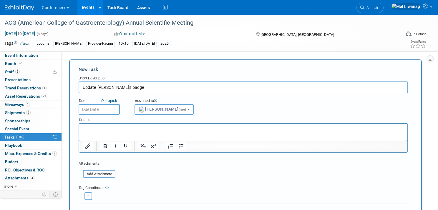
click at [105, 110] on input "text" at bounding box center [99, 109] width 41 height 11
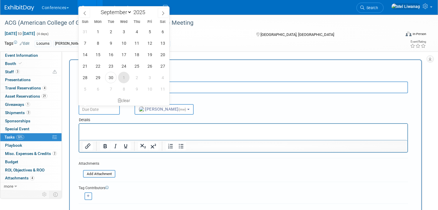
click at [119, 77] on span "1" at bounding box center [123, 77] width 11 height 11
type input "Oct 1, 2025"
select select "9"
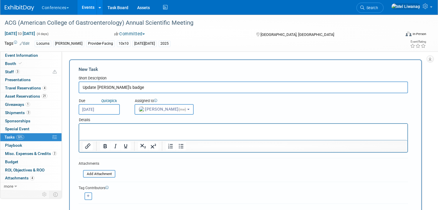
scroll to position [21, 0]
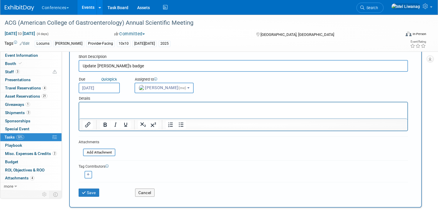
click at [100, 87] on input "Oct 1, 2025" at bounding box center [99, 88] width 41 height 11
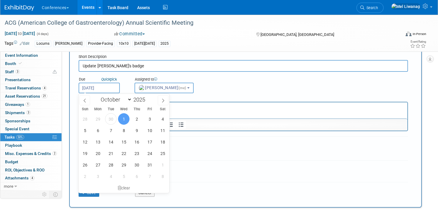
click at [226, 134] on form "New Task Short Description Update Caitlin's badge Due Quick pick Oct 1, 2025 (m…" at bounding box center [246, 123] width 334 height 156
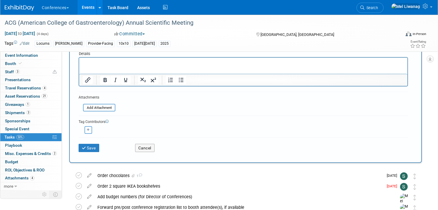
scroll to position [69, 0]
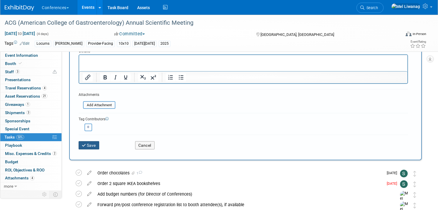
click at [93, 144] on button "Save" at bounding box center [89, 145] width 21 height 8
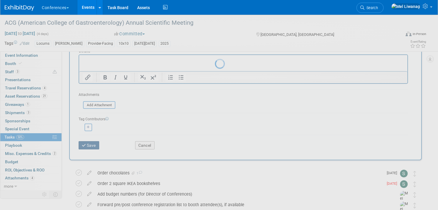
scroll to position [0, 0]
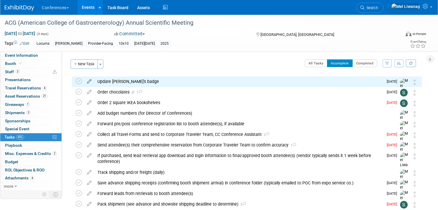
click at [91, 76] on icon at bounding box center [89, 79] width 10 height 7
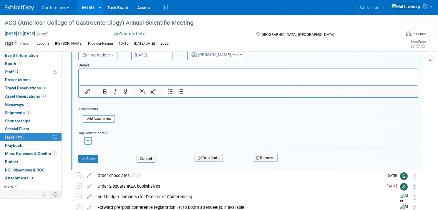
scroll to position [62, 0]
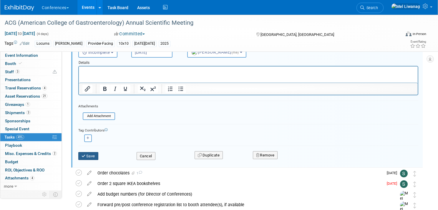
type input "Update Caitlin's badge to her replacement"
click at [95, 154] on button "Save" at bounding box center [88, 156] width 20 height 8
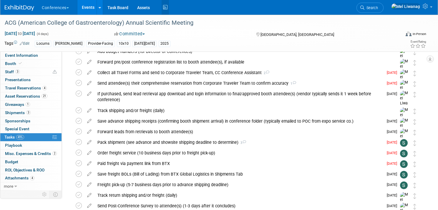
click at [166, 7] on icon at bounding box center [164, 7] width 7 height 9
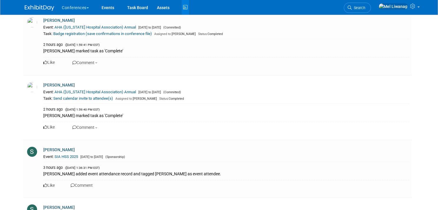
scroll to position [2196, 0]
click at [45, 2] on div at bounding box center [43, 5] width 36 height 11
click at [49, 9] on img at bounding box center [39, 8] width 29 height 6
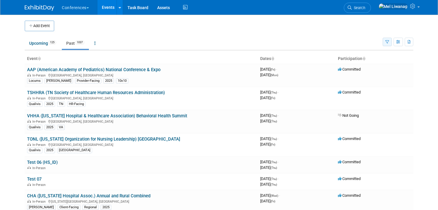
click at [386, 45] on button "button" at bounding box center [386, 42] width 9 height 9
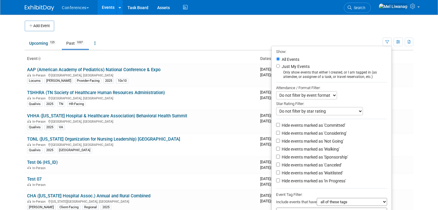
click at [302, 64] on label "Just My Events" at bounding box center [294, 67] width 29 height 6
click at [280, 64] on input "Just My Events" at bounding box center [278, 66] width 4 height 4
radio input "true"
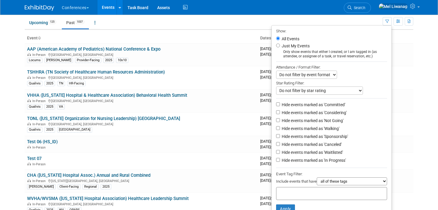
click at [318, 121] on label "Hide events marked as 'Not Going'" at bounding box center [311, 121] width 63 height 6
click at [280, 121] on input "Hide events marked as 'Not Going'" at bounding box center [278, 120] width 4 height 4
checkbox input "true"
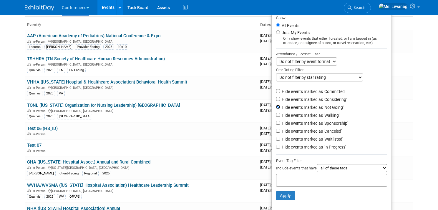
scroll to position [38, 0]
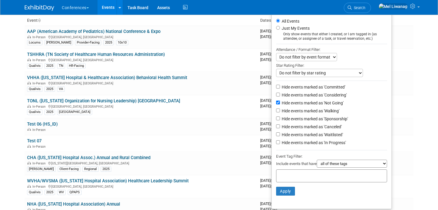
click at [319, 136] on label "Hide events marked as 'Waitlisted'" at bounding box center [311, 135] width 62 height 6
click at [280, 136] on input "Hide events marked as 'Waitlisted'" at bounding box center [278, 134] width 4 height 4
checkbox input "true"
click at [319, 130] on label "Hide events marked as 'Canceled'" at bounding box center [310, 127] width 61 height 6
click at [280, 128] on input "Hide events marked as 'Canceled'" at bounding box center [278, 126] width 4 height 4
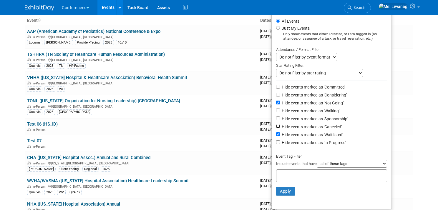
checkbox input "true"
click at [285, 194] on button "Apply" at bounding box center [285, 191] width 19 height 9
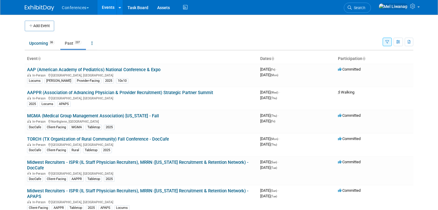
click at [385, 42] on icon "button" at bounding box center [387, 42] width 4 height 4
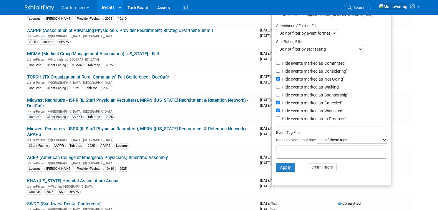
scroll to position [64, 0]
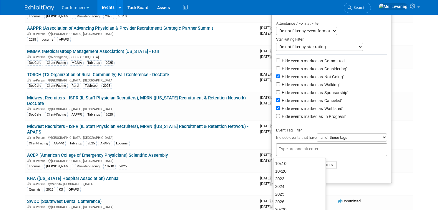
click at [315, 147] on input "text" at bounding box center [302, 149] width 47 height 6
type input "2025"
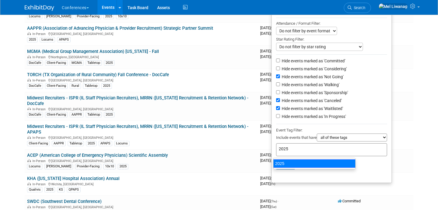
click at [280, 164] on div "2025" at bounding box center [314, 163] width 82 height 8
type input "2025"
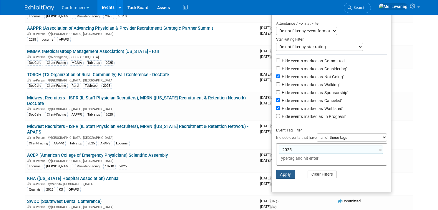
click at [282, 174] on button "Apply" at bounding box center [285, 174] width 19 height 9
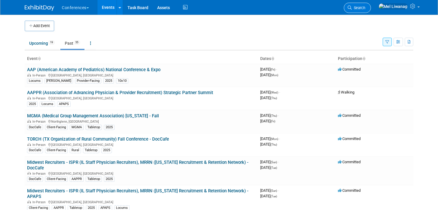
click at [370, 12] on link "Search" at bounding box center [357, 8] width 27 height 10
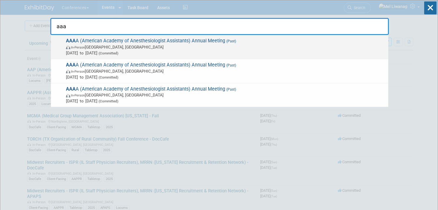
type input "aaa"
click at [231, 41] on span "(Past)" at bounding box center [230, 41] width 11 height 4
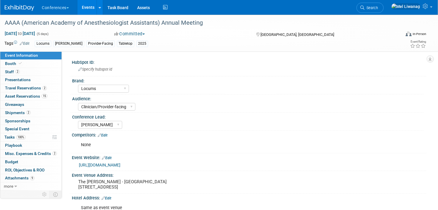
select select "Locums"
select select "Clinician/Provider-facing"
select select "[PERSON_NAME]"
click at [22, 171] on span "ROI, Objectives & ROO 0" at bounding box center [24, 170] width 39 height 5
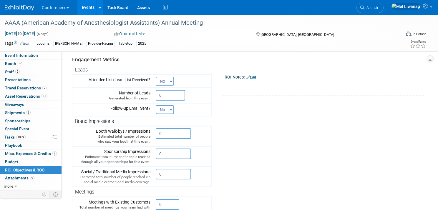
scroll to position [79, 0]
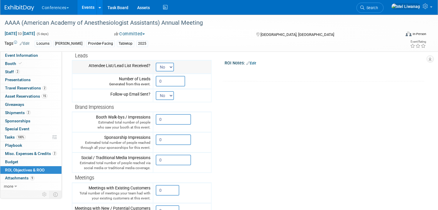
click at [168, 66] on select "No Yes" at bounding box center [165, 67] width 18 height 9
click at [156, 63] on select "No Yes" at bounding box center [165, 67] width 18 height 9
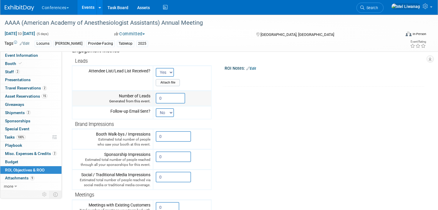
scroll to position [73, 0]
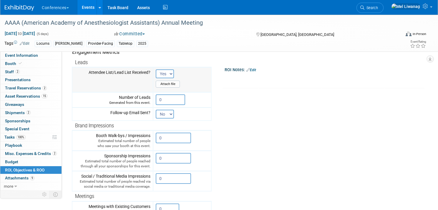
click at [165, 74] on select "No Yes" at bounding box center [165, 73] width 18 height 9
click at [161, 72] on select "No Yes" at bounding box center [165, 73] width 18 height 9
select select "False"
click at [156, 69] on select "No Yes" at bounding box center [165, 73] width 18 height 9
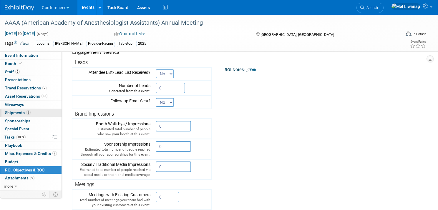
click at [29, 115] on span "Shipments 2" at bounding box center [18, 112] width 26 height 5
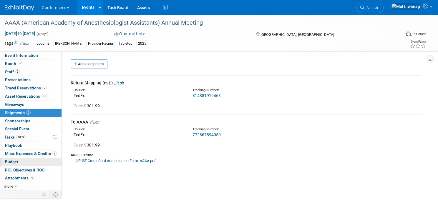
click at [23, 163] on link "Budget" at bounding box center [30, 162] width 61 height 8
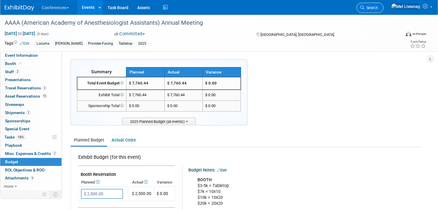
click at [378, 9] on span "Search" at bounding box center [371, 8] width 14 height 4
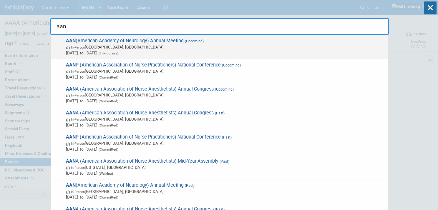
type input "aan"
click at [277, 49] on span "In-Person Chicago, IL" at bounding box center [225, 47] width 319 height 6
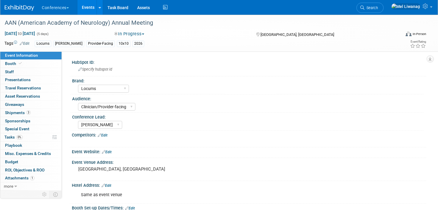
select select "Locums"
select select "Clinician/Provider-facing"
select select "[PERSON_NAME]"
click at [383, 11] on link "Search" at bounding box center [369, 8] width 27 height 10
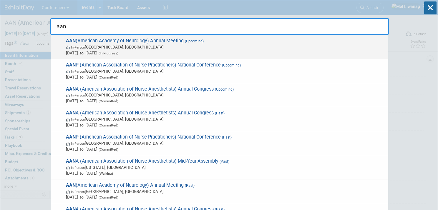
type input "aan"
click at [164, 42] on span "AAN (American Academy of Neurology) Annual Meeting (Upcoming) In-Person [GEOGRA…" at bounding box center [224, 47] width 321 height 18
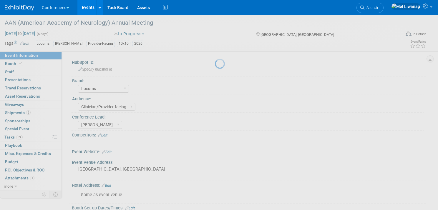
click at [369, 9] on div "Conferences Explore: My Workspaces 2 Go to Workspace: Conferences Marketing Req…" at bounding box center [215, 7] width 421 height 15
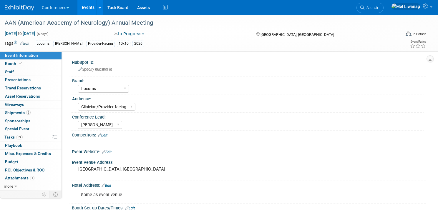
select select "Locums"
select select "Clinician/Provider-facing"
select select "[PERSON_NAME]"
click at [383, 10] on link "Search" at bounding box center [369, 8] width 27 height 10
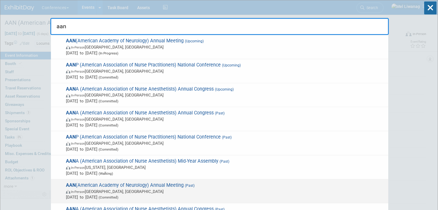
type input "aan"
click at [160, 186] on span "AAN (American Academy of Neurology) Annual Meeting (Past) In-Person San Diego, …" at bounding box center [224, 191] width 321 height 18
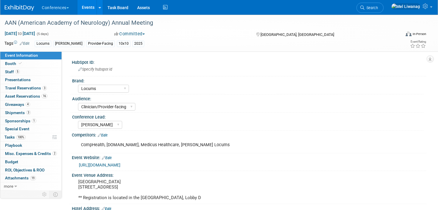
select select "Locums"
select select "Clinician/Provider-facing"
select select "[PERSON_NAME]"
click at [26, 172] on span "ROI, Objectives & ROO 0" at bounding box center [24, 170] width 39 height 5
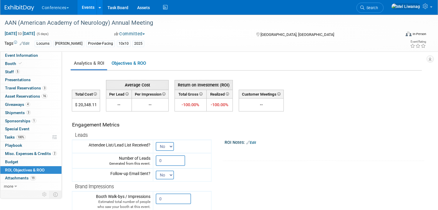
click at [256, 143] on link "Edit" at bounding box center [251, 143] width 10 height 4
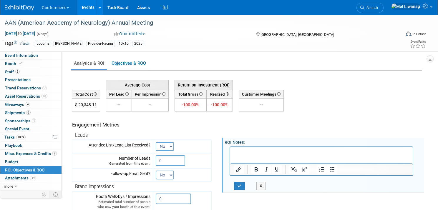
scroll to position [64, 0]
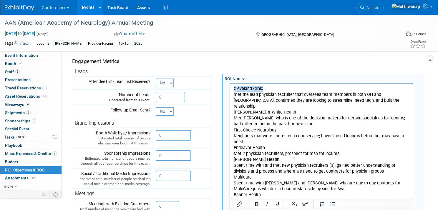
drag, startPoint x: 267, startPoint y: 89, endPoint x: 226, endPoint y: 89, distance: 40.9
click at [230, 89] on html "Cleveland Clinic met the lead physician recruiter that oversees team members in…" at bounding box center [321, 146] width 182 height 126
click at [294, 109] on p "Baylor, Scott, & White Health" at bounding box center [322, 112] width 176 height 6
drag, startPoint x: 294, startPoint y: 107, endPoint x: 230, endPoint y: 106, distance: 63.5
click at [230, 106] on html "Cleveland Clinic met the lead physician recruiter that oversees team members in…" at bounding box center [321, 146] width 182 height 126
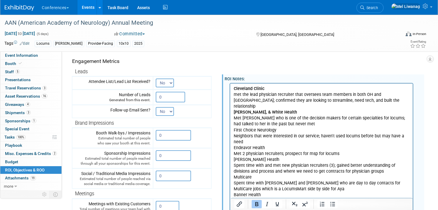
click at [365, 109] on p "Baylor, Scott, & White Health" at bounding box center [322, 112] width 176 height 6
click at [365, 100] on p "met the lead physician recruiter that oversees team members in both OH and FL; …" at bounding box center [322, 100] width 176 height 18
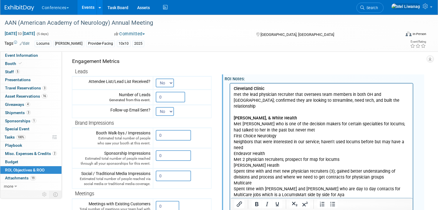
click at [288, 125] on p "Met Tara Moore who is one of the decision makers for certain specialties for lo…" at bounding box center [322, 127] width 176 height 12
click at [273, 133] on p "First Choice Neurology" at bounding box center [322, 136] width 176 height 6
drag, startPoint x: 278, startPoint y: 132, endPoint x: 225, endPoint y: 132, distance: 53.2
click at [230, 132] on html "Cleveland Clinic met the lead physician recruiter that oversees team members in…" at bounding box center [321, 149] width 182 height 132
click at [315, 123] on p "Met Tara Moore who is one of the decision makers for certain specialties for lo…" at bounding box center [322, 127] width 176 height 12
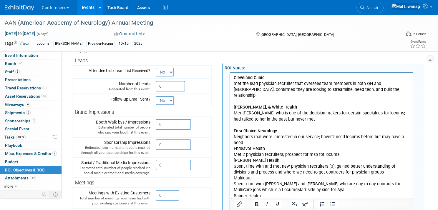
scroll to position [77, 0]
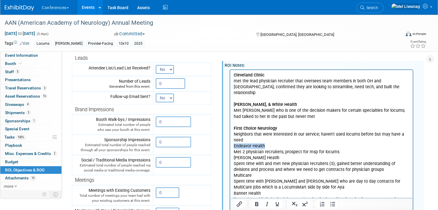
drag, startPoint x: 264, startPoint y: 140, endPoint x: 218, endPoint y: 139, distance: 45.6
click at [230, 139] on html "Cleveland Clinic met the lead physician recruiter that oversees team members in…" at bounding box center [321, 139] width 182 height 138
click at [260, 143] on p "Endeavor Health" at bounding box center [322, 146] width 176 height 6
click at [268, 143] on p "Endeavor Health" at bounding box center [322, 146] width 176 height 6
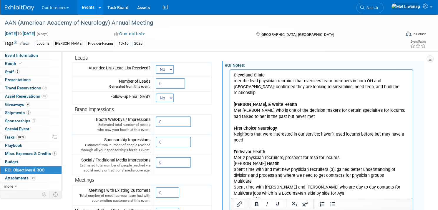
scroll to position [81, 0]
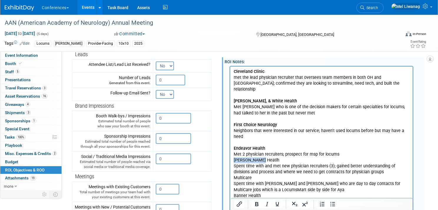
drag, startPoint x: 261, startPoint y: 156, endPoint x: 230, endPoint y: 156, distance: 31.2
click at [230, 156] on html "Cleveland Clinic met the lead physician recruiter that oversees team members in…" at bounding box center [321, 138] width 182 height 144
click at [245, 157] on b "Sutter Heatlh" at bounding box center [257, 159] width 46 height 5
click at [368, 145] on p "Endeavor Health" at bounding box center [322, 148] width 176 height 6
click at [364, 151] on p "Met 2 physician recruiters; prospect for msp for locums" at bounding box center [322, 154] width 176 height 6
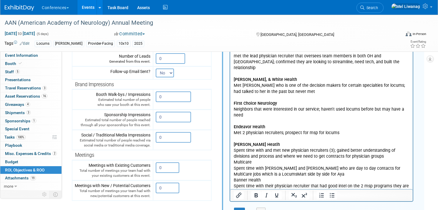
scroll to position [109, 0]
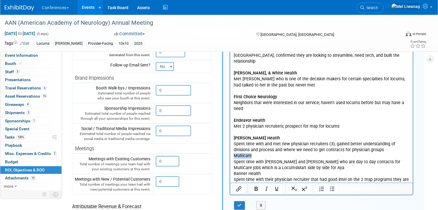
drag, startPoint x: 256, startPoint y: 148, endPoint x: 219, endPoint y: 148, distance: 36.5
click at [230, 148] on html "Cleveland Clinic met the lead physician recruiter that oversees team members in…" at bounding box center [321, 113] width 182 height 150
click at [381, 143] on p "Spent time with and met new physician recruiters (3); gained better understandi…" at bounding box center [322, 147] width 176 height 12
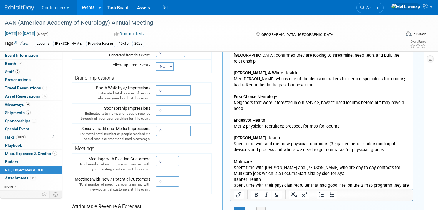
scroll to position [117, 0]
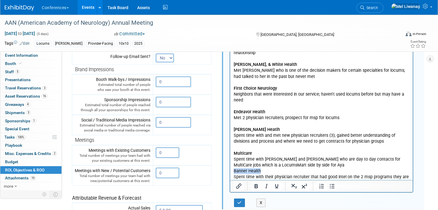
drag, startPoint x: 262, startPoint y: 165, endPoint x: 230, endPoint y: 165, distance: 31.8
click at [230, 165] on html "Cleveland Clinic met the lead physician recruiter that oversees team members in…" at bounding box center [321, 108] width 182 height 156
click at [314, 159] on p "Spent time with Shelly and Ryan who are day to day contacts for MultiCare jobs …" at bounding box center [322, 162] width 176 height 12
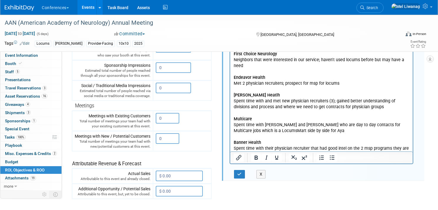
scroll to position [160, 0]
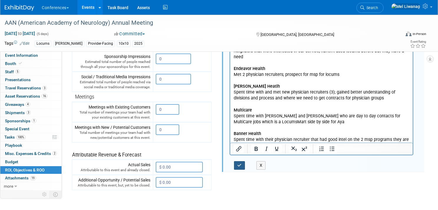
click at [241, 163] on icon "button" at bounding box center [239, 165] width 4 height 4
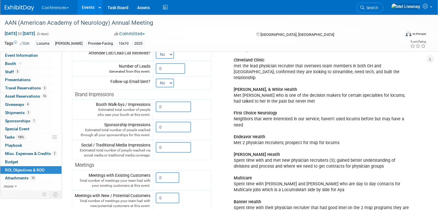
scroll to position [0, 0]
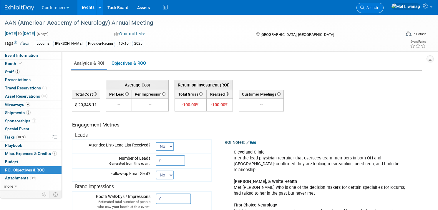
click at [364, 9] on icon at bounding box center [362, 8] width 4 height 4
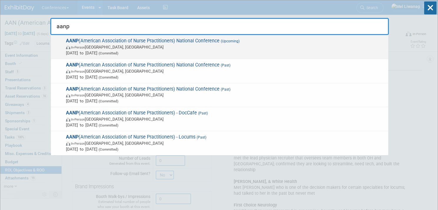
type input "aanp"
click at [173, 49] on span "In-Person Las Vegas, NV" at bounding box center [225, 47] width 319 height 6
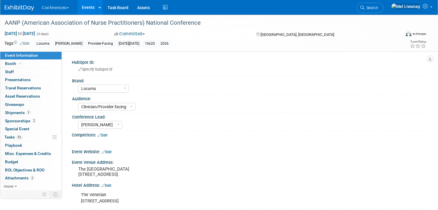
select select "Locums"
select select "Clinician/Provider-facing"
select select "[PERSON_NAME]"
click at [383, 11] on link "Search" at bounding box center [369, 8] width 27 height 10
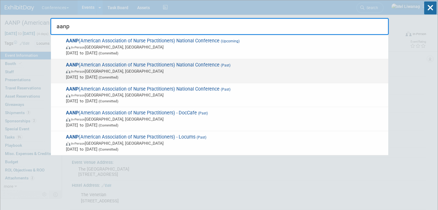
type input "aanp"
click at [155, 68] on span "AANP (American Association of Nurse Practitioners) National Conference (Past) I…" at bounding box center [224, 71] width 321 height 18
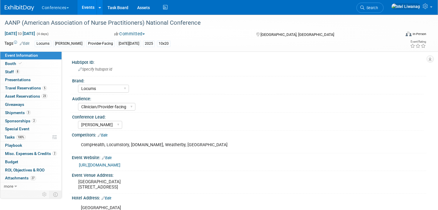
select select "Locums"
select select "Clinician/Provider-facing"
select select "[PERSON_NAME]"
click at [31, 169] on span "ROI, Objectives & ROO 0" at bounding box center [24, 170] width 39 height 5
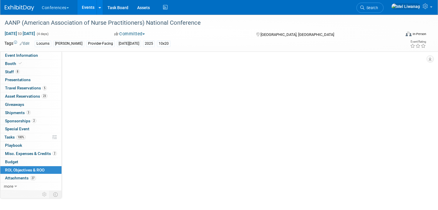
click at [31, 169] on span "ROI, Objectives & ROO 0" at bounding box center [24, 170] width 39 height 5
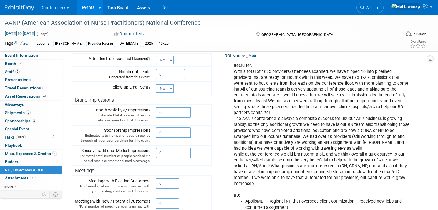
scroll to position [86, 0]
click at [383, 3] on link "Search" at bounding box center [369, 8] width 27 height 10
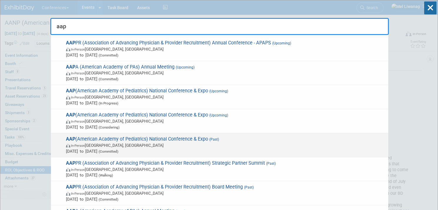
scroll to position [31, 0]
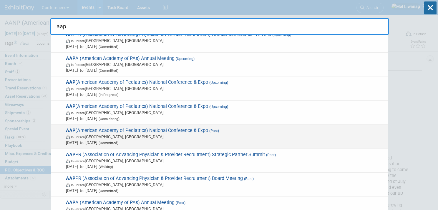
type input "aap"
click at [124, 139] on span "In-Person Denver, CO" at bounding box center [225, 137] width 319 height 6
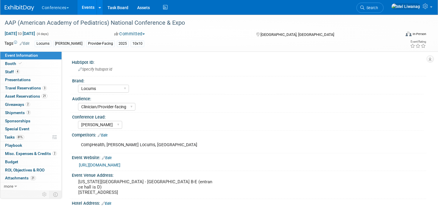
select select "Locums"
select select "Clinician/Provider-facing"
select select "[PERSON_NAME]"
click at [29, 169] on span "ROI, Objectives & ROO 0" at bounding box center [24, 170] width 39 height 5
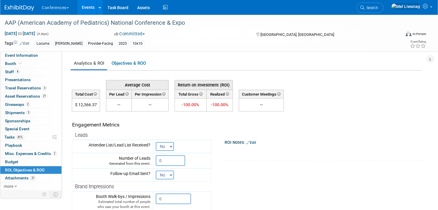
click at [370, 9] on div "Conferences Explore: My Workspaces 2 Go to Workspace: Conferences Marketing Req…" at bounding box center [215, 7] width 421 height 15
click at [378, 10] on span "Search" at bounding box center [371, 8] width 14 height 4
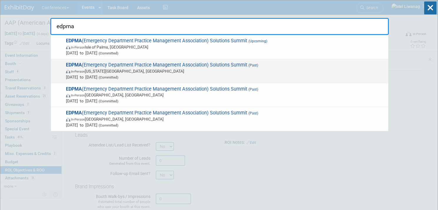
type input "edpma"
click at [286, 72] on span "In-Person Colorado Springs, CO" at bounding box center [225, 71] width 319 height 6
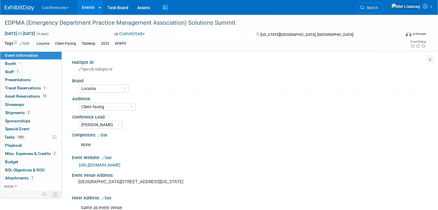
select select "Locums"
select select "Client-facing"
select select "[PERSON_NAME]"
click at [40, 169] on span "ROI, Objectives & ROO 0" at bounding box center [24, 170] width 39 height 5
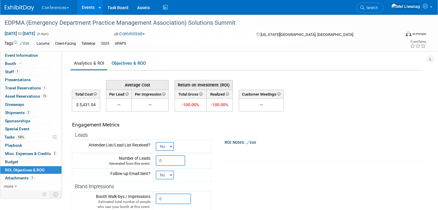
click at [256, 143] on link "Edit" at bounding box center [251, 143] width 10 height 4
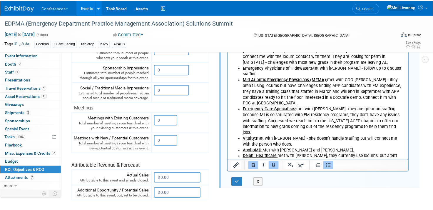
scroll to position [155, 0]
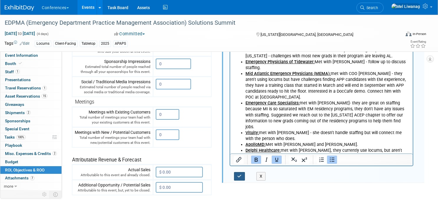
click at [243, 175] on button "button" at bounding box center [239, 176] width 11 height 9
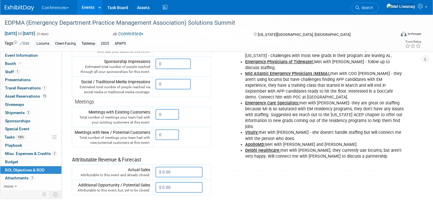
click at [360, 9] on icon at bounding box center [358, 8] width 4 height 4
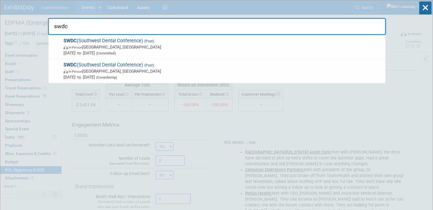
type input "swdc"
click at [205, 42] on span "SWDC (Southwest Dental Conference) (Past) In-Person Dallas, TX Aug 21, 2025 to …" at bounding box center [222, 47] width 321 height 18
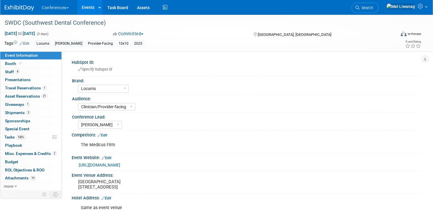
select select "Locums"
select select "Clinician/Provider-facing"
select select "[PERSON_NAME]"
click at [29, 138] on link "100% Tasks 100%" at bounding box center [30, 137] width 61 height 8
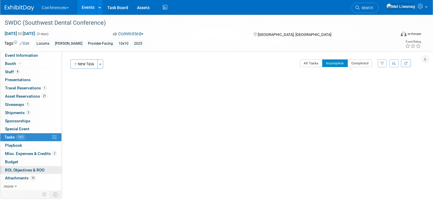
click at [26, 169] on span "ROI, Objectives & ROO 0" at bounding box center [24, 170] width 39 height 5
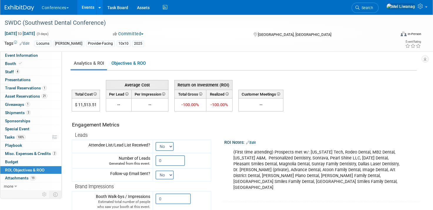
click at [274, 161] on div "(First time attending) Prospects met w/: Texas Tech, Rodeo Dental, MB2 Dental, …" at bounding box center [318, 169] width 179 height 47
click at [20, 7] on img at bounding box center [19, 8] width 29 height 6
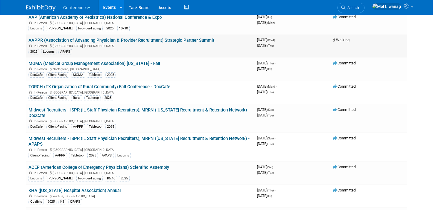
scroll to position [54, 0]
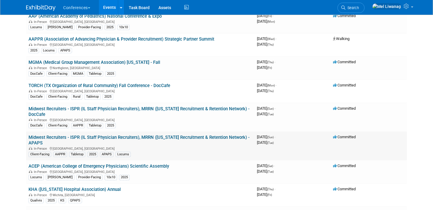
click at [63, 140] on td "Midwest Recruiters - ISPR (IL Staff Physician Recruiters), MRRN ([US_STATE] Rec…" at bounding box center [140, 145] width 229 height 29
click at [64, 137] on link "Midwest Recruiters - ISPR (IL Staff Physician Recruiters), MRRN ([US_STATE] Rec…" at bounding box center [139, 140] width 221 height 11
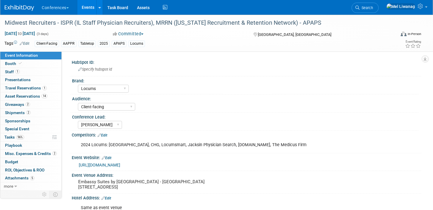
select select "Locums"
select select "Client-facing"
select select "Mel"
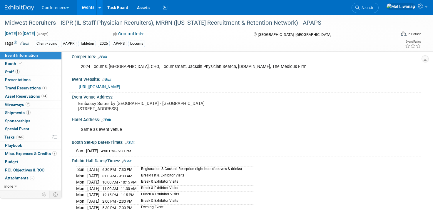
scroll to position [79, 0]
click at [30, 168] on span "ROI, Objectives & ROO 0" at bounding box center [24, 170] width 39 height 5
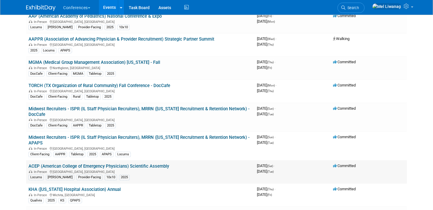
click at [48, 166] on link "ACEP (American College of Emergency Physicians) Scientific Assembly" at bounding box center [99, 166] width 141 height 5
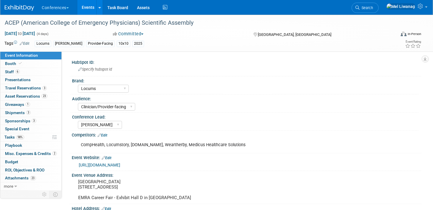
select select "Locums"
select select "Clinician/Provider-facing"
select select "[PERSON_NAME]"
click at [18, 165] on link "Budget" at bounding box center [30, 162] width 61 height 8
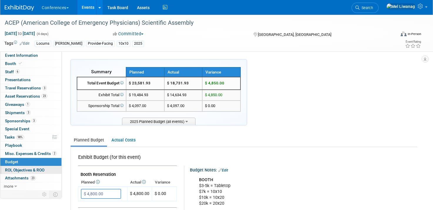
click at [18, 170] on span "ROI, Objectives & ROO 0" at bounding box center [24, 170] width 39 height 5
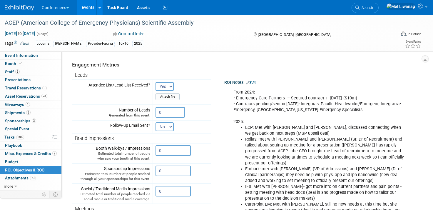
scroll to position [49, 0]
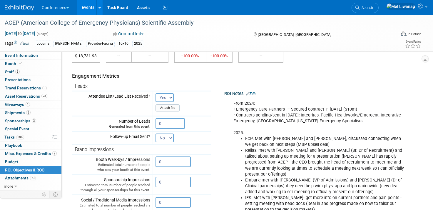
click at [259, 92] on div "ROI Notes: Edit" at bounding box center [321, 93] width 195 height 8
click at [255, 93] on link "Edit" at bounding box center [251, 94] width 10 height 4
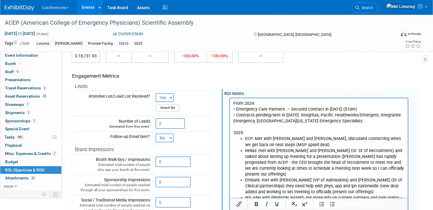
scroll to position [0, 0]
click at [234, 133] on p "From 2024: • Emergency Care Partners – Secured contract in 2025 ($10m) • Contra…" at bounding box center [319, 117] width 171 height 35
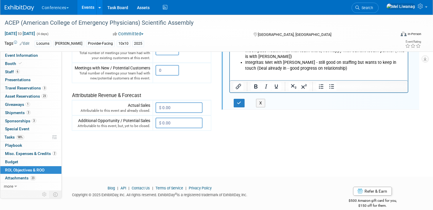
scroll to position [235, 0]
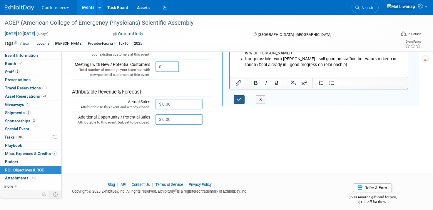
click at [241, 101] on button "button" at bounding box center [239, 99] width 11 height 9
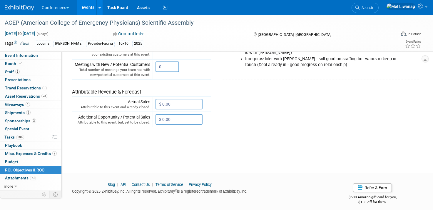
click at [28, 6] on img at bounding box center [19, 8] width 29 height 6
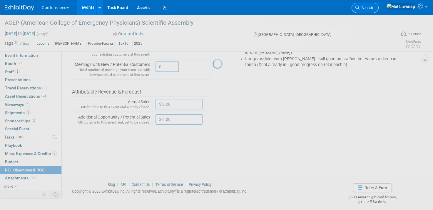
click at [373, 9] on span "Search" at bounding box center [367, 8] width 14 height 4
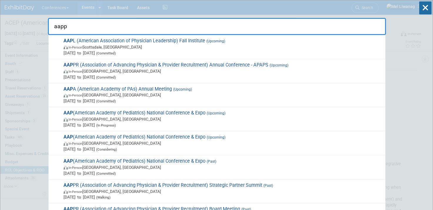
type input "aappe"
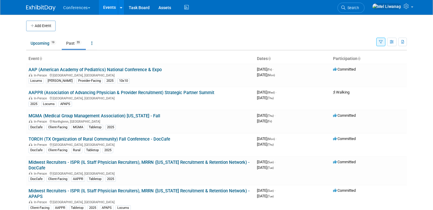
click at [365, 14] on li "Search" at bounding box center [351, 7] width 27 height 14
click at [359, 8] on span "Search" at bounding box center [353, 8] width 14 height 4
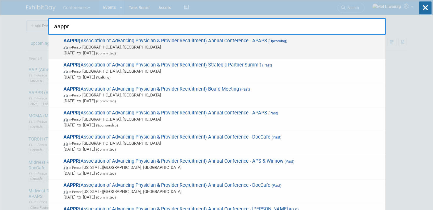
type input "aappr"
click at [279, 46] on span "In-Person Lake Buena Vista, FL" at bounding box center [223, 47] width 319 height 6
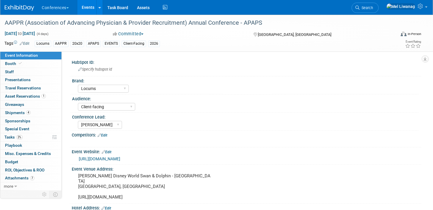
select select "Locums"
select select "Client-facing"
select select "Mel"
click at [186, 182] on pre "Walt Disney World Swan & Dolphin - Atlantic Halls Orlando, FL https://share.goo…" at bounding box center [144, 186] width 133 height 26
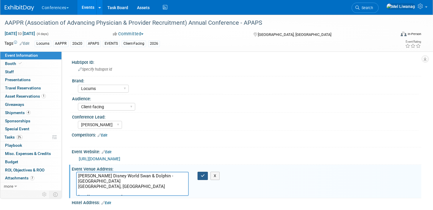
click at [201, 176] on icon "button" at bounding box center [203, 176] width 4 height 4
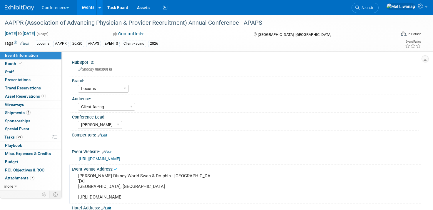
click at [120, 161] on link "https://www.aapprconference.org/schedule-at-a-glance" at bounding box center [99, 158] width 41 height 5
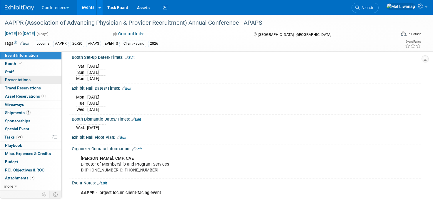
scroll to position [151, 0]
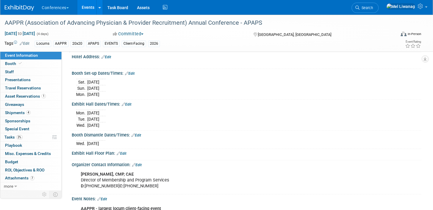
click at [132, 71] on link "Edit" at bounding box center [130, 73] width 10 height 4
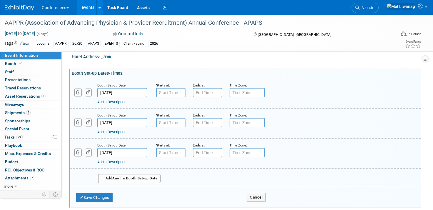
click at [103, 130] on link "Add a Description" at bounding box center [111, 132] width 29 height 4
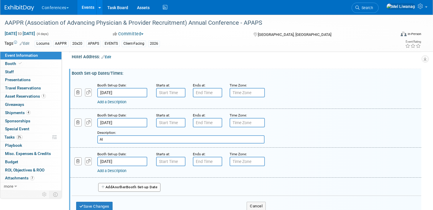
type input "A"
type input "Everyone flies in today!"
click at [103, 202] on button "Save Changes" at bounding box center [94, 206] width 36 height 9
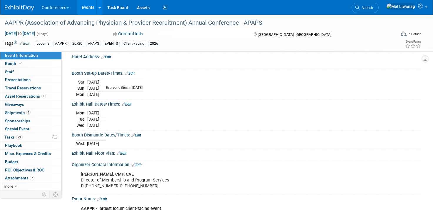
click at [129, 102] on link "Edit" at bounding box center [127, 104] width 10 height 4
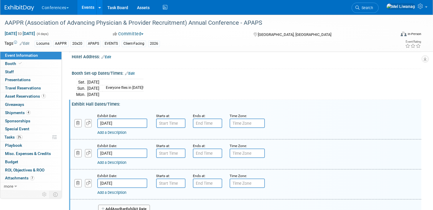
click at [120, 130] on link "Add a Description" at bounding box center [111, 132] width 29 height 4
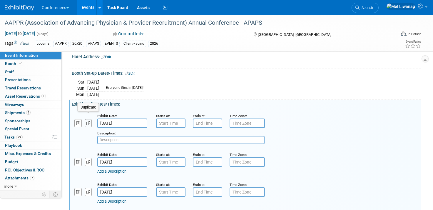
click at [88, 121] on icon "button" at bounding box center [88, 123] width 4 height 4
click at [120, 137] on input "text" at bounding box center [180, 140] width 167 height 8
type input "Hosted Leaders Appointments"
click at [177, 120] on input "7:00 AM" at bounding box center [170, 123] width 29 height 9
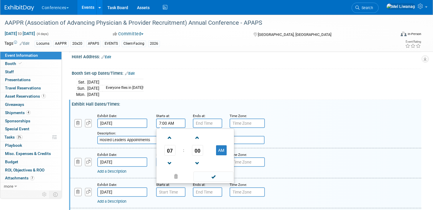
click at [175, 134] on td at bounding box center [170, 137] width 24 height 15
click at [171, 133] on span at bounding box center [170, 138] width 10 height 10
type input "8:00 AM"
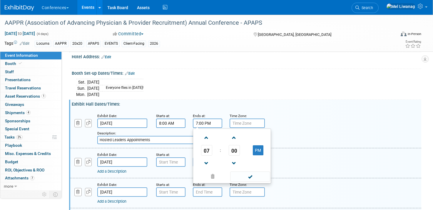
click at [211, 121] on input "7:00 PM" at bounding box center [207, 123] width 29 height 9
click at [210, 148] on span "07" at bounding box center [206, 150] width 11 height 11
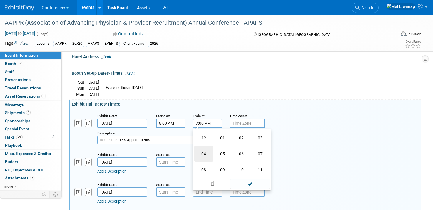
click at [204, 146] on td "04" at bounding box center [203, 154] width 19 height 16
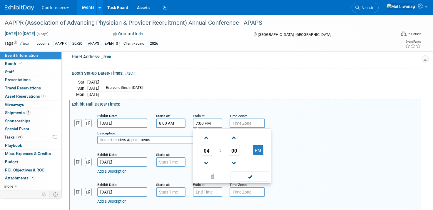
type input "4:00 PM"
click at [309, 109] on div "Exhibit Date: Apr 13, 2026 Starts at: 8:00 AM Ends at: 4:00 PM 04 : 00 PM 12 01…" at bounding box center [246, 128] width 352 height 39
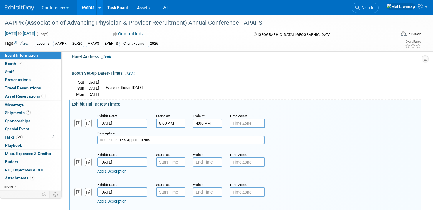
click at [122, 169] on link "Add a Description" at bounding box center [111, 171] width 29 height 4
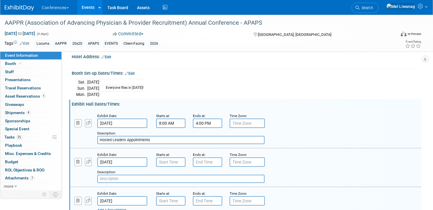
click at [120, 175] on input "text" at bounding box center [180, 179] width 167 height 8
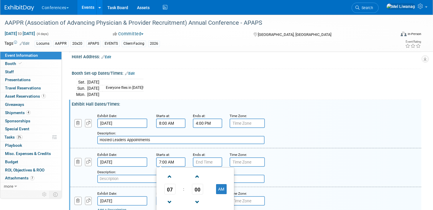
click at [164, 157] on input "7:00 AM" at bounding box center [170, 161] width 29 height 9
click at [170, 186] on span "07" at bounding box center [169, 189] width 11 height 11
click at [182, 186] on td "05" at bounding box center [185, 193] width 19 height 16
click at [199, 184] on span "00" at bounding box center [197, 189] width 11 height 11
click at [202, 187] on td "30" at bounding box center [204, 193] width 19 height 16
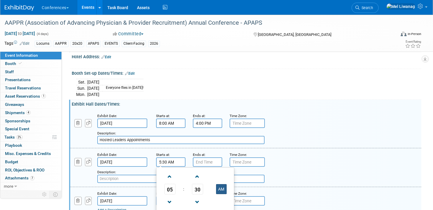
click at [223, 184] on button "AM" at bounding box center [221, 189] width 11 height 10
type input "5:30 PM"
click at [209, 158] on input "7:00 PM" at bounding box center [207, 161] width 29 height 9
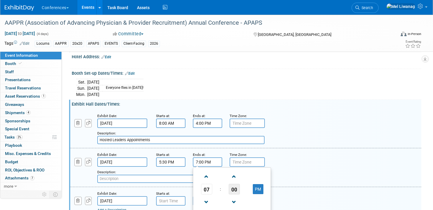
click at [234, 184] on span "00" at bounding box center [234, 189] width 11 height 11
click at [241, 185] on td "30" at bounding box center [241, 193] width 19 height 16
type input "7:30 PM"
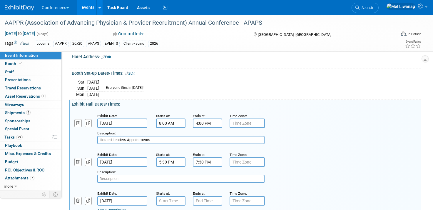
click at [307, 151] on div "Add a Description Description:" at bounding box center [246, 166] width 360 height 31
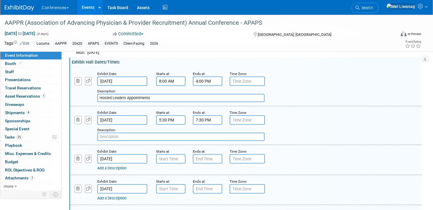
scroll to position [195, 0]
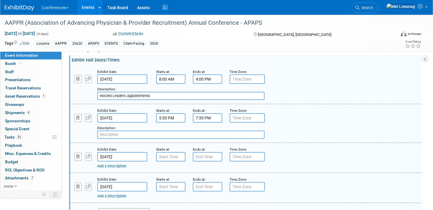
click at [117, 132] on input "text" at bounding box center [180, 135] width 167 height 8
type input "Exhibit Hours"
click at [168, 152] on input "7:00 AM" at bounding box center [170, 156] width 29 height 9
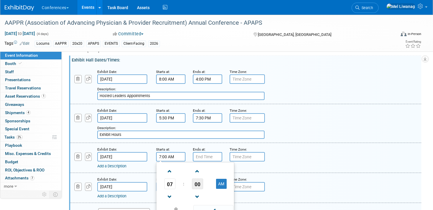
click at [197, 179] on span "00" at bounding box center [197, 184] width 11 height 11
drag, startPoint x: 204, startPoint y: 183, endPoint x: 204, endPoint y: 179, distance: 3.2
click at [204, 182] on td "30" at bounding box center [204, 187] width 19 height 16
type input "7:30 AM"
click at [200, 153] on input "7:00 PM" at bounding box center [207, 156] width 29 height 9
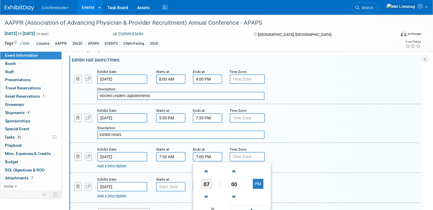
click at [210, 179] on span "07" at bounding box center [206, 184] width 11 height 11
click at [200, 181] on td "04" at bounding box center [203, 187] width 19 height 16
type input "4:00 PM"
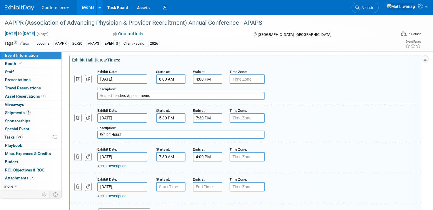
click at [313, 146] on div "Add a Description Description:" at bounding box center [246, 157] width 360 height 23
click at [120, 164] on link "Add a Description" at bounding box center [111, 166] width 29 height 4
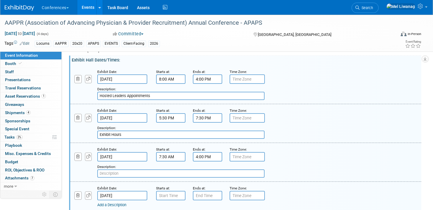
click at [121, 169] on input "text" at bounding box center [180, 173] width 167 height 8
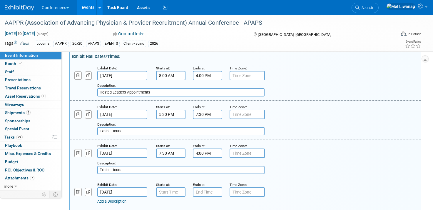
scroll to position [199, 0]
click at [100, 166] on input "Exhibit Hours" at bounding box center [180, 170] width 167 height 8
click at [135, 160] on div "Description: Exhibit Hours" at bounding box center [229, 167] width 264 height 14
click at [134, 166] on input "Exhibit Hours" at bounding box center [180, 170] width 167 height 8
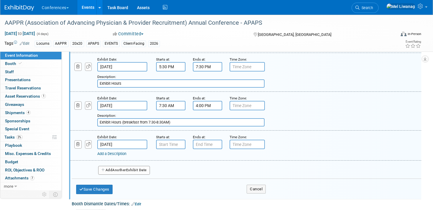
scroll to position [252, 0]
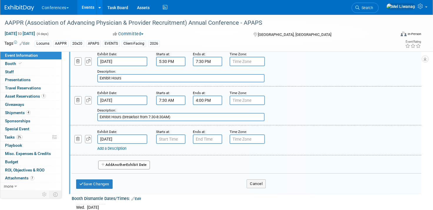
click at [145, 113] on input "Exhibit Hours (breakfast from 7:30-8:30AM)" at bounding box center [180, 117] width 167 height 8
drag, startPoint x: 187, startPoint y: 111, endPoint x: 53, endPoint y: 91, distance: 136.0
click at [52, 91] on div "Event Information Event Info Booth Booth 0 Staff 0 Staff 0 Presentations 0 Pres…" at bounding box center [216, 22] width 433 height 518
paste input "Breakfast, Networking and Exhibits"
type input "Breakfast, Networking and Exhibits"
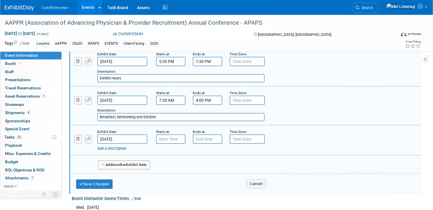
click at [206, 96] on input "4:00 PM" at bounding box center [207, 100] width 29 height 9
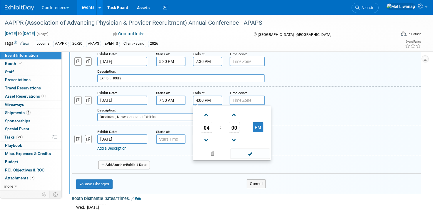
click at [214, 122] on td "04" at bounding box center [206, 127] width 24 height 11
click at [212, 122] on td "04" at bounding box center [206, 127] width 24 height 11
click at [206, 123] on span "04" at bounding box center [206, 127] width 11 height 11
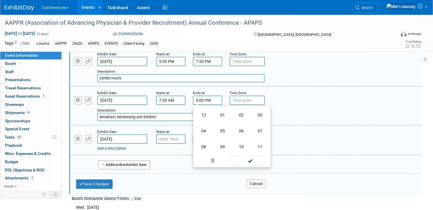
drag, startPoint x: 206, startPoint y: 141, endPoint x: 216, endPoint y: 138, distance: 10.7
click at [206, 141] on td "08" at bounding box center [203, 147] width 19 height 16
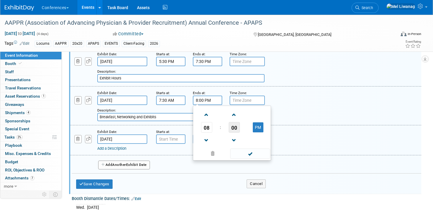
click at [235, 122] on span "00" at bounding box center [234, 127] width 11 height 11
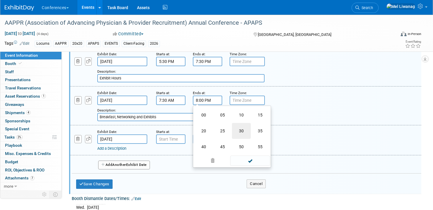
click at [239, 127] on td "30" at bounding box center [241, 131] width 19 height 16
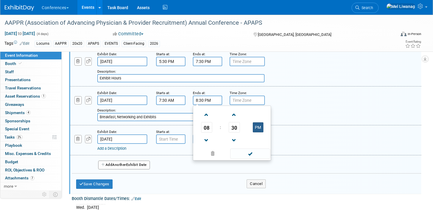
click at [259, 124] on button "PM" at bounding box center [258, 127] width 11 height 10
type input "8:30 AM"
click at [252, 149] on span at bounding box center [250, 154] width 40 height 10
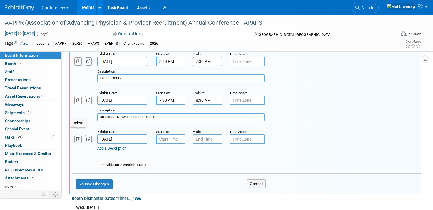
click at [78, 137] on icon "button" at bounding box center [78, 139] width 4 height 4
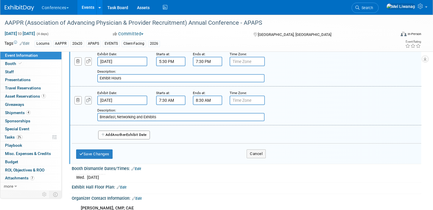
click at [88, 98] on icon "button" at bounding box center [88, 100] width 4 height 4
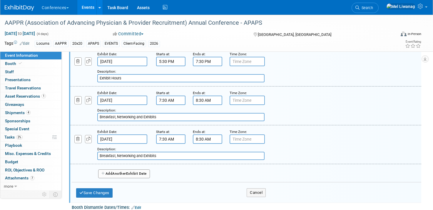
click at [176, 134] on input "7:30 AM" at bounding box center [170, 138] width 29 height 9
click at [222, 134] on div "Ends at: 8:30 AM" at bounding box center [207, 136] width 37 height 15
click at [204, 135] on input "8:30 AM" at bounding box center [207, 138] width 29 height 9
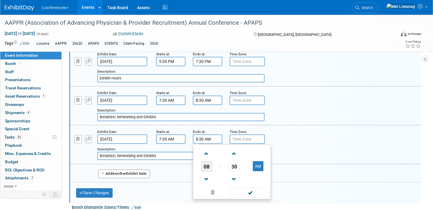
click at [209, 161] on span "08" at bounding box center [206, 166] width 11 height 11
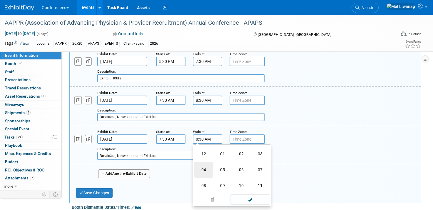
click at [204, 164] on td "04" at bounding box center [203, 170] width 19 height 16
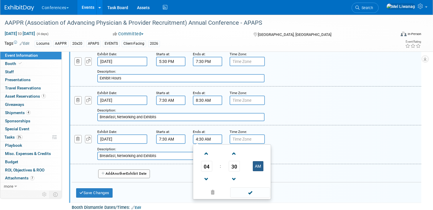
click at [261, 161] on button "AM" at bounding box center [258, 166] width 11 height 10
click at [233, 162] on span "30" at bounding box center [234, 166] width 11 height 11
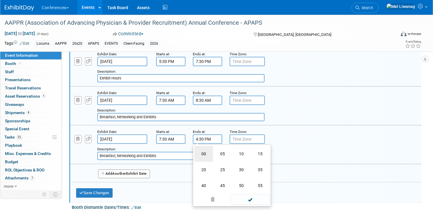
click at [208, 149] on td "00" at bounding box center [203, 154] width 19 height 16
type input "4:00 PM"
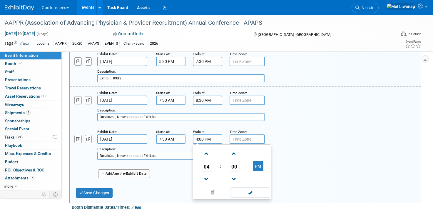
click at [160, 152] on input "Breakfast, Networking and Exhibits" at bounding box center [180, 156] width 167 height 8
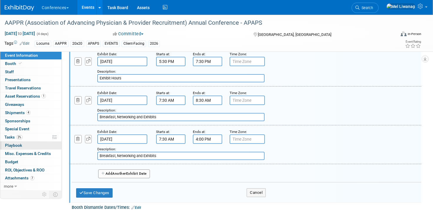
drag, startPoint x: 142, startPoint y: 150, endPoint x: 47, endPoint y: 144, distance: 95.8
click at [47, 144] on div "Event Information Event Info Booth Booth 0 Staff 0 Staff 0 Presentations 0 Pres…" at bounding box center [216, 26] width 433 height 527
click at [174, 164] on div "Add Another Exhibit Date" at bounding box center [247, 172] width 350 height 16
click at [90, 98] on icon "button" at bounding box center [88, 100] width 4 height 4
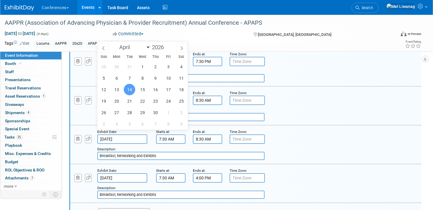
click at [117, 134] on input "Apr 14, 2026" at bounding box center [122, 138] width 50 height 9
click at [144, 89] on span "15" at bounding box center [142, 89] width 11 height 11
type input "Apr 15, 2026"
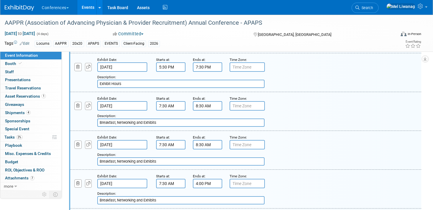
scroll to position [247, 0]
click at [77, 181] on icon "button" at bounding box center [78, 183] width 4 height 4
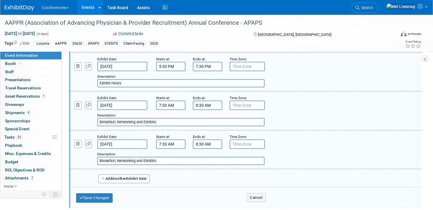
drag, startPoint x: 145, startPoint y: 156, endPoint x: 88, endPoint y: 155, distance: 57.1
click at [88, 155] on div "Add a Description Description: Breakfast, Networking and Exhibits" at bounding box center [216, 157] width 300 height 16
click at [126, 157] on input "Exhibits" at bounding box center [180, 161] width 167 height 8
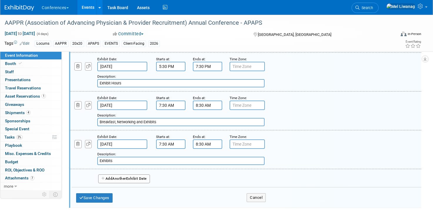
click at [133, 159] on input "Exhibits" at bounding box center [180, 161] width 167 height 8
type input "Exhibit Hours"
click at [128, 141] on input "Apr 15, 2026" at bounding box center [122, 143] width 50 height 9
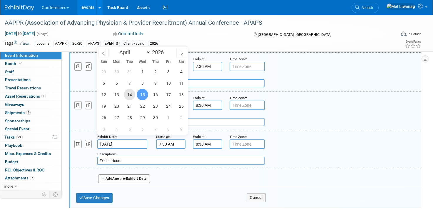
click at [130, 93] on span "14" at bounding box center [129, 94] width 11 height 11
type input "Apr 14, 2026"
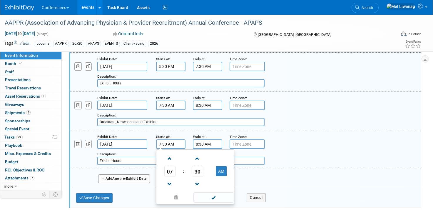
click at [183, 139] on input "7:30 AM" at bounding box center [170, 143] width 29 height 9
click at [172, 154] on span at bounding box center [170, 159] width 10 height 10
type input "8:30 AM"
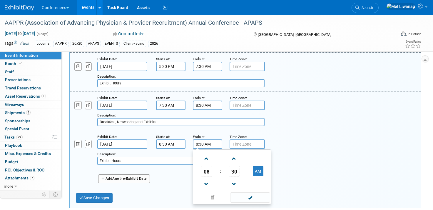
click at [211, 141] on input "8:30 AM" at bounding box center [207, 143] width 29 height 9
click at [207, 166] on span "08" at bounding box center [206, 171] width 11 height 11
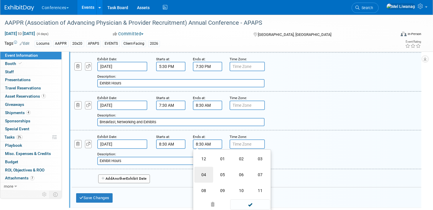
click at [204, 168] on td "04" at bounding box center [203, 175] width 19 height 16
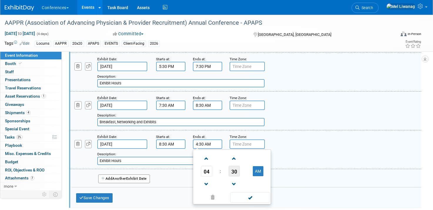
click at [233, 168] on span "30" at bounding box center [234, 171] width 11 height 11
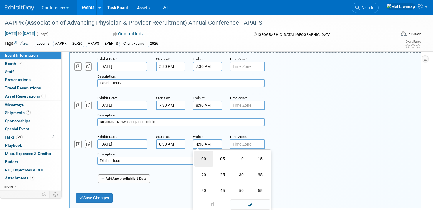
click at [203, 156] on td "00" at bounding box center [203, 159] width 19 height 16
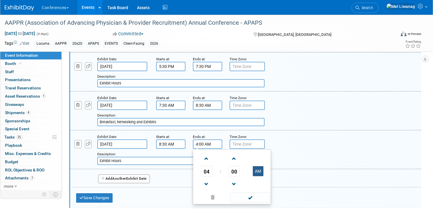
click at [257, 166] on button "AM" at bounding box center [258, 171] width 11 height 10
type input "4:00 PM"
click at [337, 170] on div "Add Another Exhibit Date" at bounding box center [247, 177] width 350 height 16
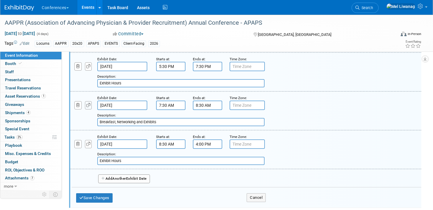
click at [90, 103] on icon "button" at bounding box center [88, 105] width 4 height 4
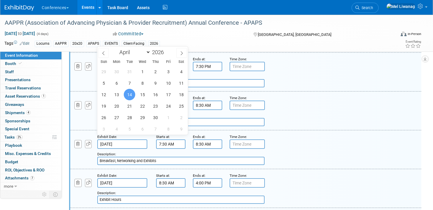
click at [110, 141] on input "Apr 14, 2026" at bounding box center [122, 143] width 50 height 9
click at [142, 95] on span "15" at bounding box center [142, 94] width 11 height 11
type input "Apr 15, 2026"
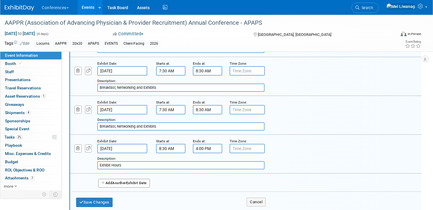
scroll to position [283, 0]
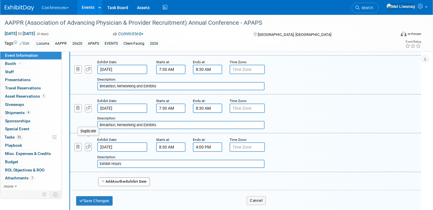
click at [91, 143] on button "button" at bounding box center [88, 147] width 7 height 8
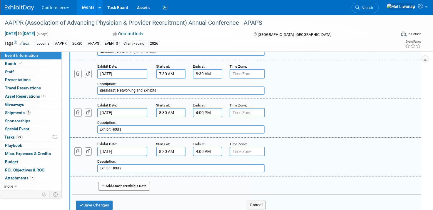
scroll to position [324, 0]
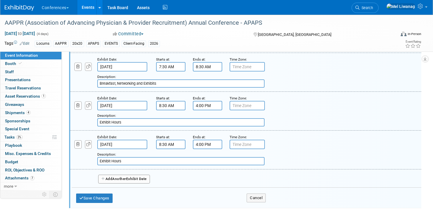
click at [120, 140] on input "Apr 14, 2026" at bounding box center [122, 144] width 50 height 9
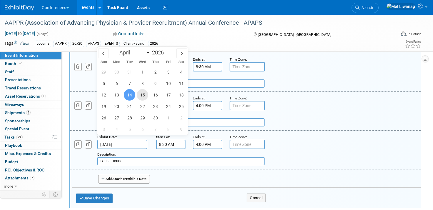
click at [137, 94] on span "15" at bounding box center [142, 94] width 11 height 11
type input "Apr 15, 2026"
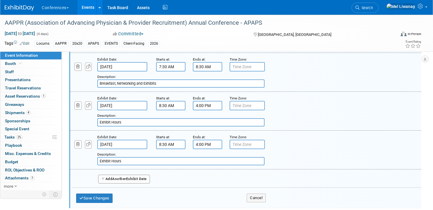
click at [166, 101] on input "8:30 AM" at bounding box center [170, 105] width 29 height 9
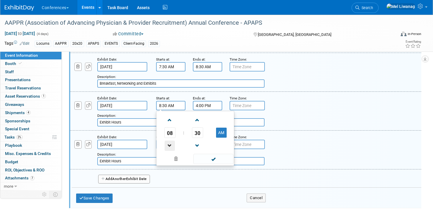
click at [172, 141] on span at bounding box center [170, 146] width 10 height 10
type input "7:30 AM"
click at [146, 157] on input "Exhibit Hours" at bounding box center [180, 161] width 167 height 8
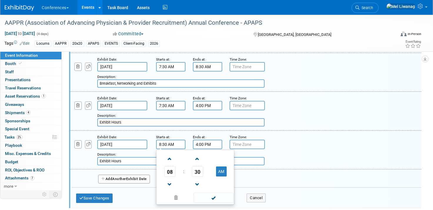
click at [175, 140] on input "8:30 AM" at bounding box center [170, 144] width 29 height 9
click at [174, 179] on span at bounding box center [170, 184] width 10 height 10
type input "7:30 AM"
click at [145, 161] on div "Exhibit Date: Apr 15, 2026 Starts at: 7:30 AM 07 : 30 AM 12 01 02 03 04 05 06 0…" at bounding box center [246, 150] width 352 height 39
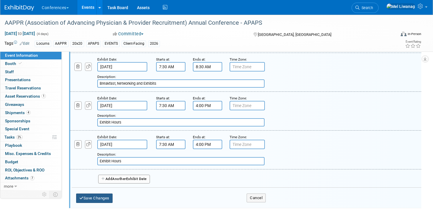
click at [105, 194] on button "Save Changes" at bounding box center [94, 198] width 36 height 9
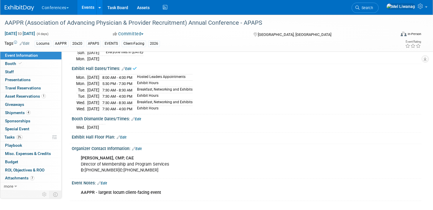
scroll to position [187, 0]
drag, startPoint x: 161, startPoint y: 117, endPoint x: 149, endPoint y: 97, distance: 23.3
click at [161, 123] on div "Wed. Apr 15, 2026" at bounding box center [246, 127] width 341 height 8
click at [128, 67] on link "Edit" at bounding box center [127, 69] width 10 height 4
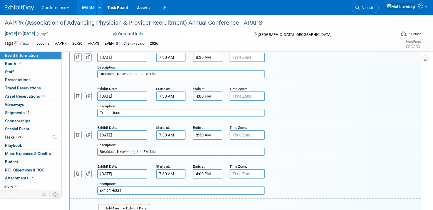
scroll to position [295, 0]
click at [170, 131] on input "7:30 AM" at bounding box center [170, 134] width 29 height 9
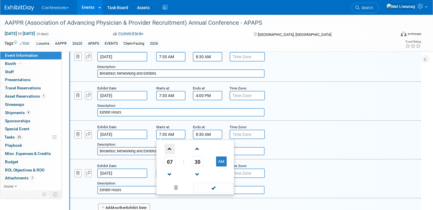
click at [169, 144] on span at bounding box center [170, 149] width 10 height 10
type input "8:30 AM"
click at [204, 130] on input "8:30 AM" at bounding box center [207, 134] width 29 height 9
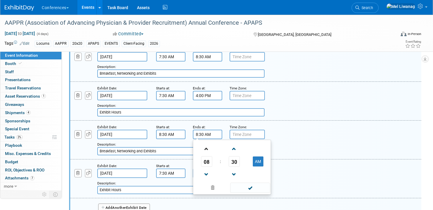
click at [204, 141] on link at bounding box center [206, 148] width 11 height 15
type input "9:30 AM"
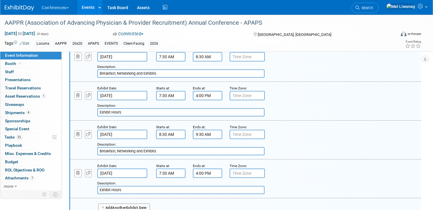
click at [158, 151] on div "Exhibit Date: Apr 15, 2026 Starts at: 8:30 AM Ends at: 9:30 AM Time Zone: Apply…" at bounding box center [246, 140] width 352 height 39
click at [163, 169] on input "7:30 AM" at bounding box center [170, 173] width 29 height 9
click at [169, 183] on span at bounding box center [170, 188] width 10 height 10
type input "8:30 AM"
click at [202, 171] on input "4:00 PM" at bounding box center [207, 173] width 29 height 9
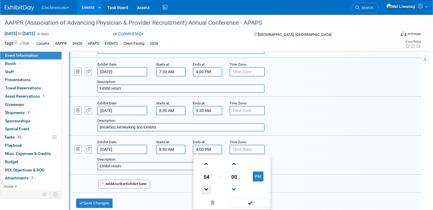
scroll to position [321, 0]
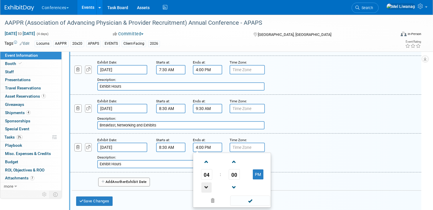
click at [206, 182] on span at bounding box center [206, 187] width 10 height 10
drag, startPoint x: 206, startPoint y: 165, endPoint x: 223, endPoint y: 172, distance: 18.4
click at [206, 169] on span "03" at bounding box center [206, 174] width 11 height 11
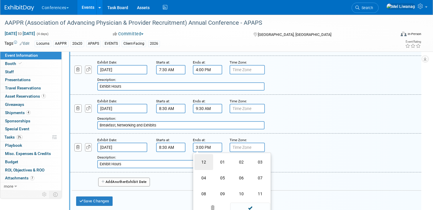
click at [203, 157] on td "12" at bounding box center [203, 162] width 19 height 16
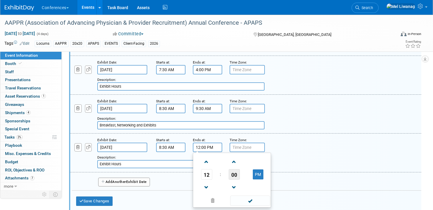
click at [231, 169] on span "00" at bounding box center [234, 174] width 11 height 11
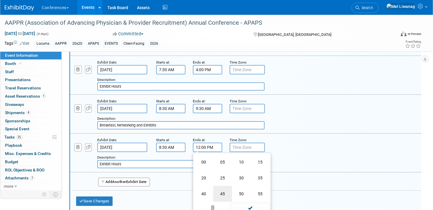
click at [221, 188] on td "45" at bounding box center [222, 194] width 19 height 16
type input "12:45 PM"
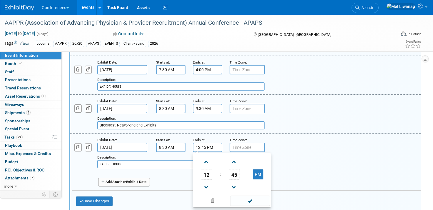
click at [293, 172] on div "Add Another Exhibit Date" at bounding box center [247, 180] width 350 height 16
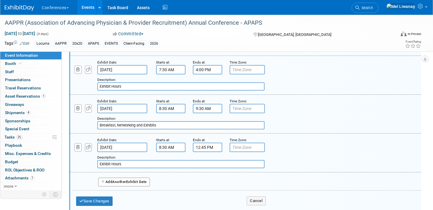
click at [88, 145] on icon "button" at bounding box center [88, 147] width 4 height 4
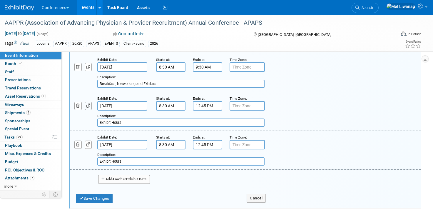
scroll to position [368, 0]
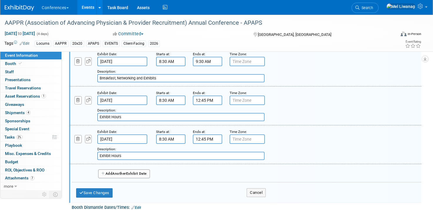
click at [121, 152] on input "Exhibit Hours" at bounding box center [180, 156] width 167 height 8
drag, startPoint x: 87, startPoint y: 147, endPoint x: 64, endPoint y: 144, distance: 23.8
paste input "or Prize"
type input "Exhibitor Prizes"
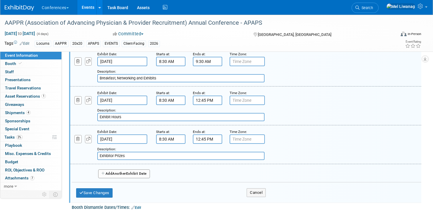
click at [165, 136] on input "8:30 AM" at bounding box center [170, 138] width 29 height 9
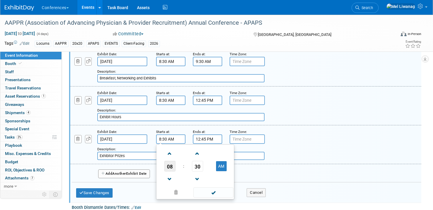
click at [168, 161] on span "08" at bounding box center [169, 166] width 11 height 11
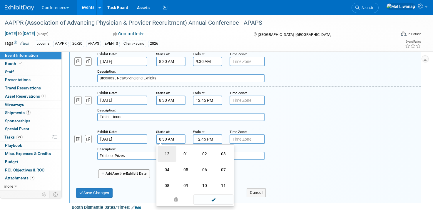
click at [162, 149] on td "12" at bounding box center [167, 154] width 19 height 16
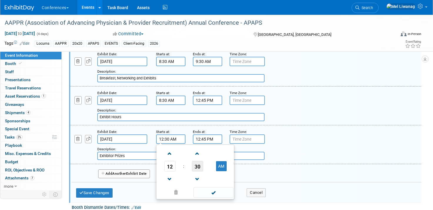
click at [192, 161] on span "30" at bounding box center [197, 166] width 11 height 11
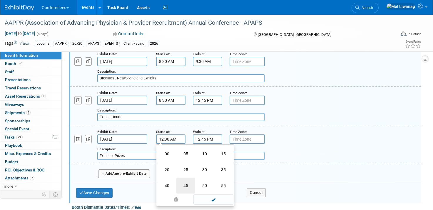
click at [188, 178] on td "45" at bounding box center [185, 186] width 19 height 16
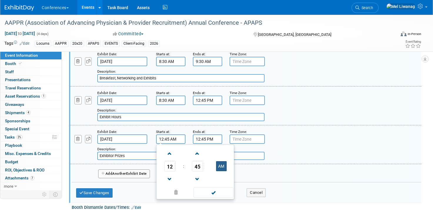
click at [220, 161] on button "AM" at bounding box center [221, 166] width 11 height 10
type input "12:45 PM"
click at [207, 136] on input "12:45 PM" at bounding box center [207, 138] width 29 height 9
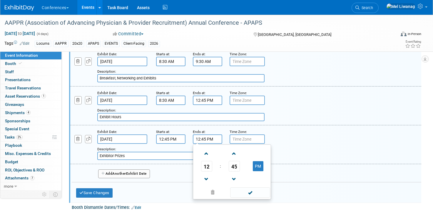
drag, startPoint x: 207, startPoint y: 149, endPoint x: 224, endPoint y: 157, distance: 18.4
click at [207, 149] on span at bounding box center [206, 154] width 10 height 10
click at [229, 161] on span "45" at bounding box center [234, 166] width 11 height 11
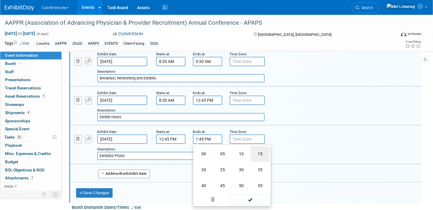
click at [255, 150] on td "15" at bounding box center [260, 154] width 19 height 16
type input "1:15 PM"
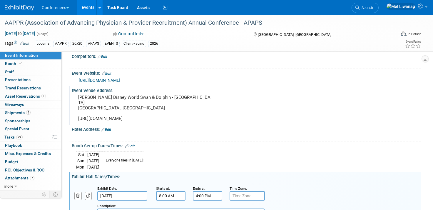
scroll to position [111, 0]
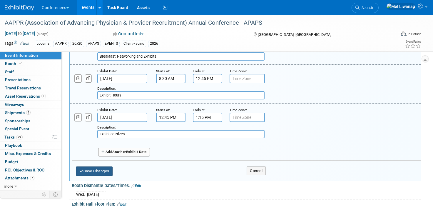
click at [101, 166] on button "Save Changes" at bounding box center [94, 170] width 36 height 9
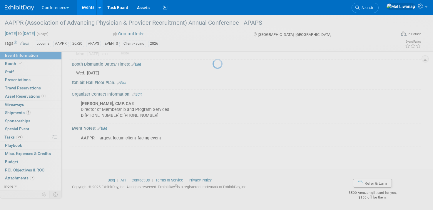
scroll to position [198, 0]
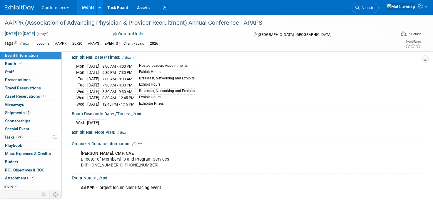
click at [136, 112] on link "Edit" at bounding box center [136, 114] width 10 height 4
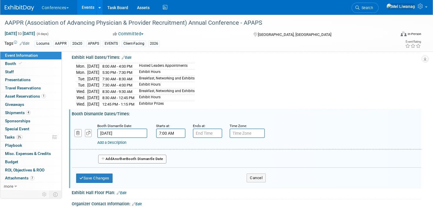
click at [166, 129] on input "7:00 AM" at bounding box center [170, 133] width 29 height 9
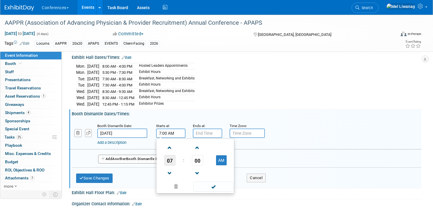
click at [172, 155] on span "07" at bounding box center [169, 160] width 11 height 11
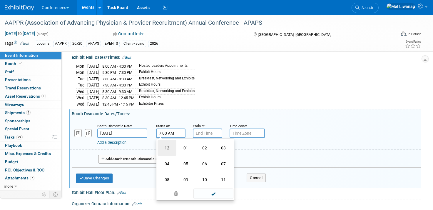
click at [167, 144] on td "12" at bounding box center [167, 148] width 19 height 16
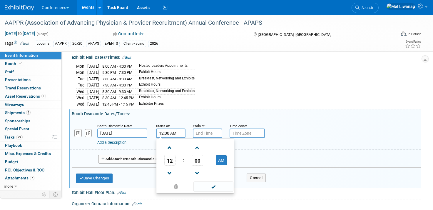
click at [198, 155] on span "00" at bounding box center [197, 160] width 11 height 11
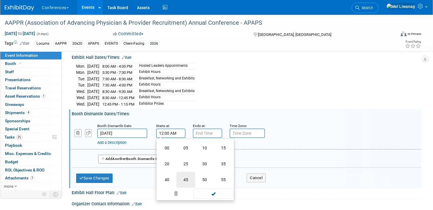
click at [186, 172] on td "45" at bounding box center [185, 180] width 19 height 16
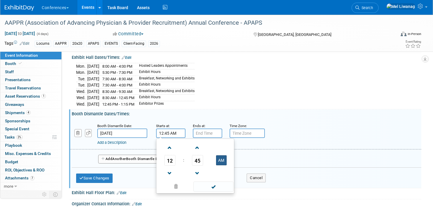
click at [219, 155] on button "AM" at bounding box center [221, 160] width 11 height 10
type input "12:45 PM"
click at [216, 181] on span at bounding box center [214, 186] width 40 height 10
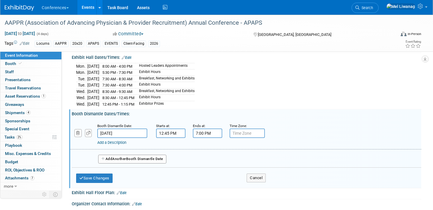
click at [208, 130] on input "7:00 PM" at bounding box center [207, 133] width 29 height 9
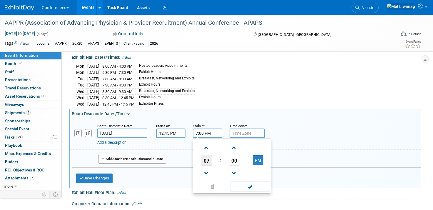
click at [206, 155] on span "07" at bounding box center [206, 160] width 11 height 11
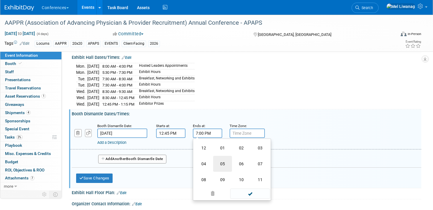
click at [222, 156] on td "05" at bounding box center [222, 164] width 19 height 16
type input "5:00 PM"
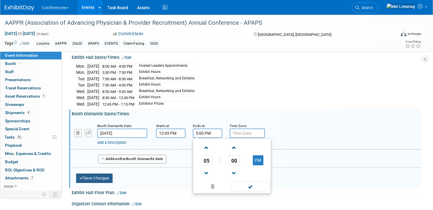
click at [113, 174] on div "Save Changes Cancel" at bounding box center [171, 177] width 190 height 18
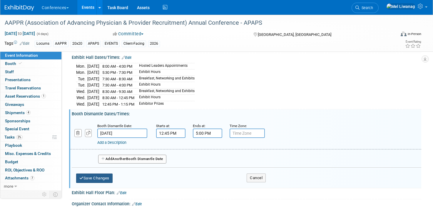
click at [111, 174] on button "Save Changes" at bounding box center [94, 178] width 36 height 9
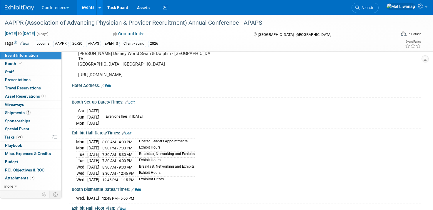
scroll to position [128, 0]
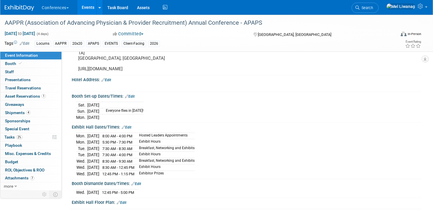
click at [130, 125] on link "Edit" at bounding box center [127, 127] width 10 height 4
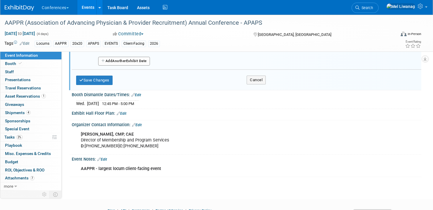
scroll to position [449, 0]
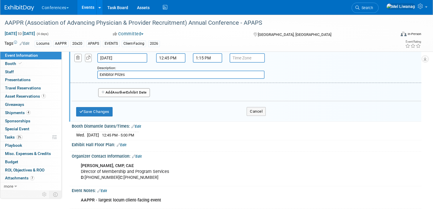
click at [124, 90] on span "Another" at bounding box center [119, 92] width 14 height 4
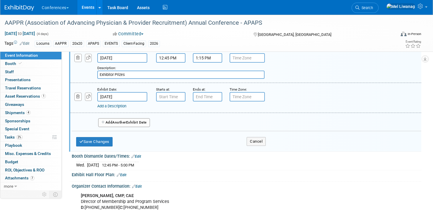
click at [120, 92] on input "Apr 16, 2026" at bounding box center [122, 96] width 50 height 9
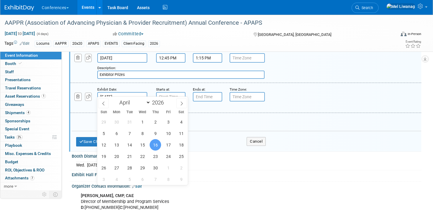
click at [109, 147] on div "29 30 31 1 2 3 4 5 6 7 8 9 10 11 12 13 14 15 16 17 18 19 20 21 22 23 24 25 26 2…" at bounding box center [142, 150] width 91 height 69
click at [106, 147] on span "12" at bounding box center [103, 144] width 11 height 11
type input "Apr 12, 2026"
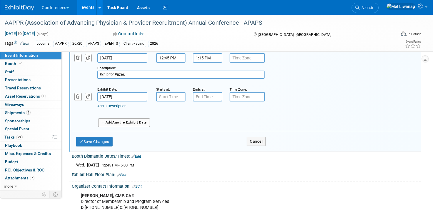
click at [185, 119] on div "Add Another Exhibit Date" at bounding box center [247, 121] width 350 height 16
click at [171, 94] on input "7:00 AM" at bounding box center [170, 96] width 29 height 9
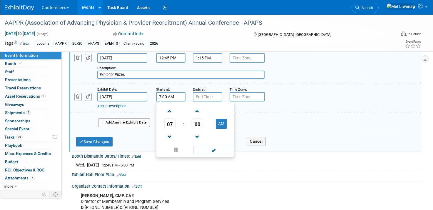
click at [169, 119] on span "07" at bounding box center [169, 124] width 11 height 11
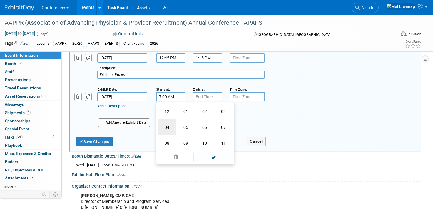
click at [171, 121] on td "04" at bounding box center [167, 127] width 19 height 16
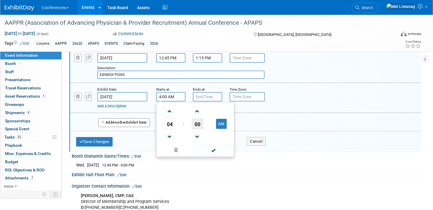
click at [201, 120] on span "00" at bounding box center [197, 124] width 11 height 11
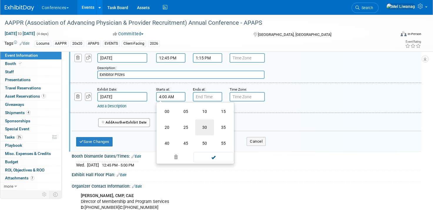
click at [203, 122] on td "30" at bounding box center [204, 127] width 19 height 16
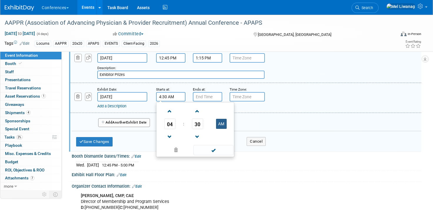
click at [224, 123] on button "AM" at bounding box center [221, 124] width 11 height 10
type input "4:30 PM"
click at [262, 113] on div "Add Another Exhibit Date" at bounding box center [247, 121] width 350 height 16
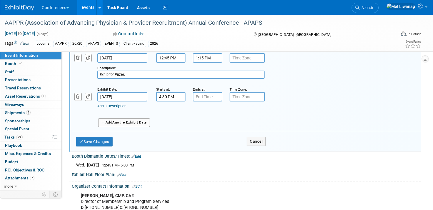
click at [206, 86] on div "Ends at:" at bounding box center [207, 89] width 28 height 6
type input "7:00 PM"
click at [208, 92] on input "7:00 PM" at bounding box center [207, 96] width 29 height 9
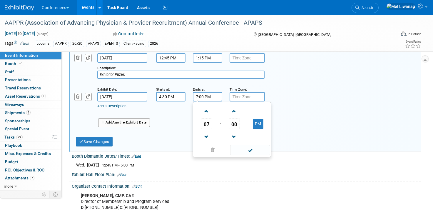
click at [303, 104] on div "Exhibit Date: Apr 12, 2026 Starts at: 4:30 PM Ends at: 7:00 PM 07 : 00 PM 12 01…" at bounding box center [246, 98] width 352 height 30
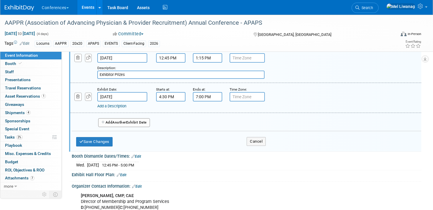
click at [121, 104] on link "Add a Description" at bounding box center [111, 106] width 29 height 4
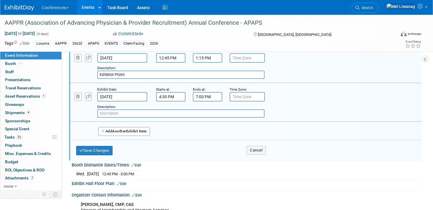
click at [108, 110] on input "text" at bounding box center [180, 113] width 167 height 8
type input "Invite-only meeting (typically Mike and Patrick attend)"
click at [206, 92] on input "7:00 PM" at bounding box center [207, 96] width 29 height 9
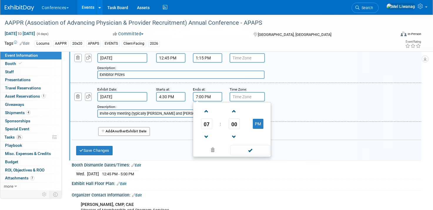
click at [162, 145] on div "Save Changes Cancel" at bounding box center [171, 149] width 190 height 18
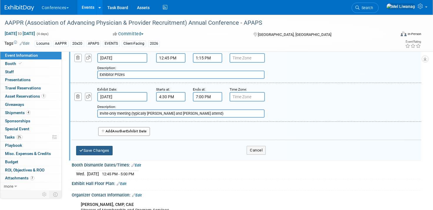
click at [101, 146] on button "Save Changes" at bounding box center [94, 150] width 36 height 9
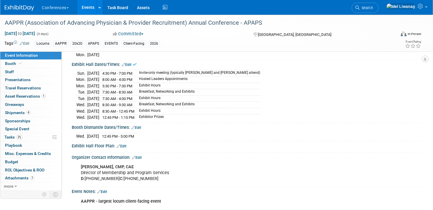
scroll to position [148, 0]
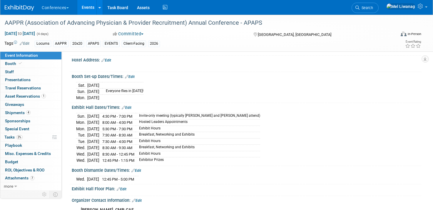
click at [127, 106] on link "Edit" at bounding box center [127, 108] width 10 height 4
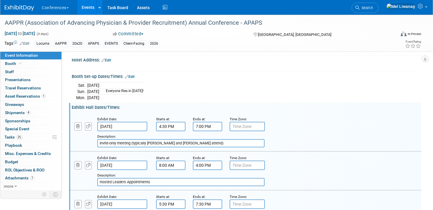
drag, startPoint x: 99, startPoint y: 137, endPoint x: 111, endPoint y: 135, distance: 11.9
click at [100, 139] on input "Invite-only meeting (typically Mike and Patrick attend)" at bounding box center [180, 143] width 167 height 8
click at [130, 139] on input "AAPPR Invite-only meeting (typically Mike and Patrick attend)" at bounding box center [180, 143] width 167 height 8
type input "AAPPR Invite-only meeting (typically Mike and Patrick attend)"
click at [169, 122] on input "4:30 PM" at bounding box center [170, 126] width 29 height 9
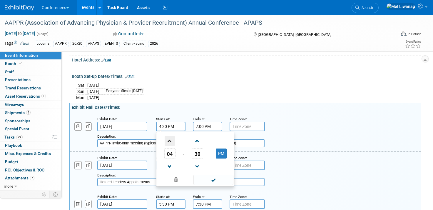
click at [171, 136] on span at bounding box center [170, 141] width 10 height 10
type input "5:30 PM"
click at [205, 123] on input "7:00 PM" at bounding box center [207, 126] width 29 height 9
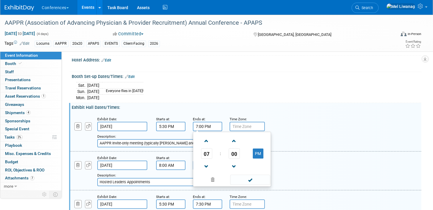
drag, startPoint x: 203, startPoint y: 144, endPoint x: 206, endPoint y: 144, distance: 3.2
click at [204, 148] on span "07" at bounding box center [206, 153] width 11 height 11
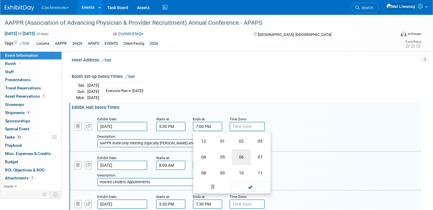
click at [235, 151] on td "06" at bounding box center [241, 157] width 19 height 16
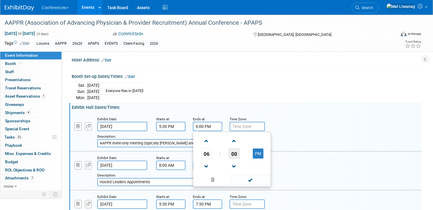
click at [234, 149] on span "00" at bounding box center [234, 153] width 11 height 11
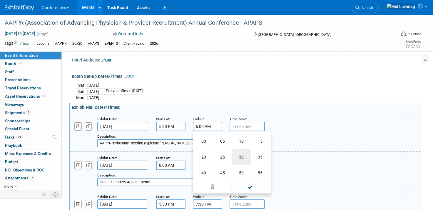
click at [238, 151] on td "30" at bounding box center [241, 157] width 19 height 16
type input "6:30 PM"
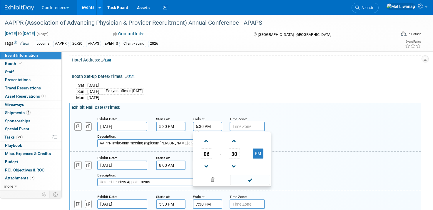
click at [282, 116] on div "Add a Description Description: AAPPR Invite-only meeting (typically Mike and Pa…" at bounding box center [246, 131] width 360 height 31
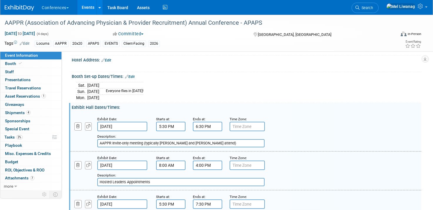
click at [241, 122] on input "text" at bounding box center [247, 126] width 35 height 9
click at [257, 122] on input "EST" at bounding box center [247, 126] width 35 height 9
type input "EST"
click at [258, 117] on small "Time Zone: Apply to all" at bounding box center [247, 119] width 34 height 4
click at [257, 117] on link "Apply to all" at bounding box center [256, 119] width 16 height 4
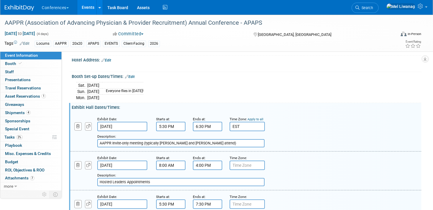
type input "EST"
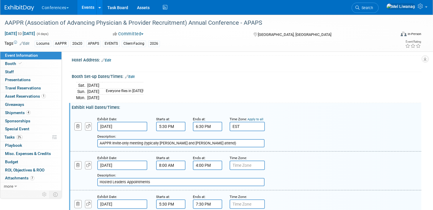
type input "EST"
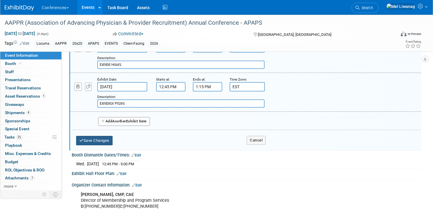
click at [100, 138] on button "Save Changes" at bounding box center [94, 140] width 36 height 9
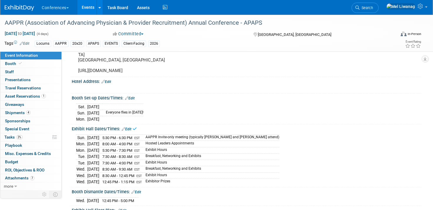
scroll to position [65, 0]
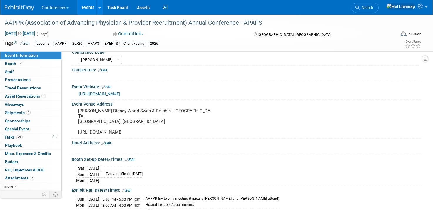
click at [134, 155] on div "Booth Set-up Dates/Times: Edit" at bounding box center [247, 159] width 350 height 8
click at [133, 155] on div "Booth Set-up Dates/Times: Edit" at bounding box center [247, 159] width 350 height 8
click at [134, 158] on link "Edit" at bounding box center [130, 160] width 10 height 4
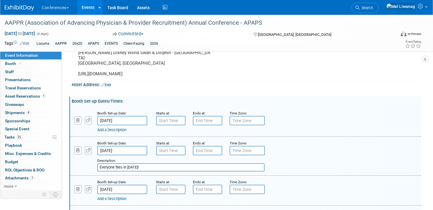
scroll to position [124, 0]
drag, startPoint x: 142, startPoint y: 160, endPoint x: 67, endPoint y: 159, distance: 75.0
click at [67, 159] on div "Add a Description Description: Everyone flies in today!" at bounding box center [216, 163] width 300 height 16
drag, startPoint x: 110, startPoint y: 162, endPoint x: 134, endPoint y: 154, distance: 26.0
click at [110, 163] on input "Early set-up" at bounding box center [180, 167] width 167 height 8
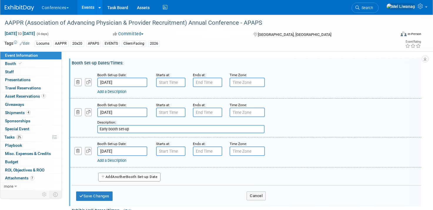
scroll to position [168, 0]
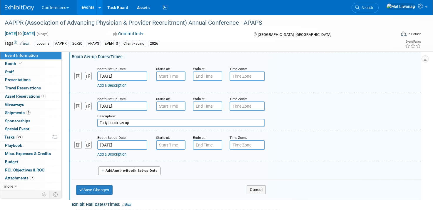
type input "Early booth set-up"
click at [125, 152] on link "Add a Description" at bounding box center [111, 154] width 29 height 4
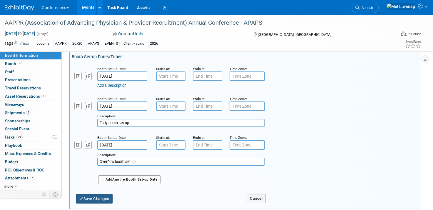
type input "Overflow booth set-up"
click at [106, 194] on button "Save Changes" at bounding box center [94, 198] width 36 height 9
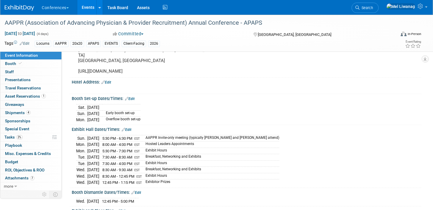
scroll to position [127, 0]
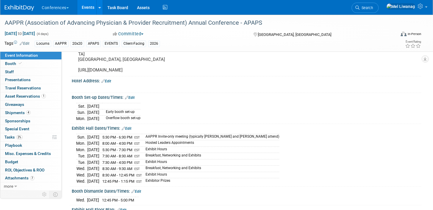
click at [134, 96] on link "Edit" at bounding box center [130, 98] width 10 height 4
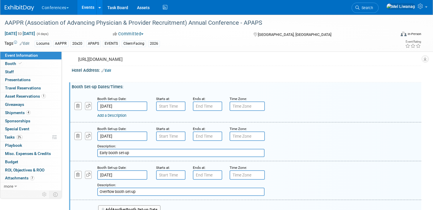
scroll to position [196, 0]
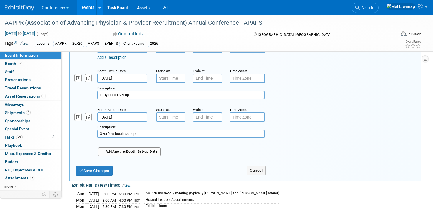
drag, startPoint x: 105, startPoint y: 90, endPoint x: 67, endPoint y: 87, distance: 37.5
click at [67, 88] on div "Add a Description Description: Early booth set-up" at bounding box center [216, 91] width 300 height 16
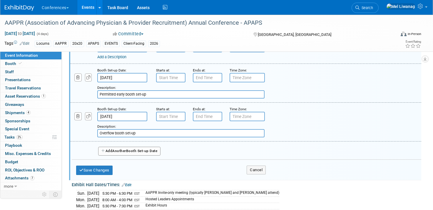
scroll to position [197, 0]
type input "Permitted early booth set-up"
click at [106, 166] on button "Save Changes" at bounding box center [94, 169] width 36 height 9
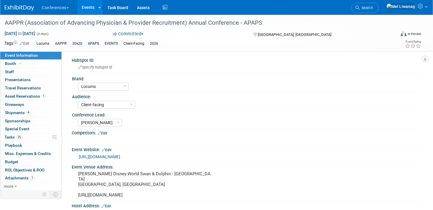
scroll to position [0, 0]
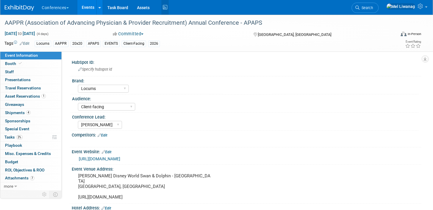
click at [167, 8] on icon at bounding box center [164, 7] width 7 height 9
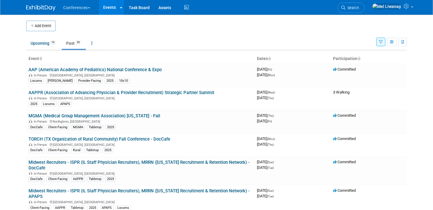
click at [365, 12] on li "Search" at bounding box center [351, 7] width 27 height 14
click at [365, 8] on link "Search" at bounding box center [351, 8] width 27 height 10
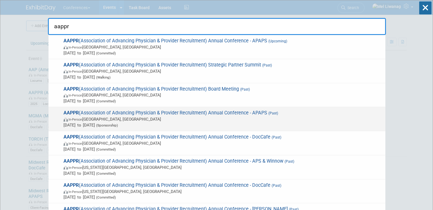
type input "aappr"
click at [215, 121] on span "In-Person Phoenix, AZ" at bounding box center [223, 119] width 319 height 6
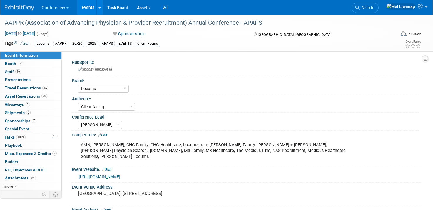
select select "Locums"
select select "Client-facing"
select select "[PERSON_NAME]"
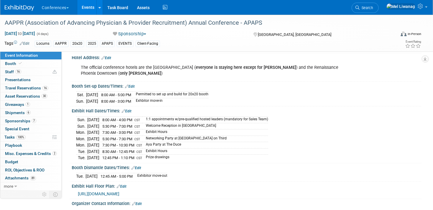
scroll to position [171, 0]
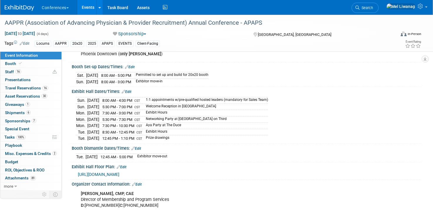
click at [214, 137] on td "Prize drawings" at bounding box center [205, 138] width 126 height 6
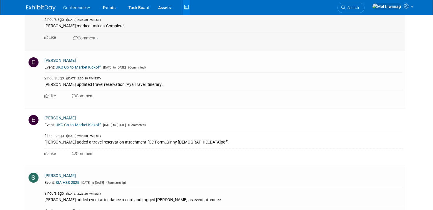
scroll to position [2004, 0]
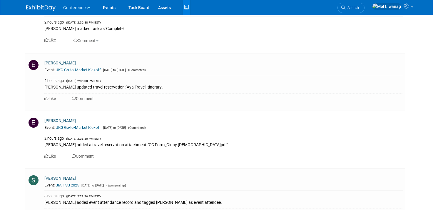
click at [39, 7] on img at bounding box center [40, 8] width 29 height 6
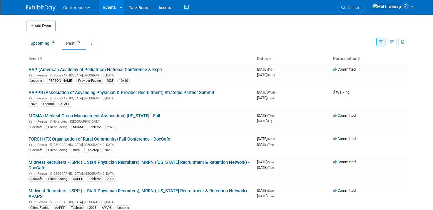
click at [187, 9] on div "Conferences Explore: My Workspaces 2 Go to Workspace: Conferences Marketing Req…" at bounding box center [216, 7] width 381 height 15
click at [185, 9] on icon at bounding box center [186, 7] width 7 height 9
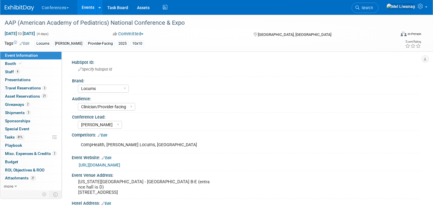
select select "Locums"
select select "Clinician/Provider-facing"
select select "[PERSON_NAME]"
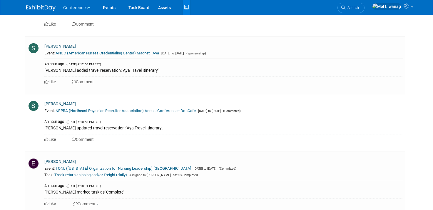
scroll to position [1287, 0]
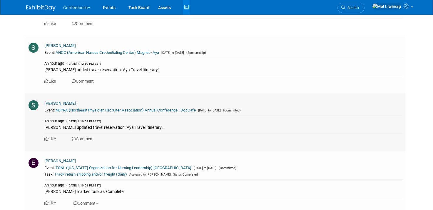
click at [172, 108] on link "NEPRA (Northeast Physician Recruiter Association) Annual Conference - DocCafe" at bounding box center [126, 110] width 140 height 4
click at [36, 3] on link at bounding box center [44, 5] width 36 height 5
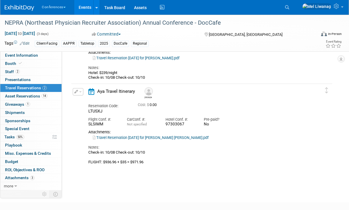
scroll to position [106, 0]
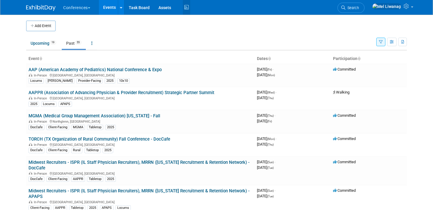
click at [183, 9] on icon at bounding box center [186, 7] width 7 height 9
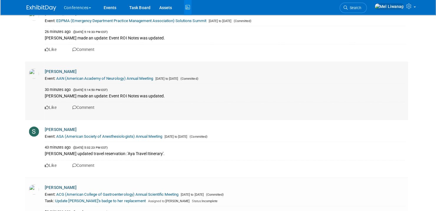
scroll to position [441, 0]
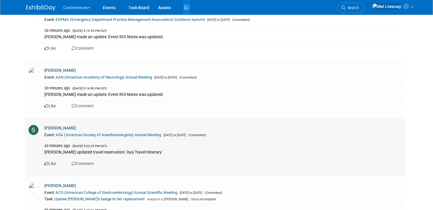
click at [134, 135] on link "ASA (American Society of Anesthesiologists) Annual Meeting" at bounding box center [109, 135] width 106 height 4
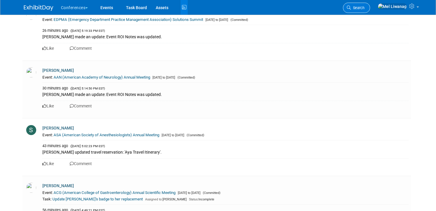
click at [370, 3] on link "Search" at bounding box center [356, 8] width 27 height 10
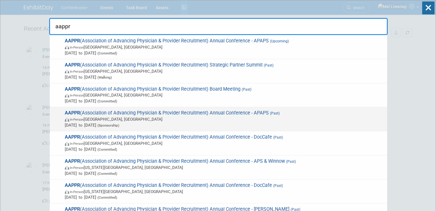
type input "aappr"
click at [282, 125] on span "Mar 22, 2025 to Mar 25, 2025 (Sponsorship)" at bounding box center [224, 125] width 319 height 6
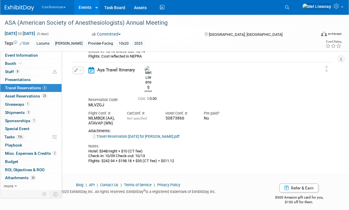
scroll to position [610, 0]
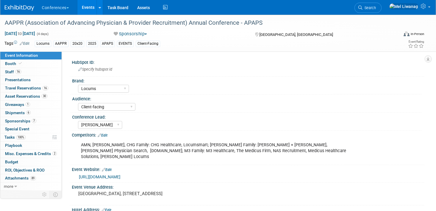
select select "Locums"
select select "Client-facing"
select select "[PERSON_NAME]"
click at [42, 63] on link "Booth" at bounding box center [30, 64] width 61 height 8
select select "20'x20'"
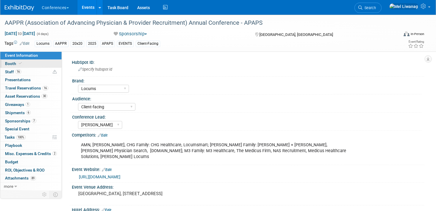
select select "Yes"
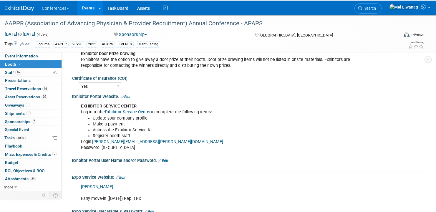
scroll to position [136, 0]
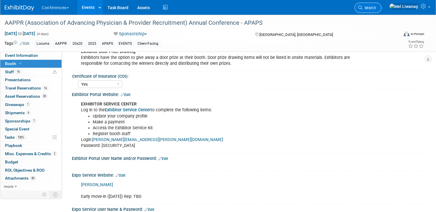
click at [374, 8] on link "Search" at bounding box center [367, 8] width 27 height 10
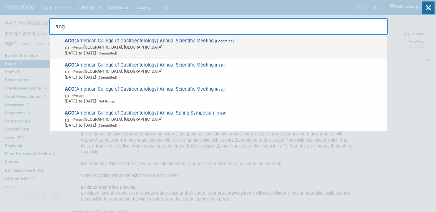
type input "acg"
click at [117, 51] on span "(Committed)" at bounding box center [106, 53] width 21 height 4
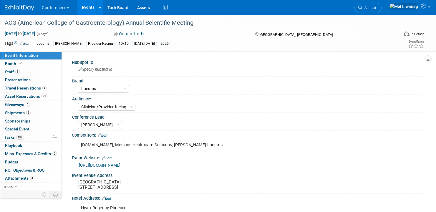
select select "Locums"
select select "Clinician/Provider-facing"
select select "[PERSON_NAME]"
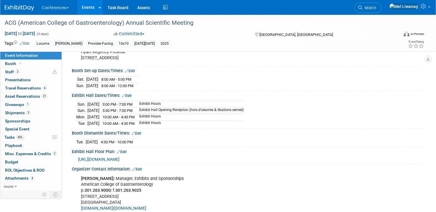
scroll to position [158, 0]
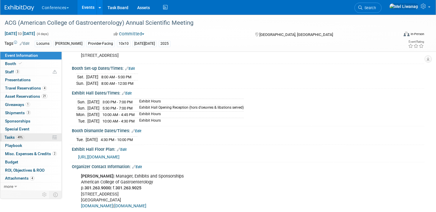
click at [36, 138] on link "49% Tasks 49%" at bounding box center [30, 137] width 61 height 8
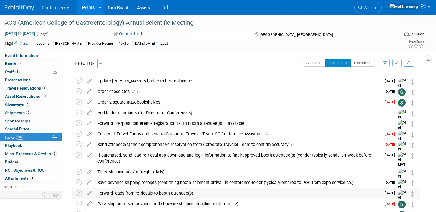
scroll to position [0, 0]
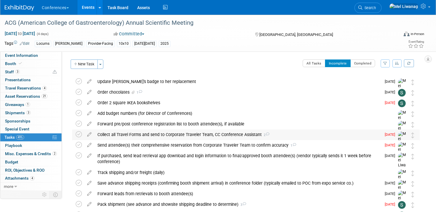
click at [153, 137] on div "Collect all Travel Forms and send to Corporate Traveler Team, CC Conference Ass…" at bounding box center [237, 134] width 286 height 10
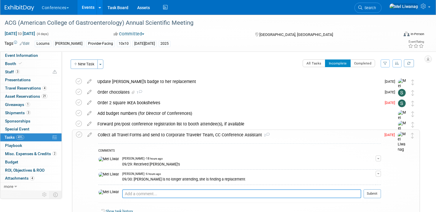
click at [136, 190] on textarea at bounding box center [241, 193] width 239 height 9
click at [379, 174] on button "button" at bounding box center [377, 174] width 5 height 6
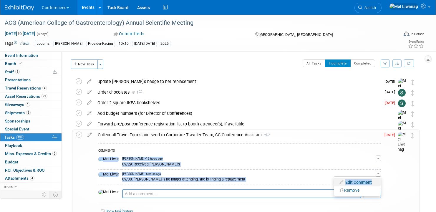
click at [365, 186] on ul "Edit Comment Remove" at bounding box center [357, 186] width 47 height 20
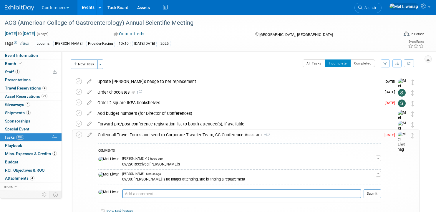
click at [372, 174] on div "Mel Liwanag - 6 hours ago" at bounding box center [248, 174] width 253 height 4
click at [376, 174] on button "button" at bounding box center [377, 174] width 5 height 6
click at [360, 179] on link "Edit Comment" at bounding box center [357, 182] width 46 height 8
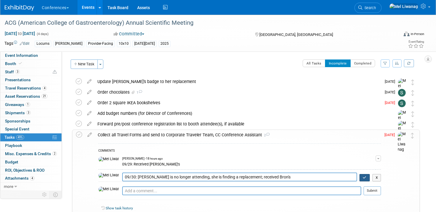
type textarea "09/30: Caitlin is no longer attending, she is finding a replacement; received B…"
click at [366, 179] on button "button" at bounding box center [364, 178] width 10 height 8
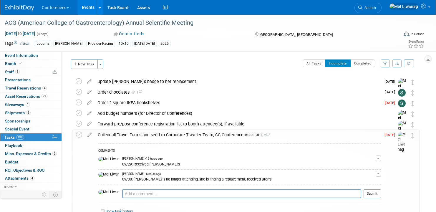
click at [300, 134] on div "Collect all Travel Forms and send to Corporate Traveler Team, CC Conference Ass…" at bounding box center [238, 135] width 286 height 10
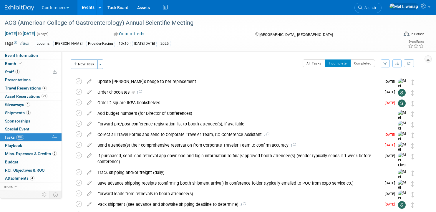
click at [18, 12] on div "Conferences Explore: My Workspaces 2 Go to Workspace: Conferences Marketing Req…" at bounding box center [214, 7] width 419 height 15
click at [18, 9] on img at bounding box center [19, 8] width 29 height 6
